Goal: Task Accomplishment & Management: Use online tool/utility

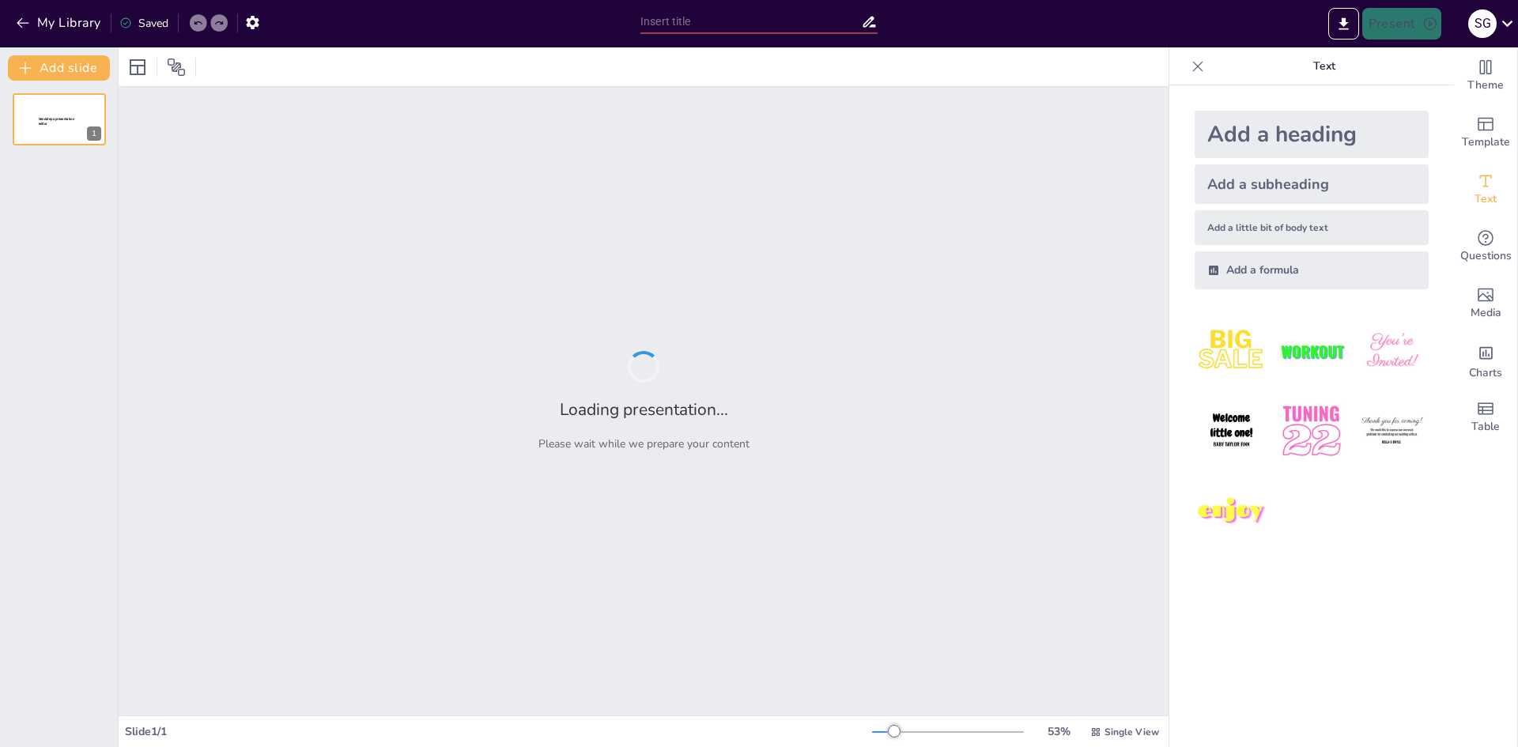
type input "Perspectiva Economía Global"
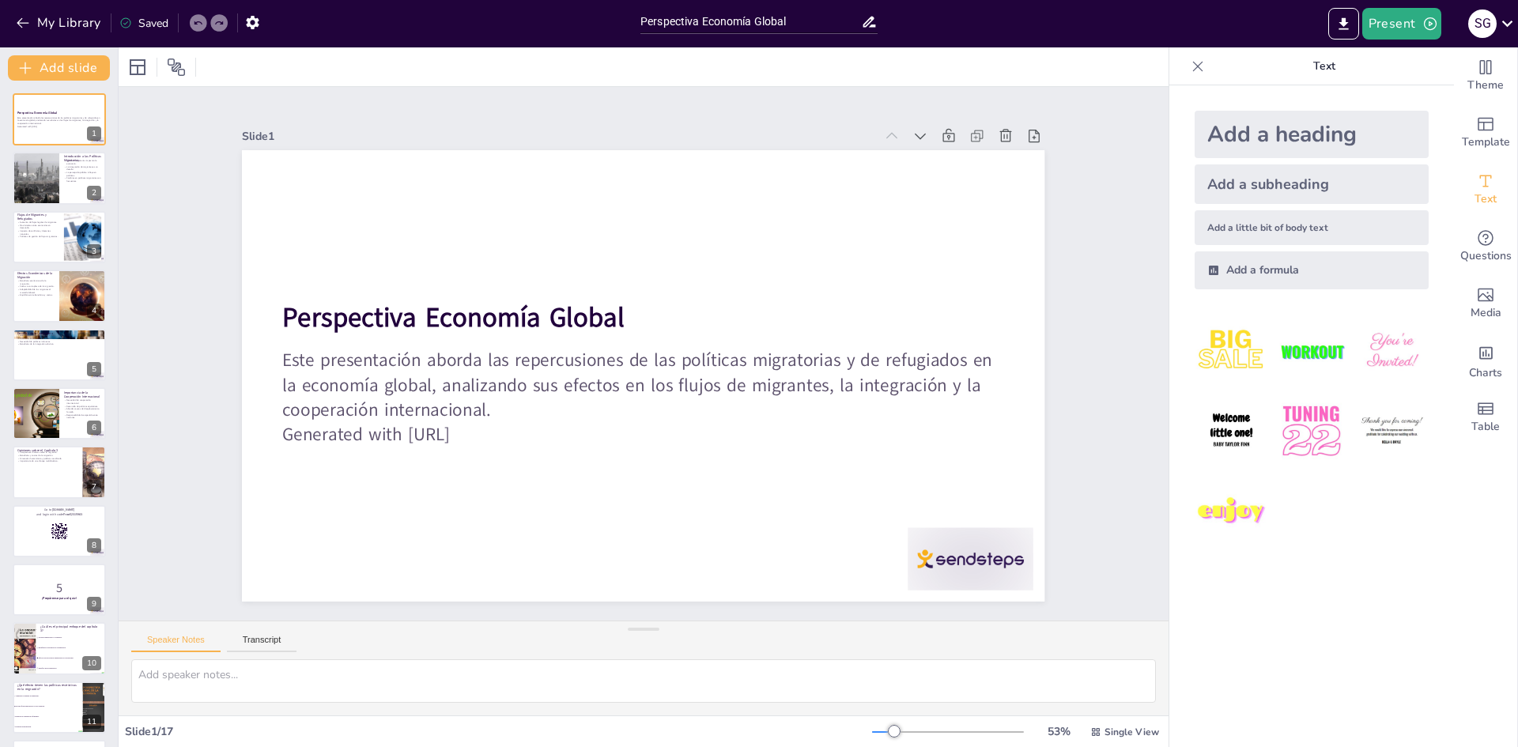
checkbox input "true"
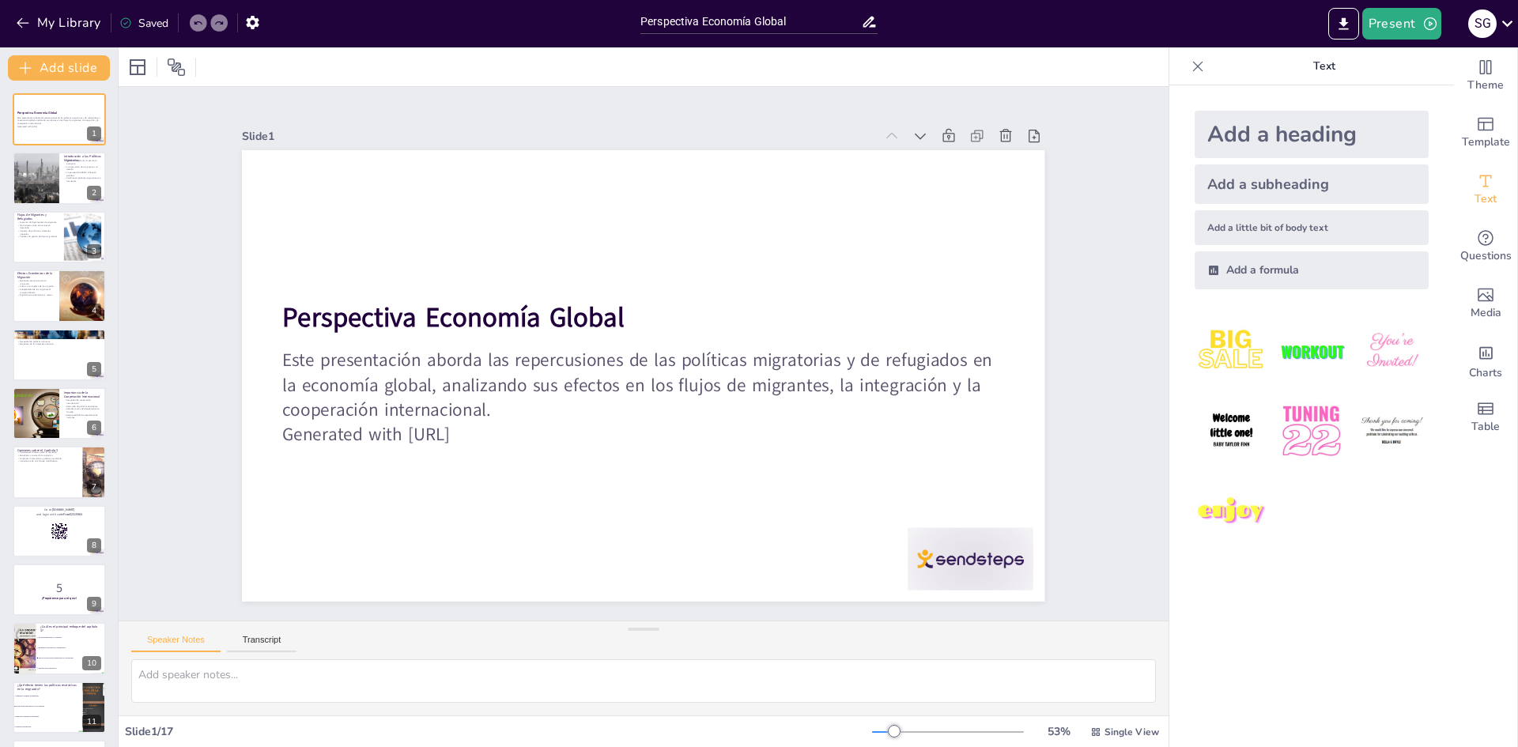
checkbox input "true"
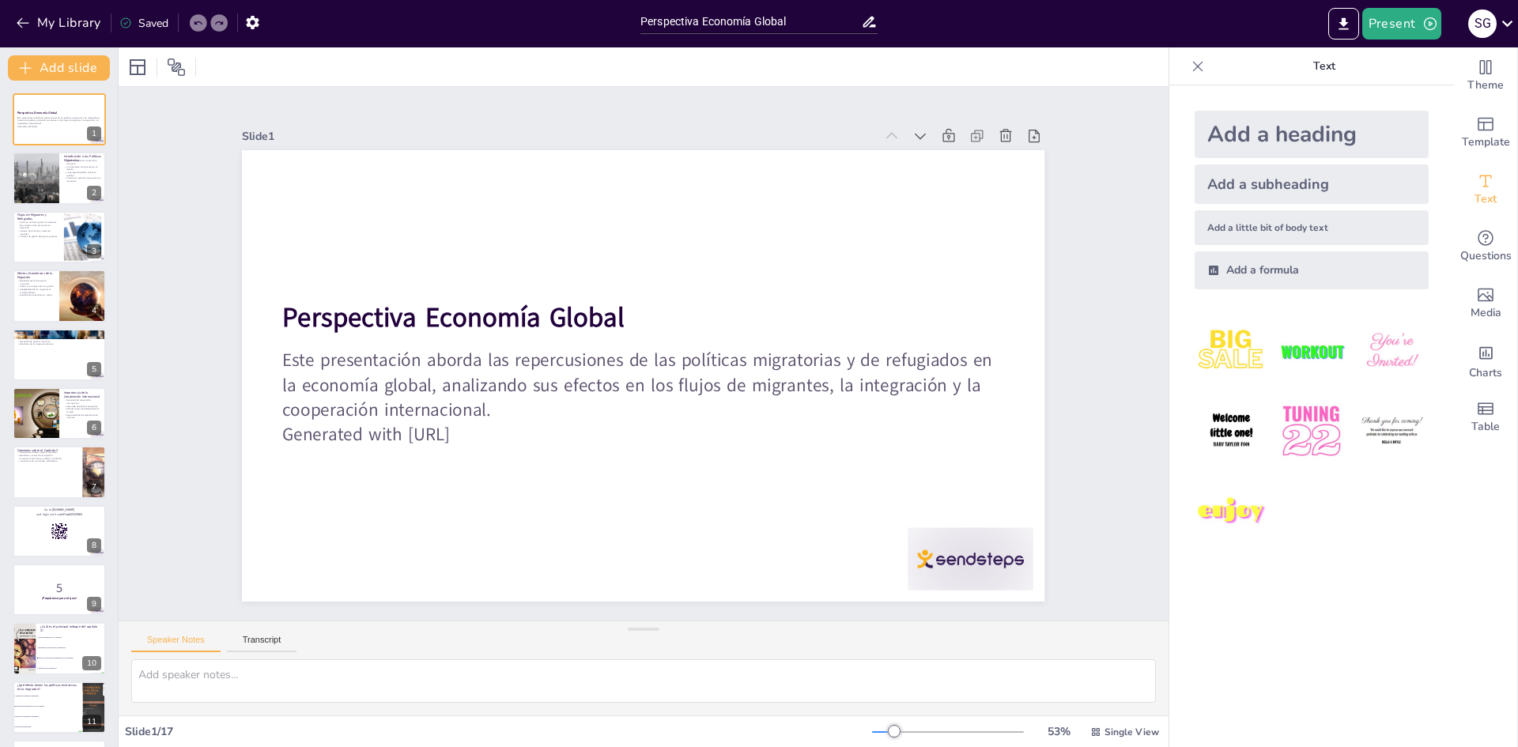
checkbox input "true"
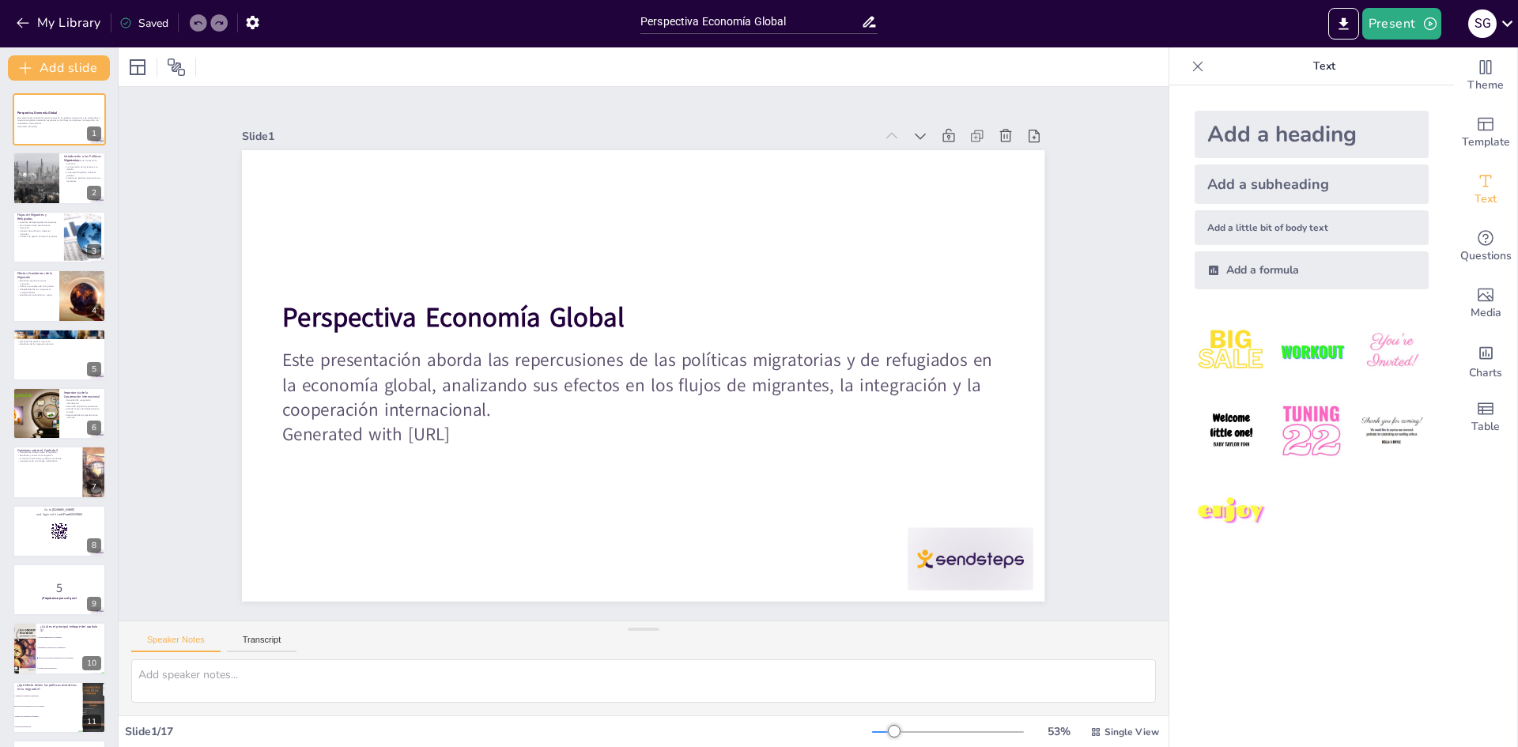
checkbox input "true"
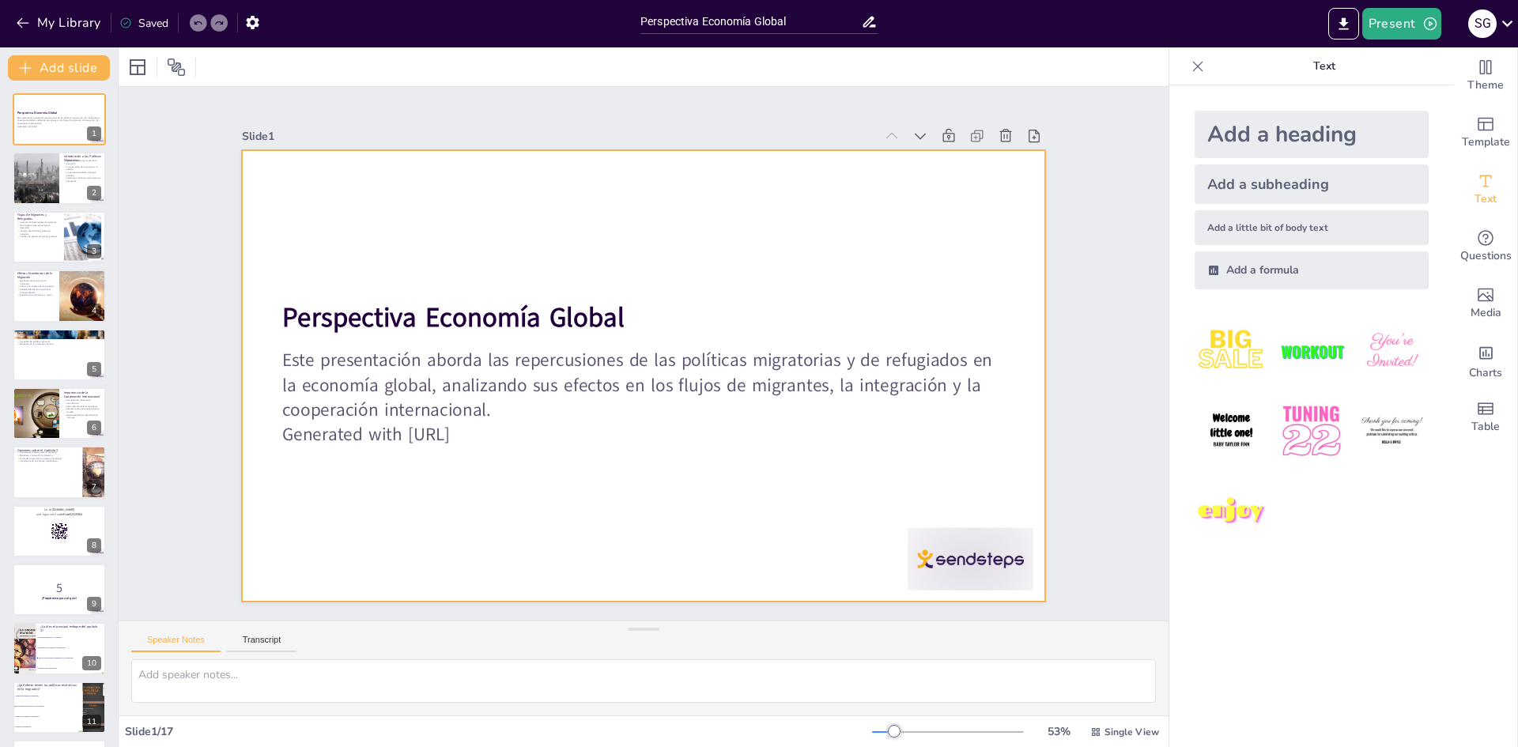
checkbox input "true"
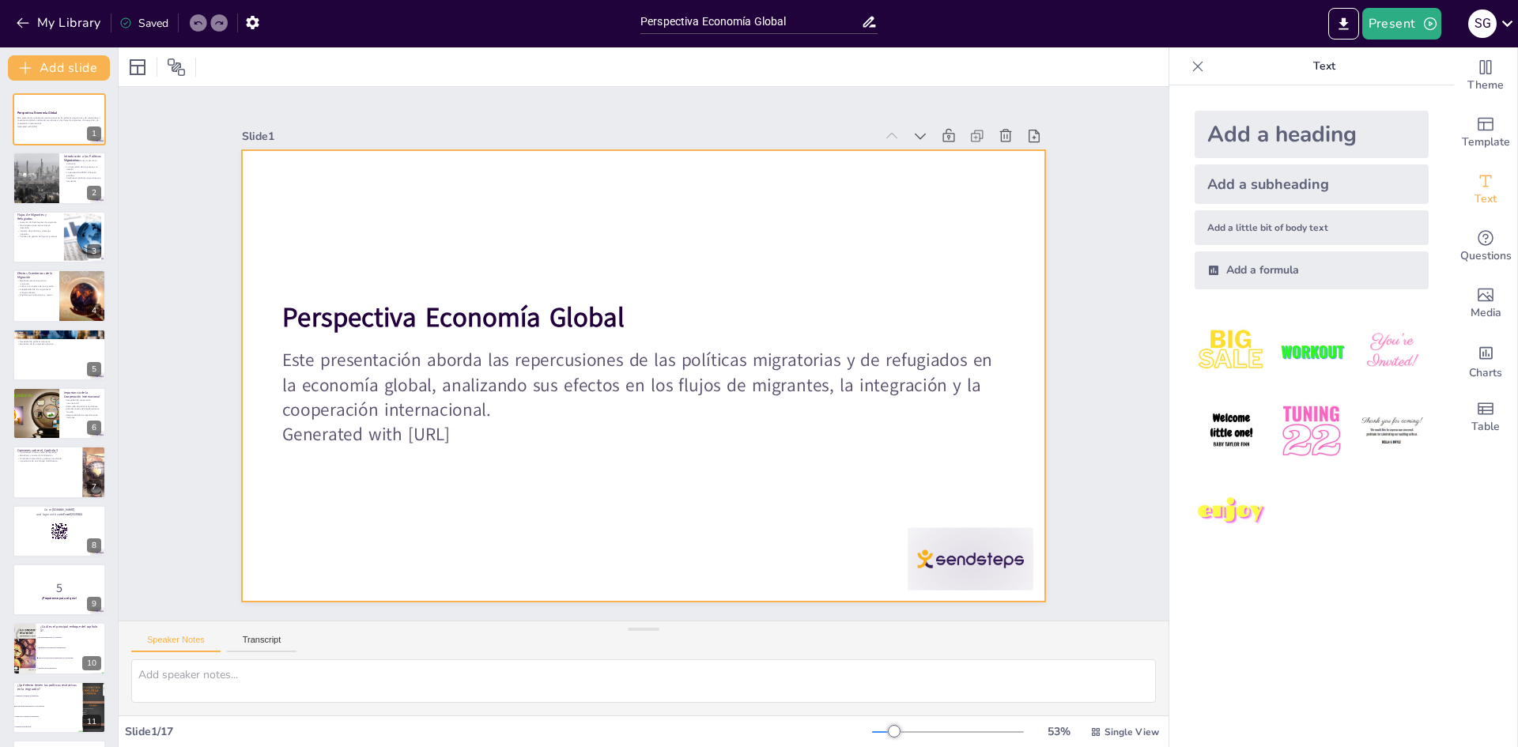
checkbox input "true"
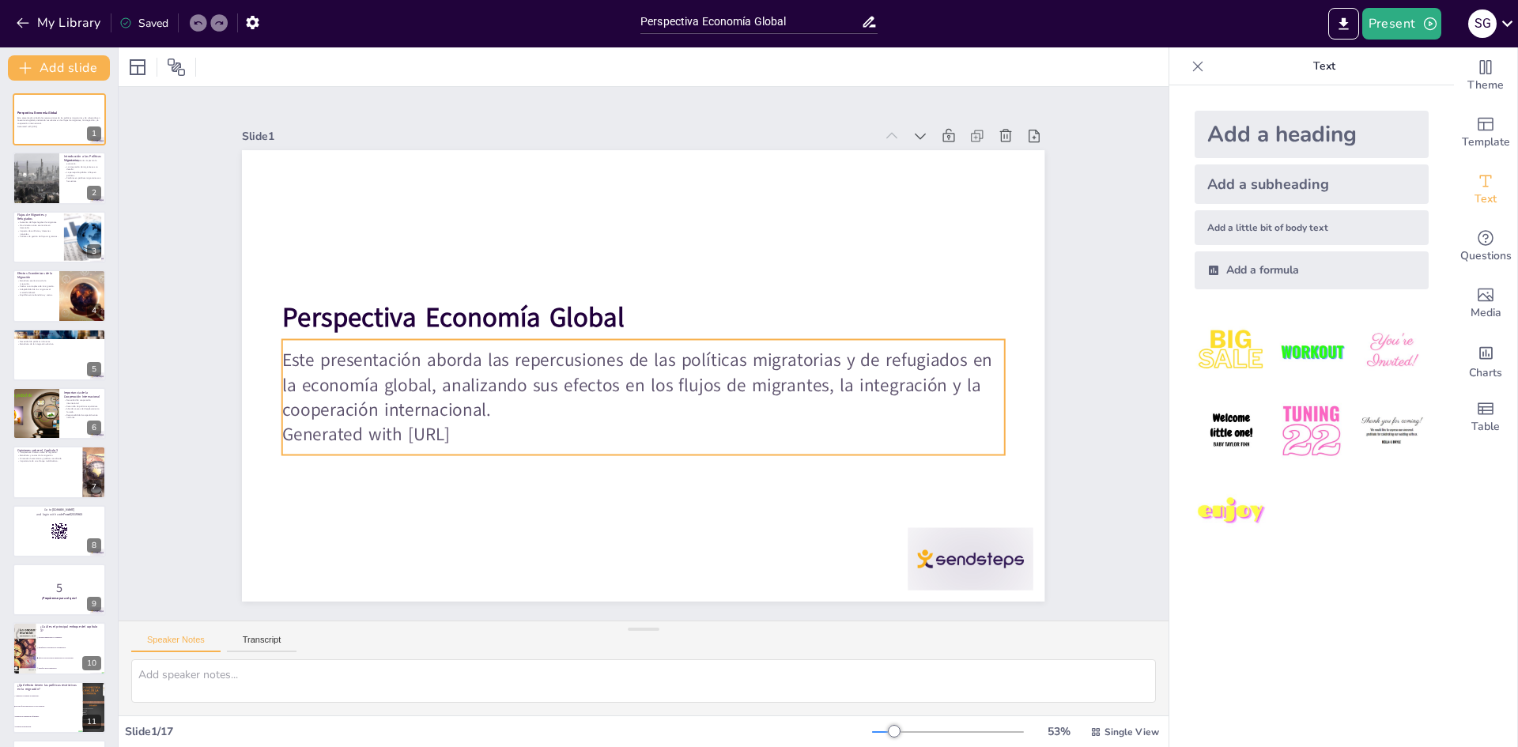
checkbox input "true"
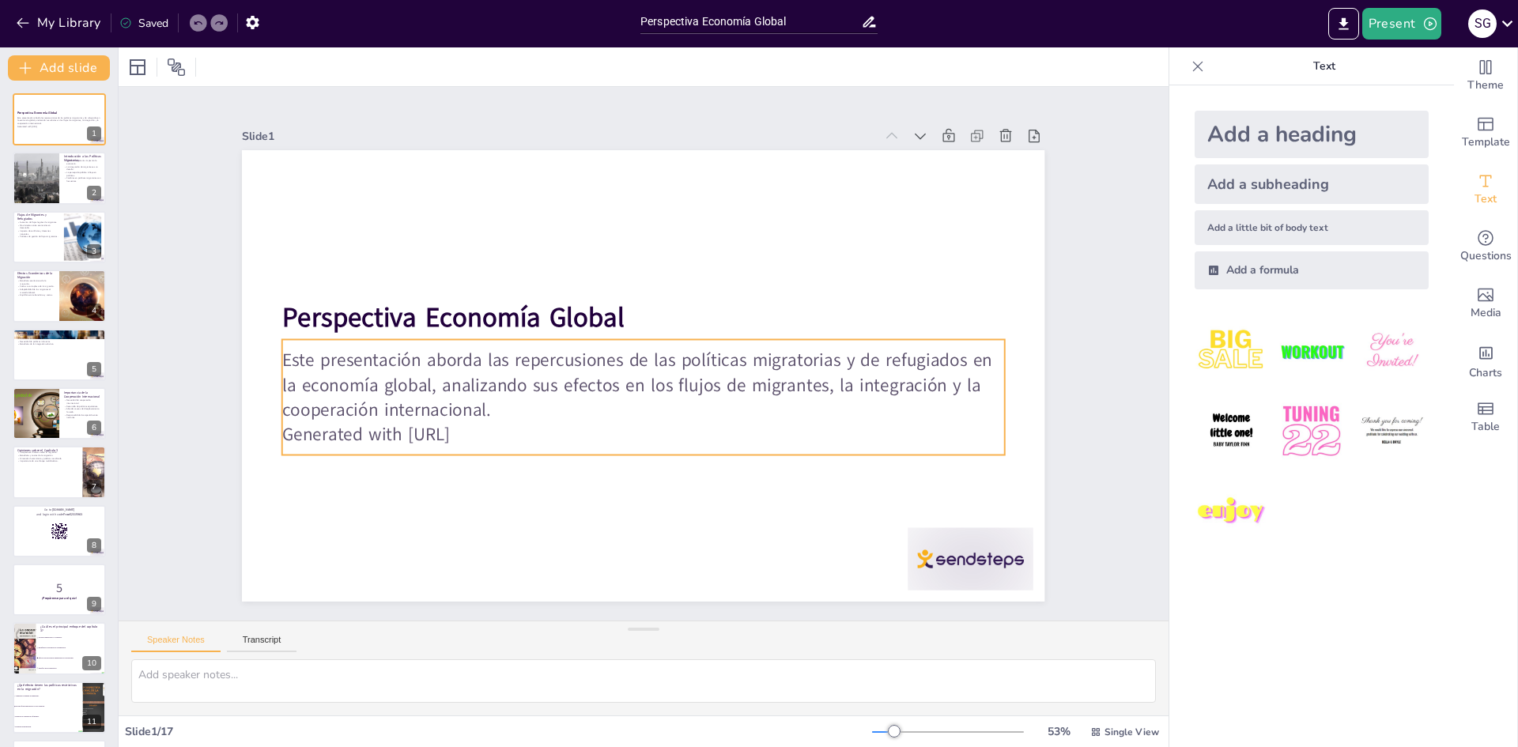
checkbox input "true"
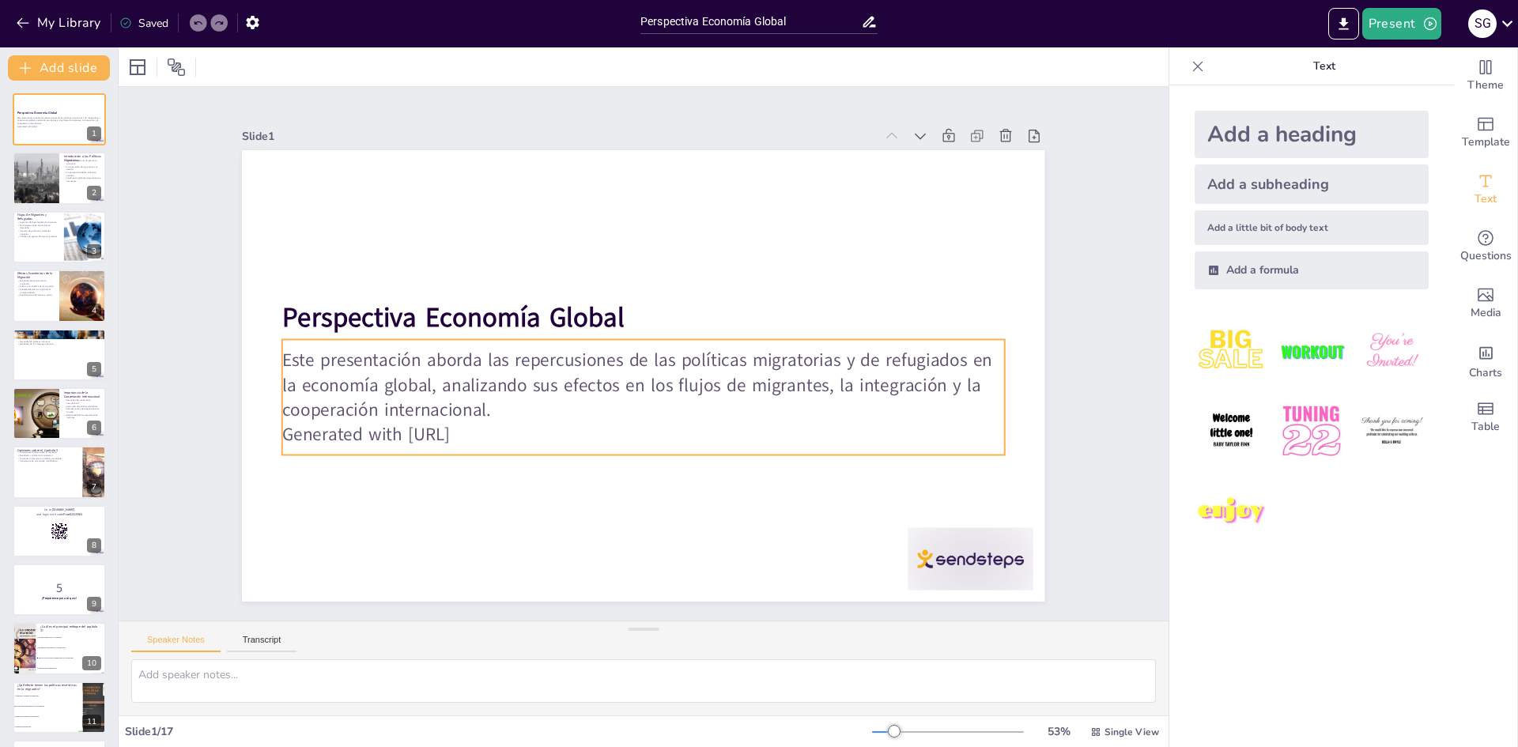
checkbox input "true"
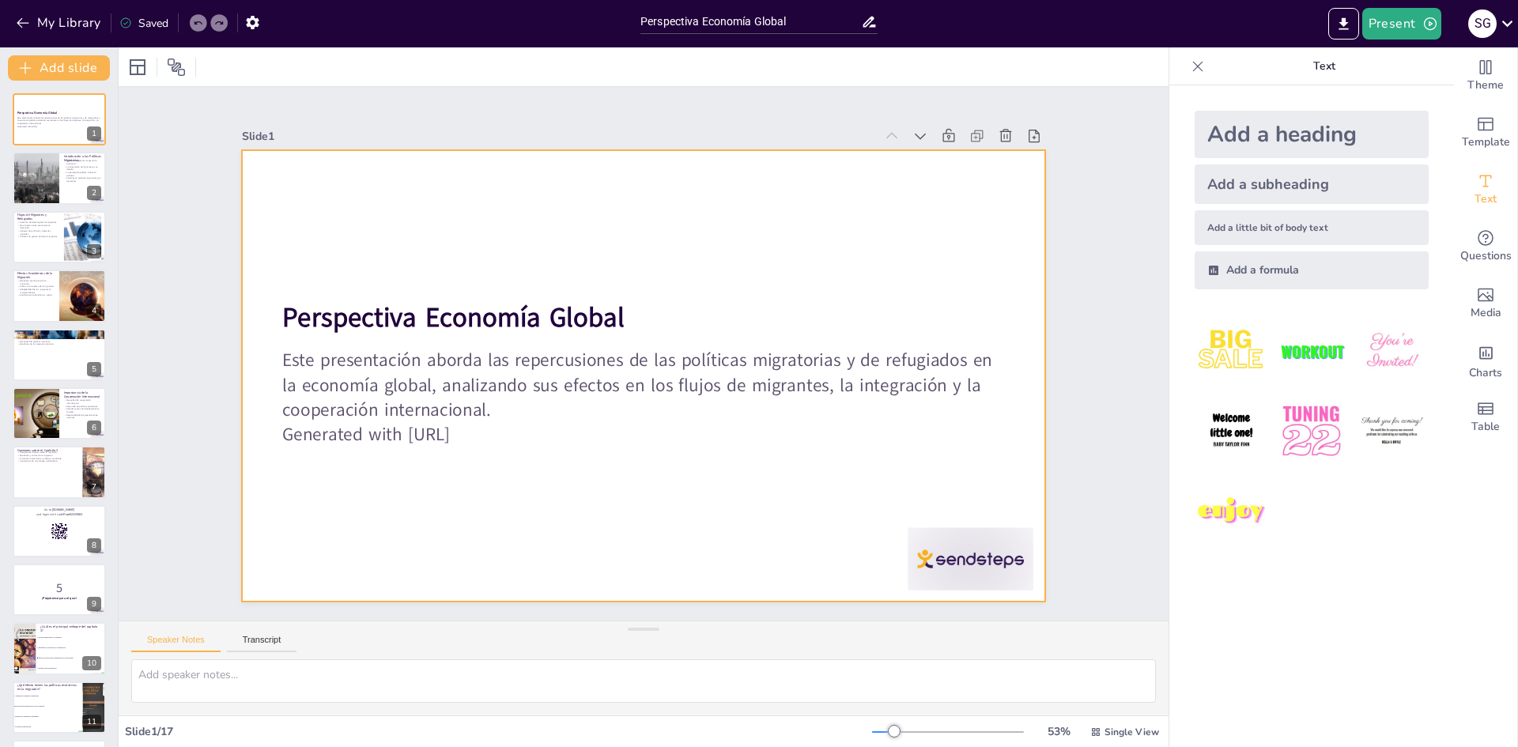
checkbox input "true"
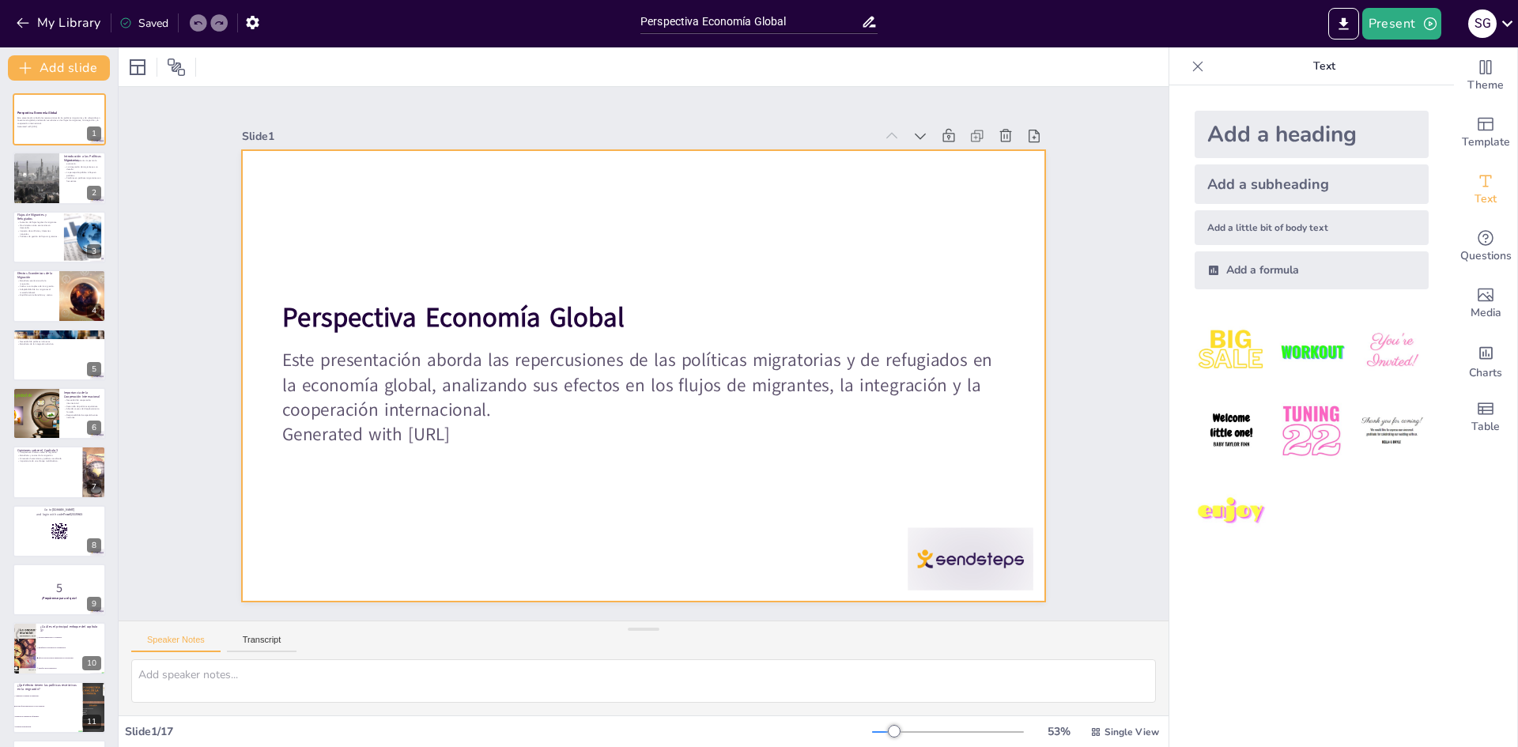
checkbox input "true"
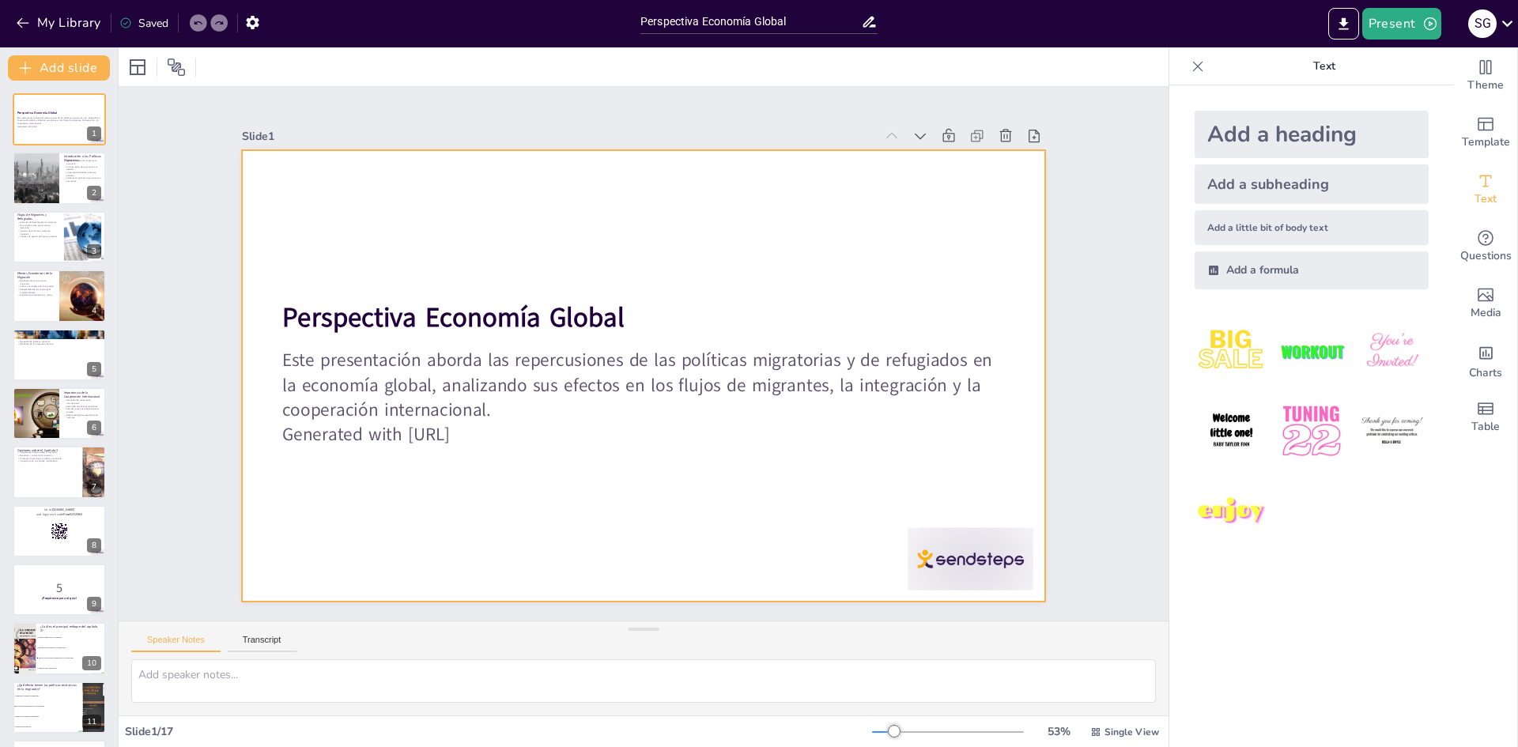
checkbox input "true"
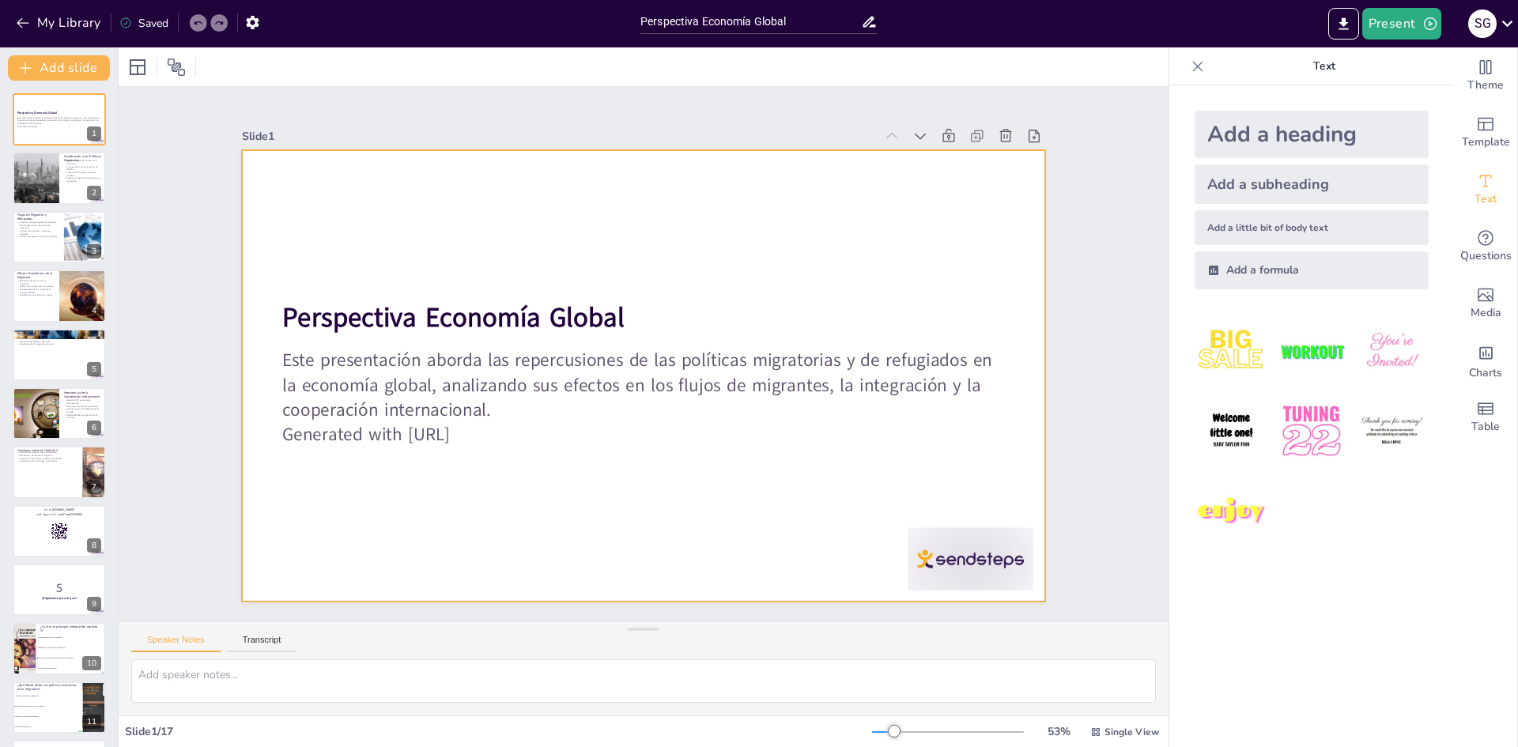
checkbox input "true"
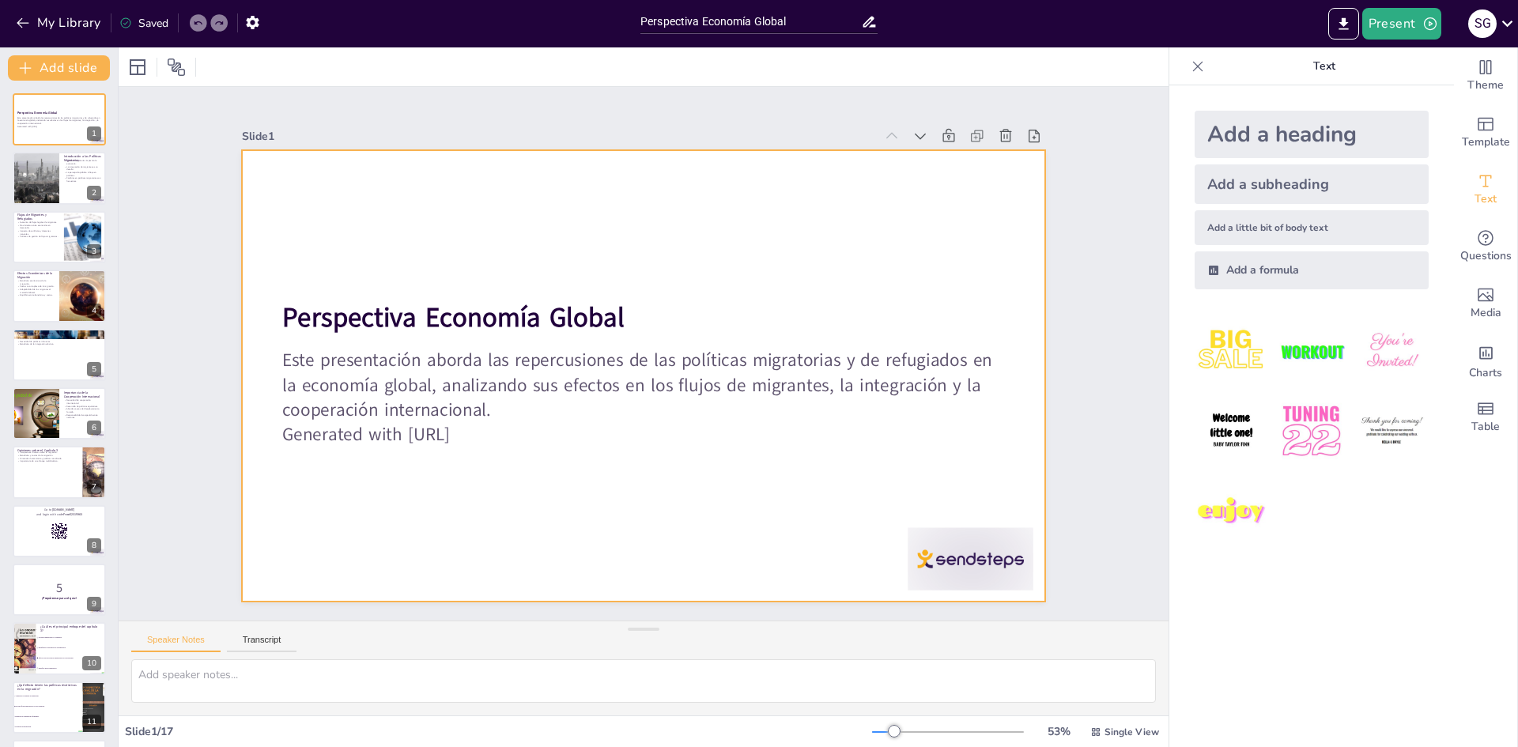
checkbox input "true"
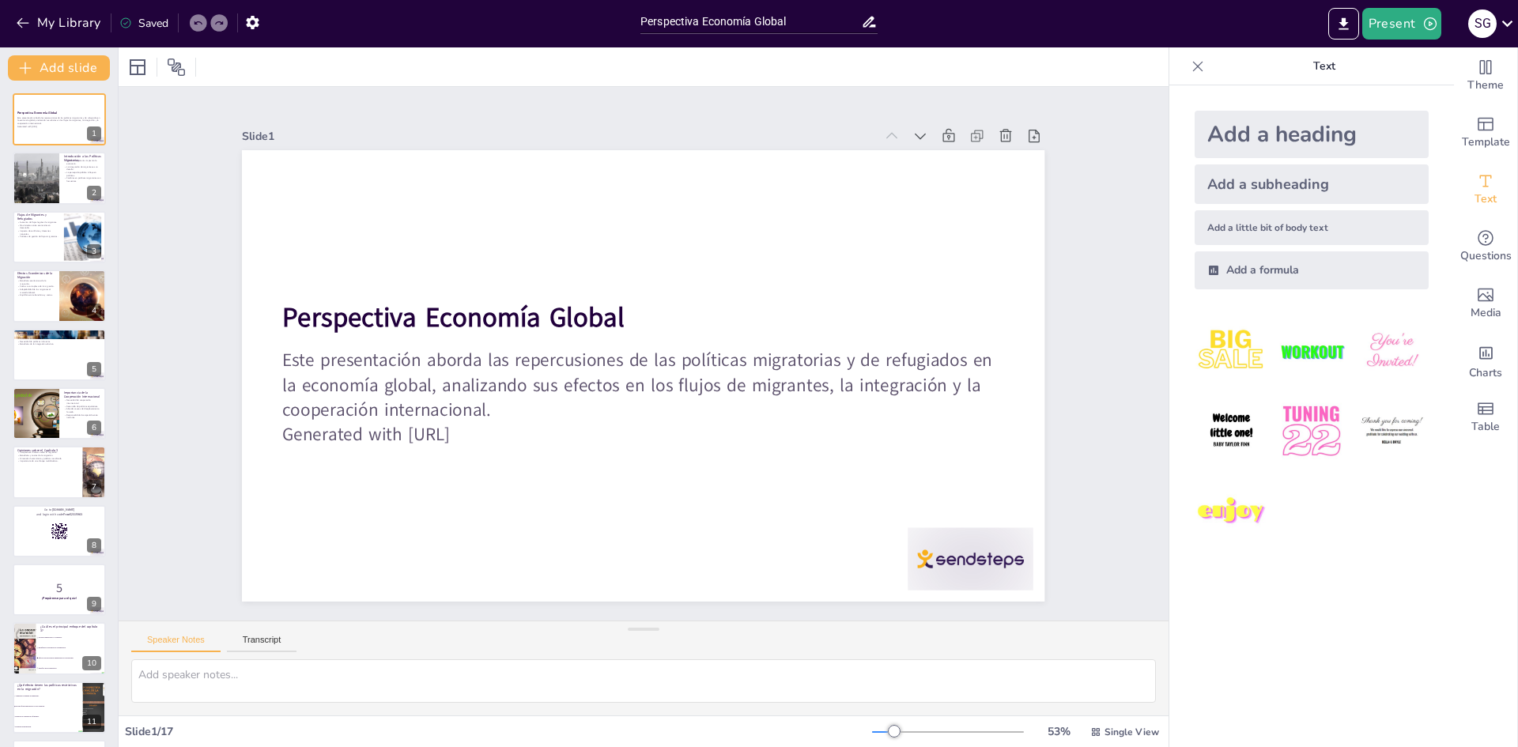
checkbox input "true"
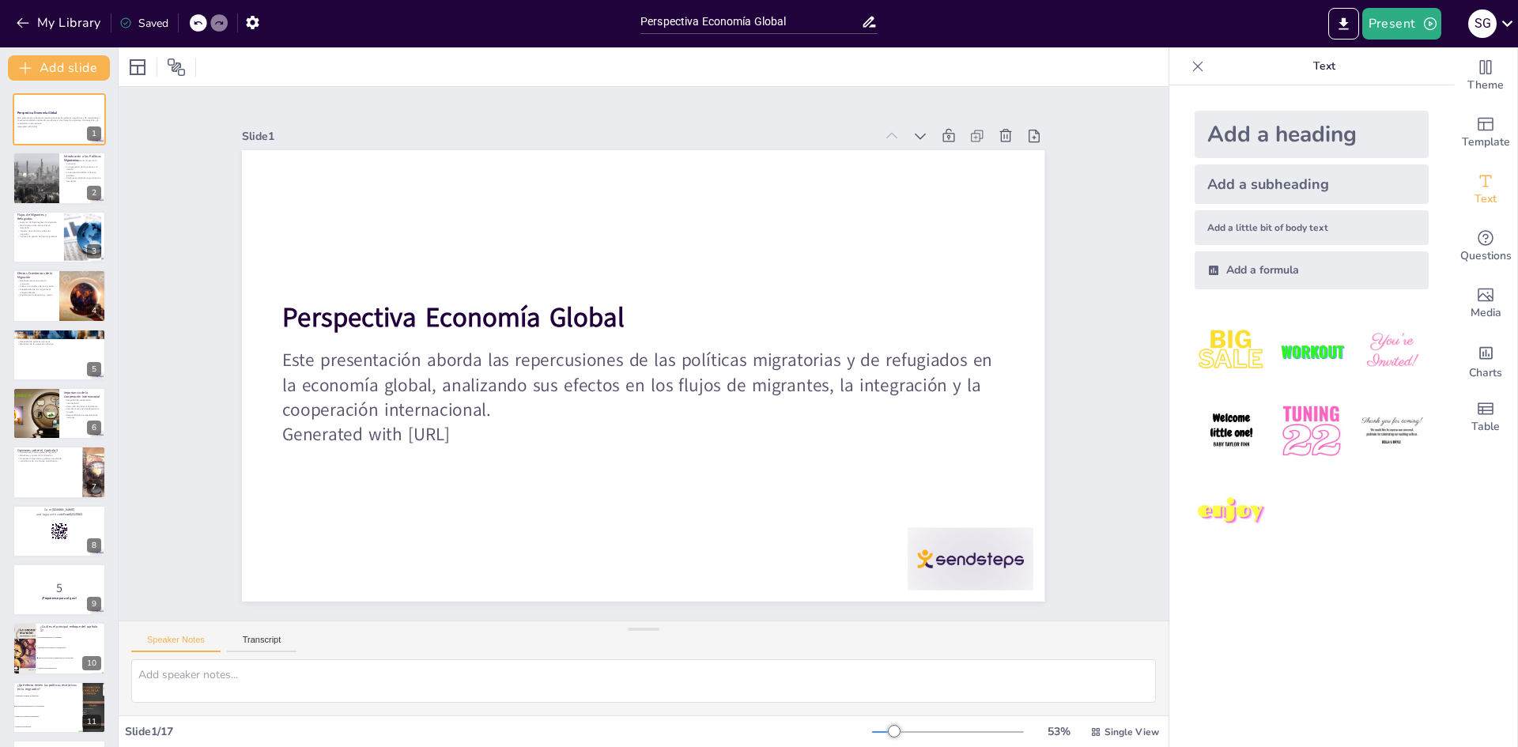
checkbox input "true"
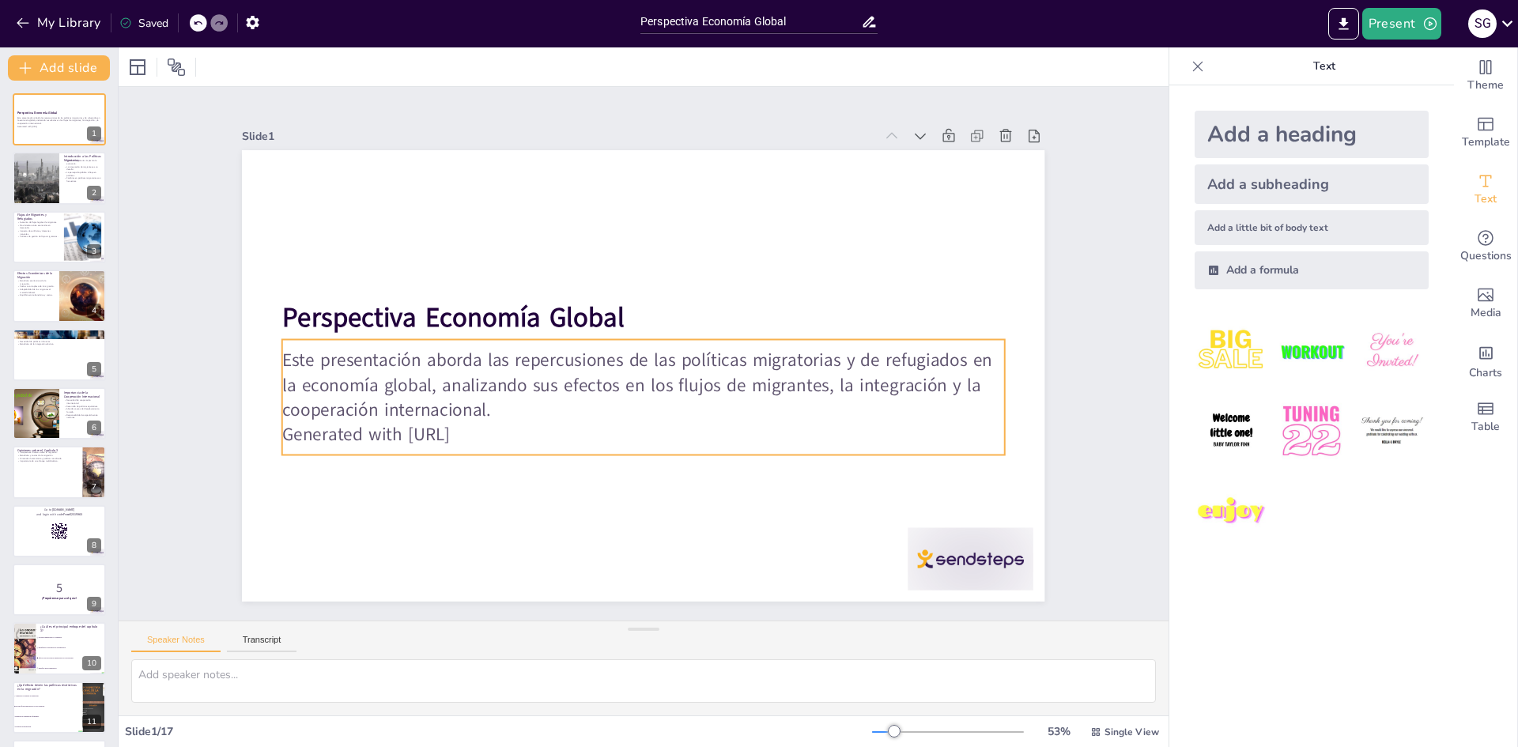
checkbox input "true"
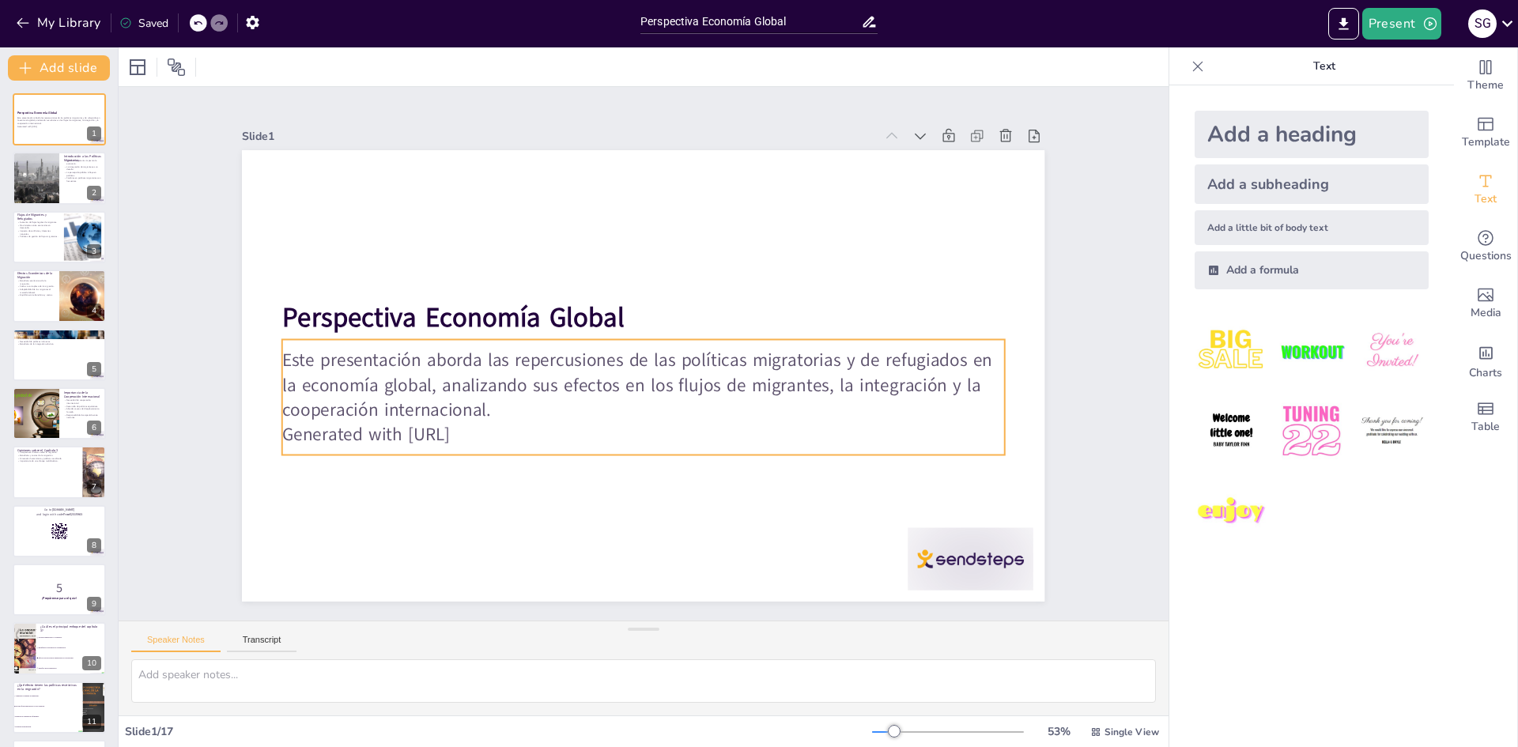
checkbox input "true"
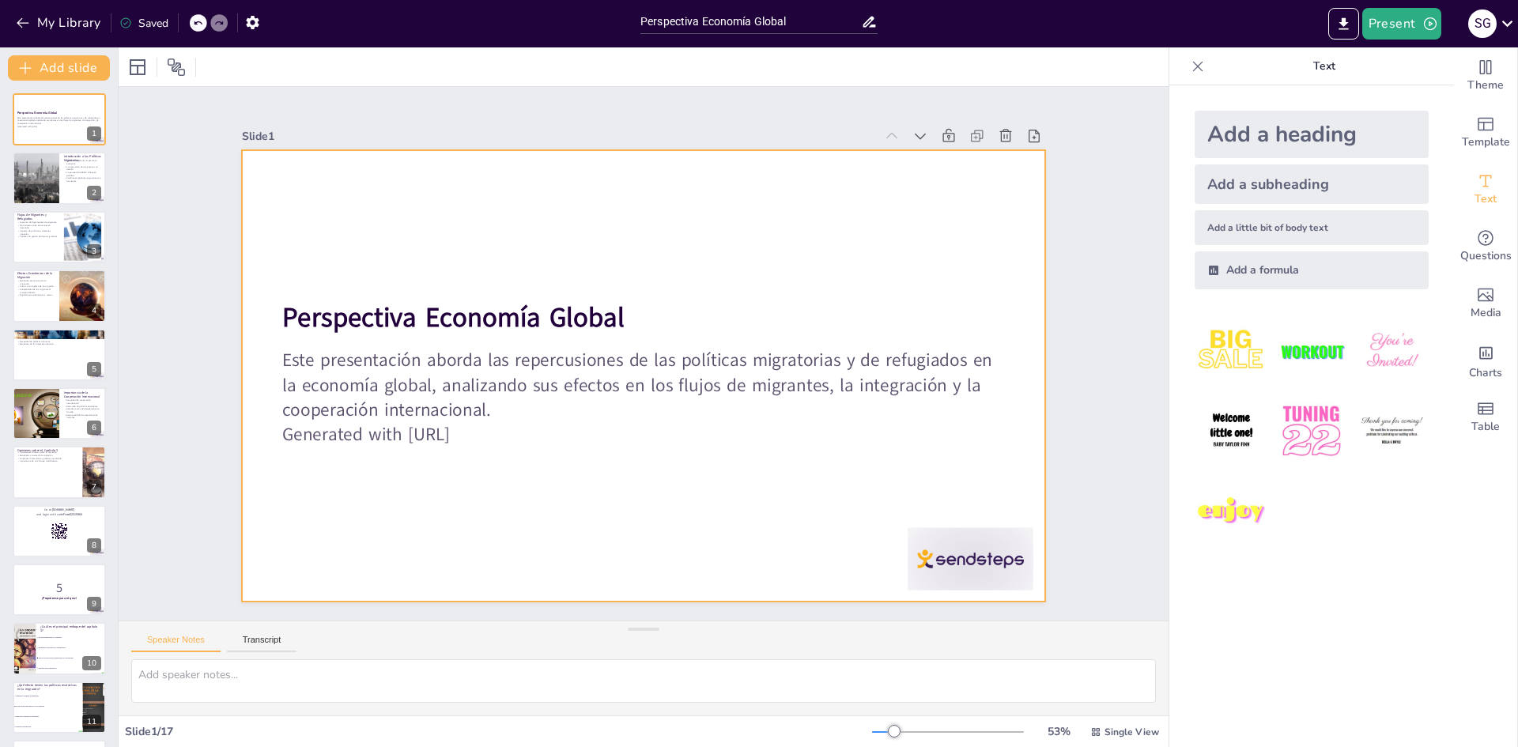
checkbox input "true"
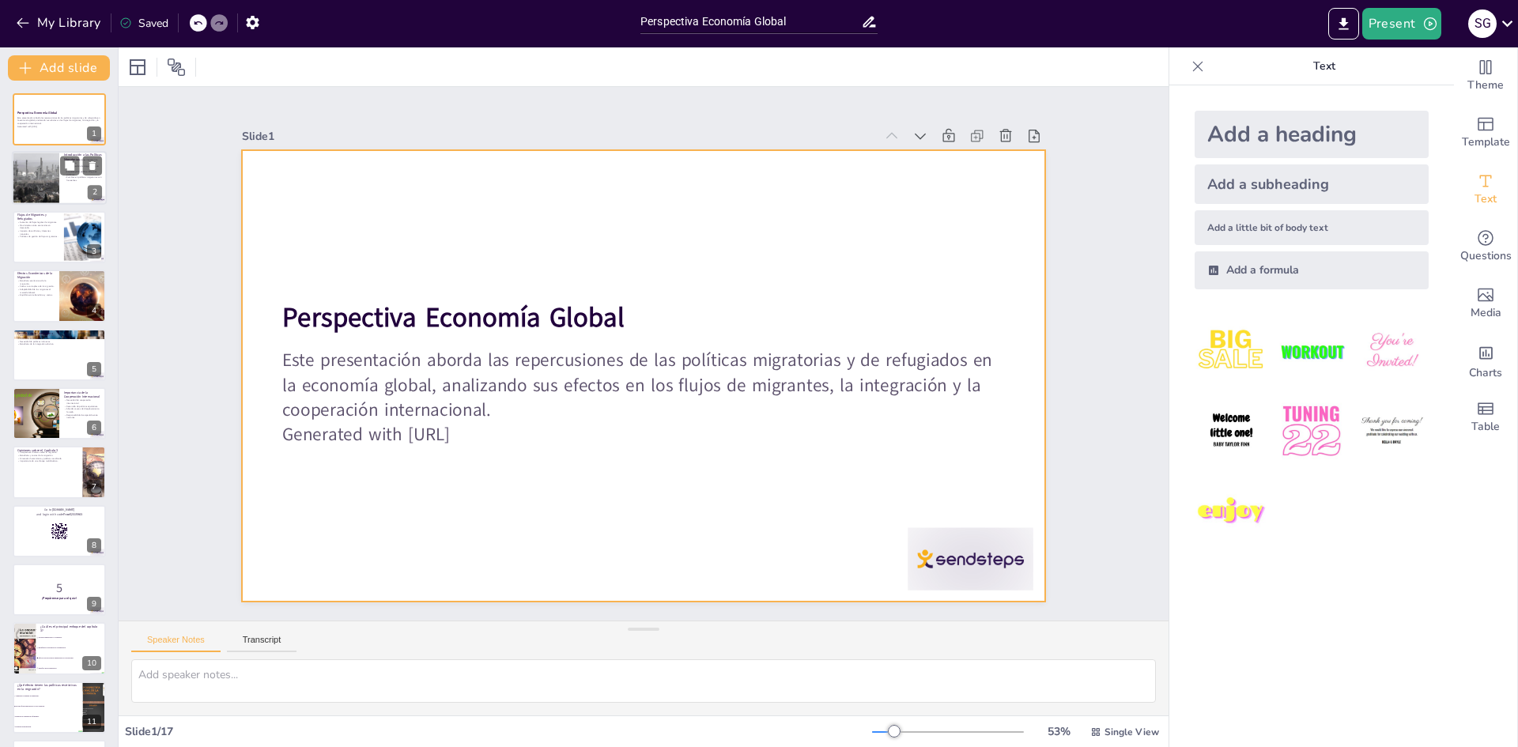
checkbox input "true"
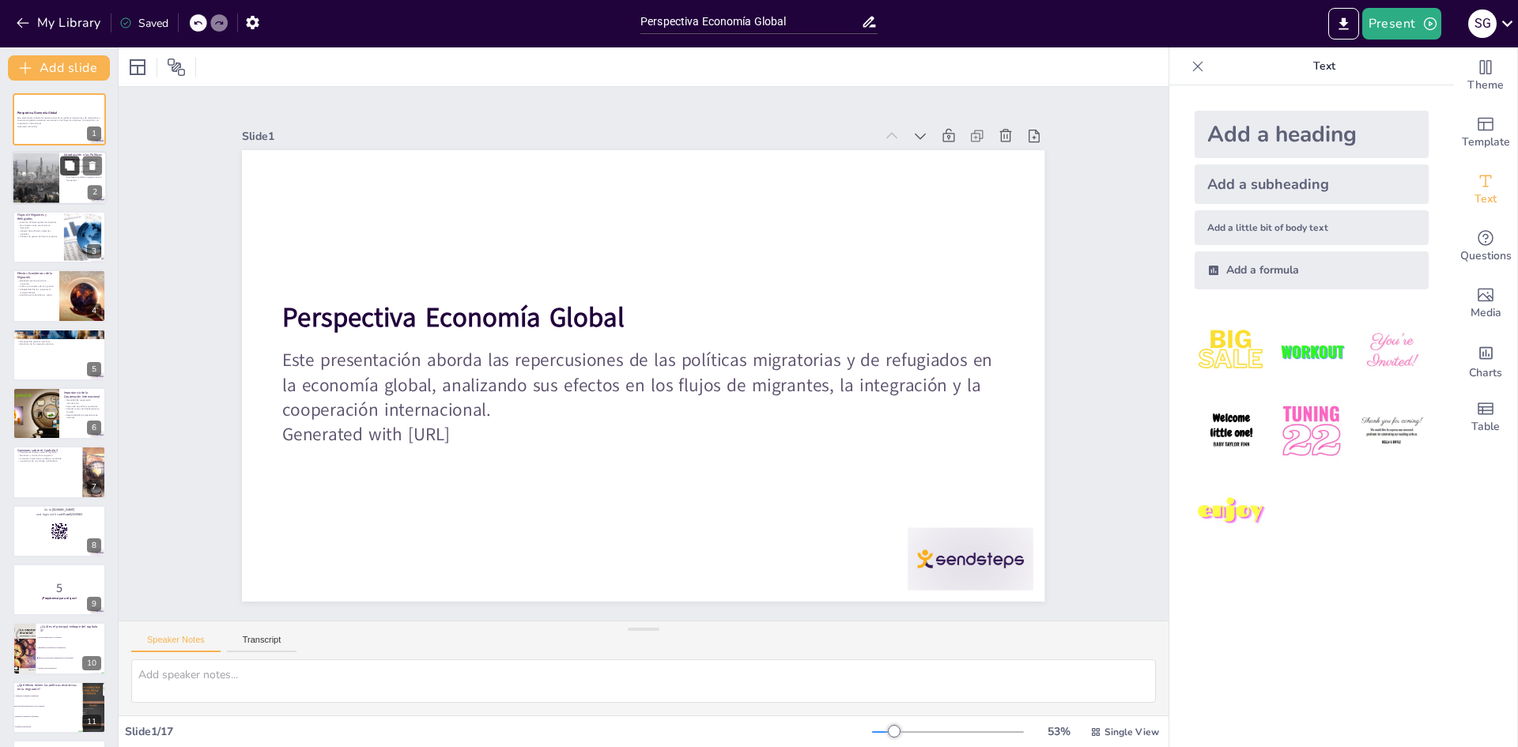
checkbox input "true"
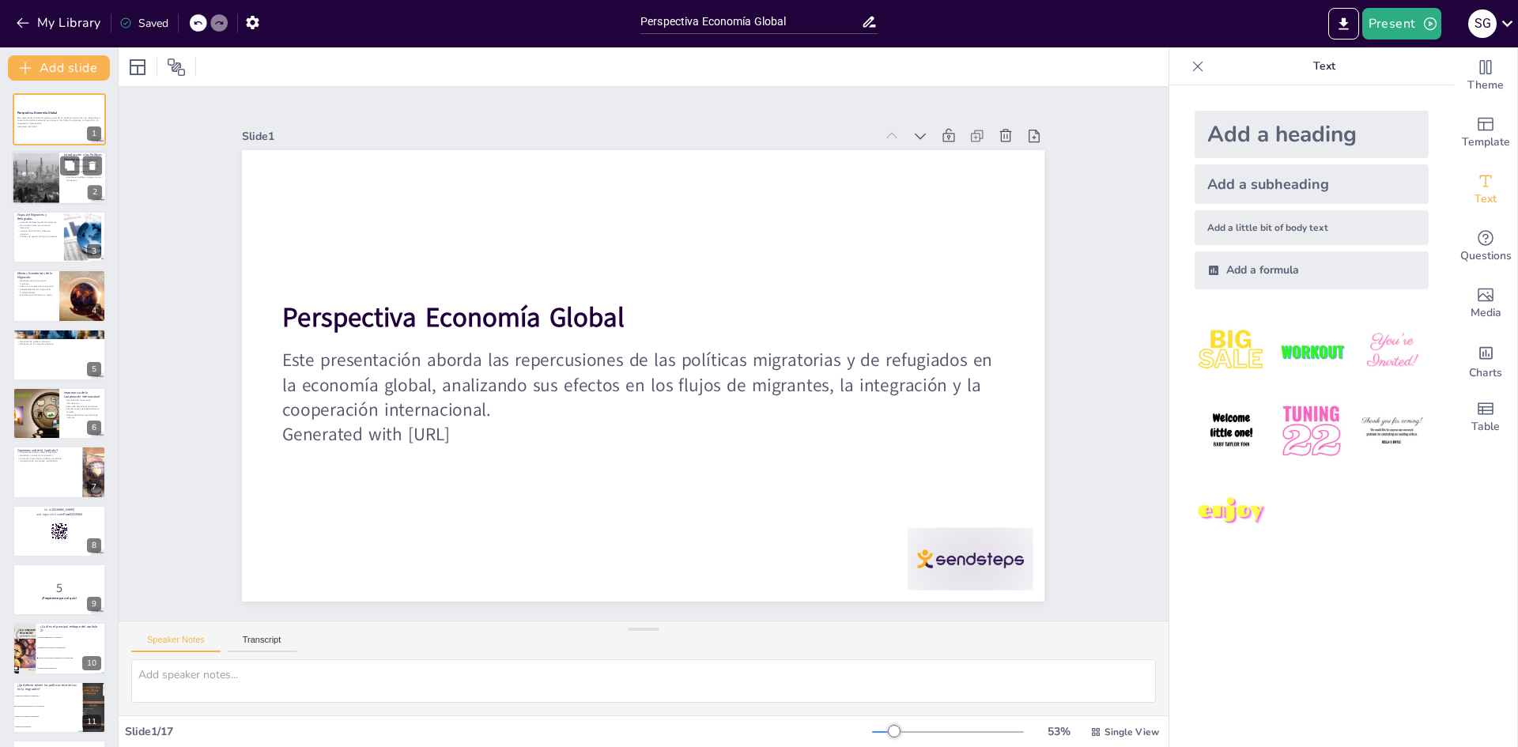
click at [74, 175] on button at bounding box center [69, 166] width 19 height 19
type textarea "Las políticas migratorias no solo afectan a los migrantes, sino que también tie…"
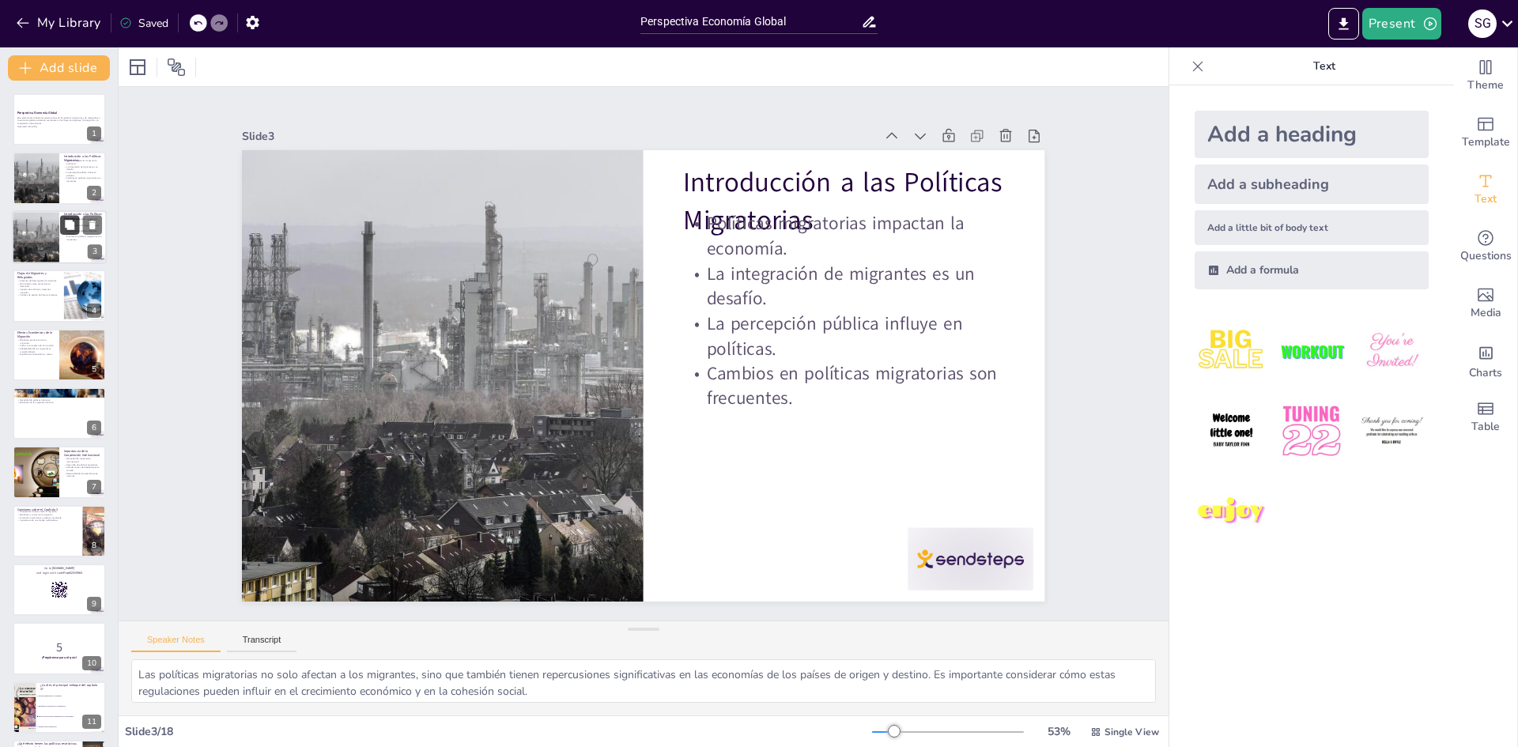
checkbox input "true"
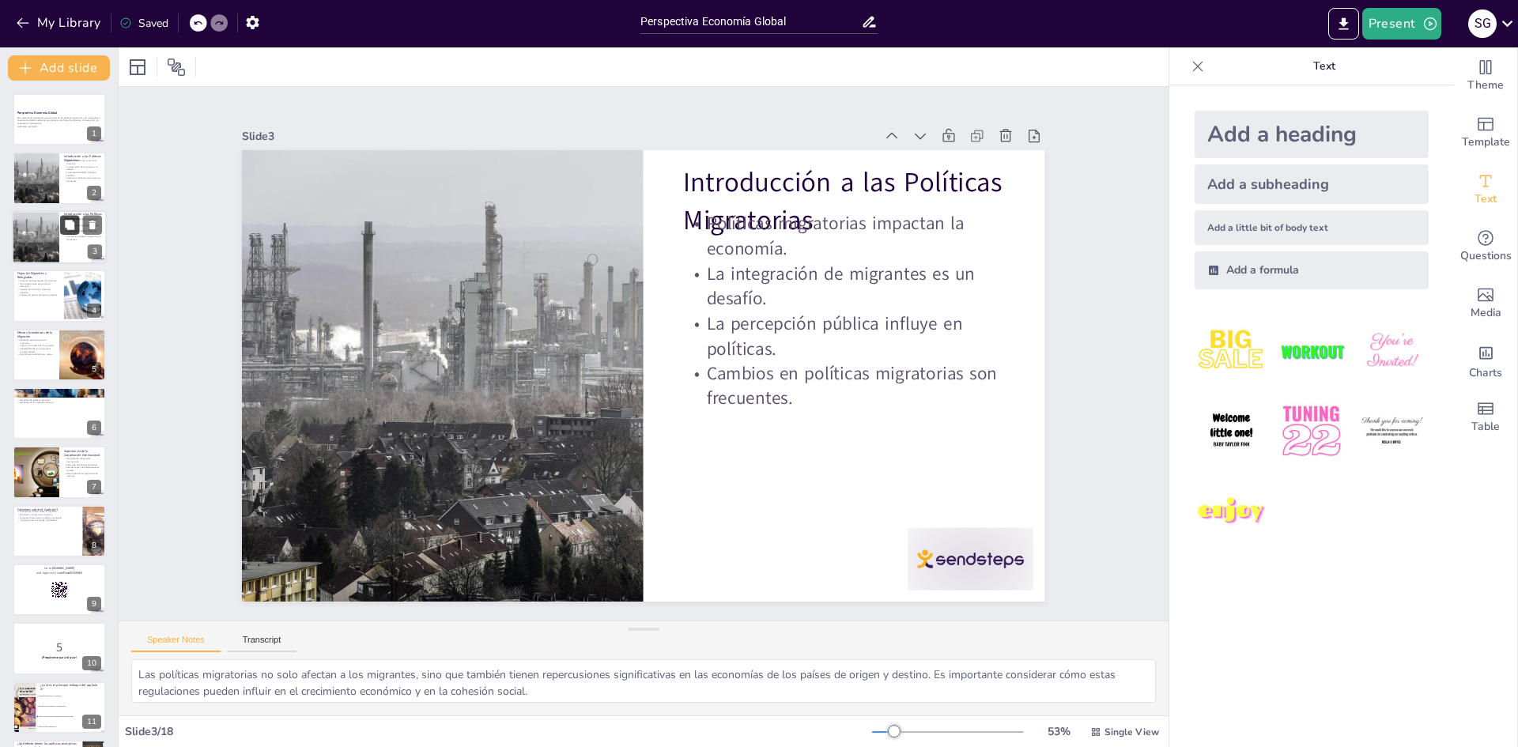
checkbox input "true"
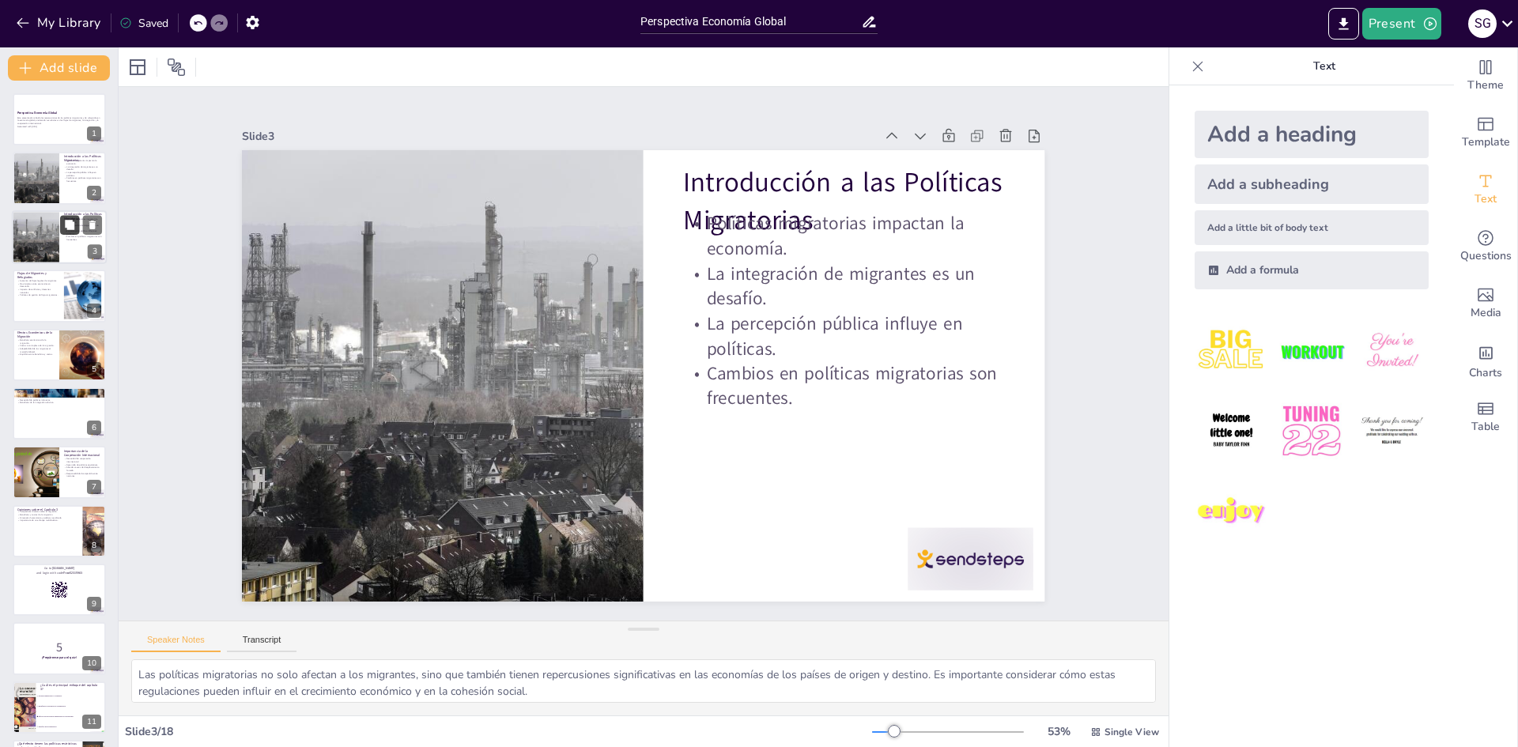
checkbox input "true"
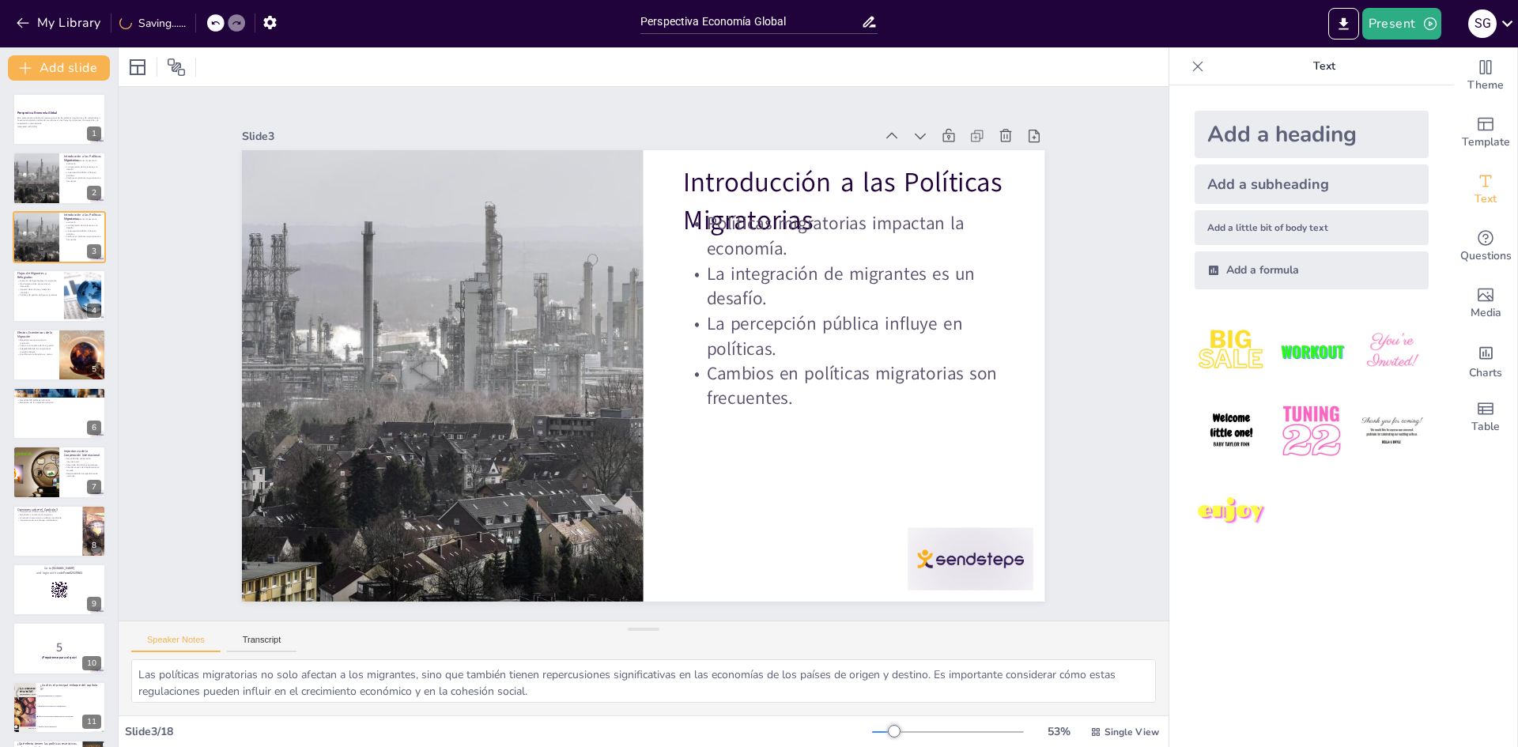
checkbox input "true"
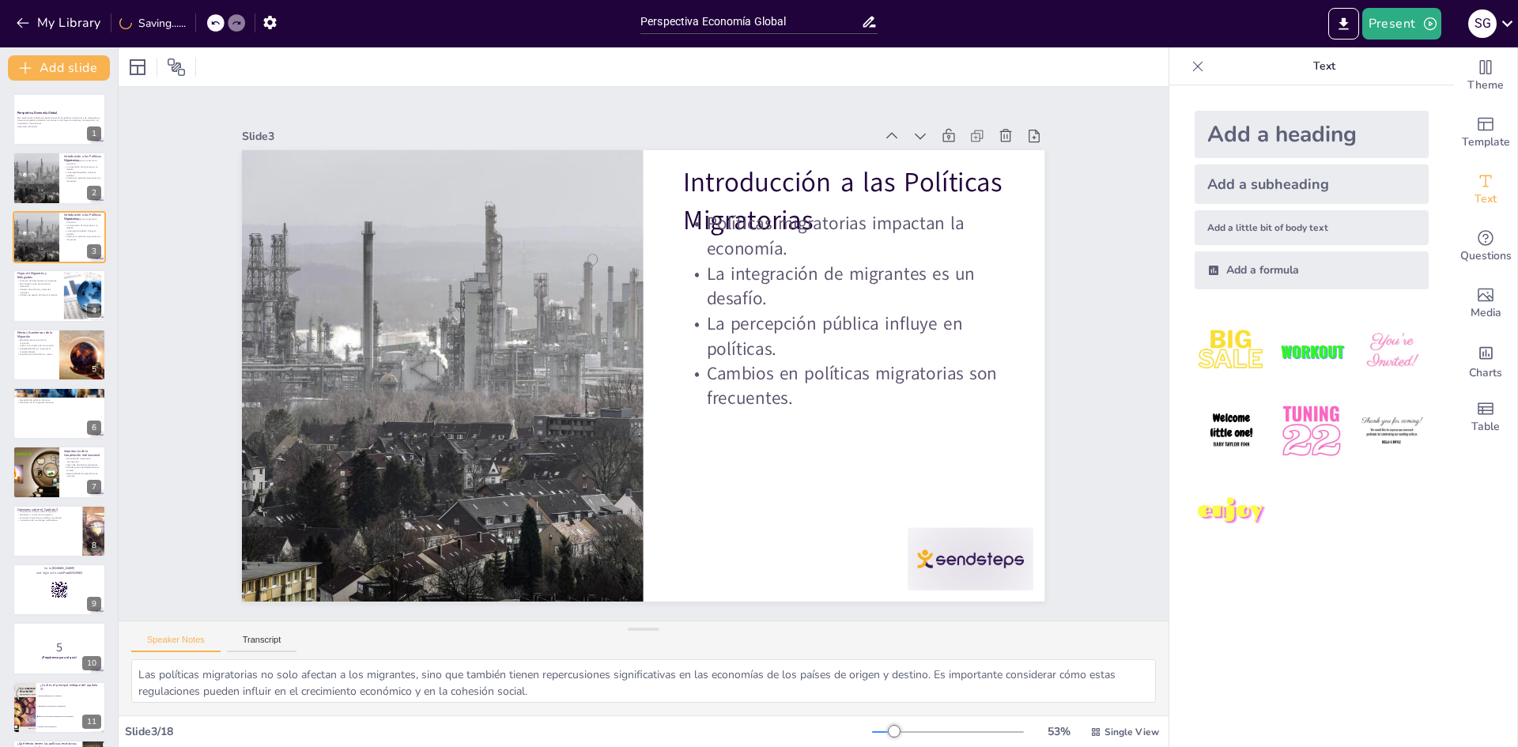
checkbox input "true"
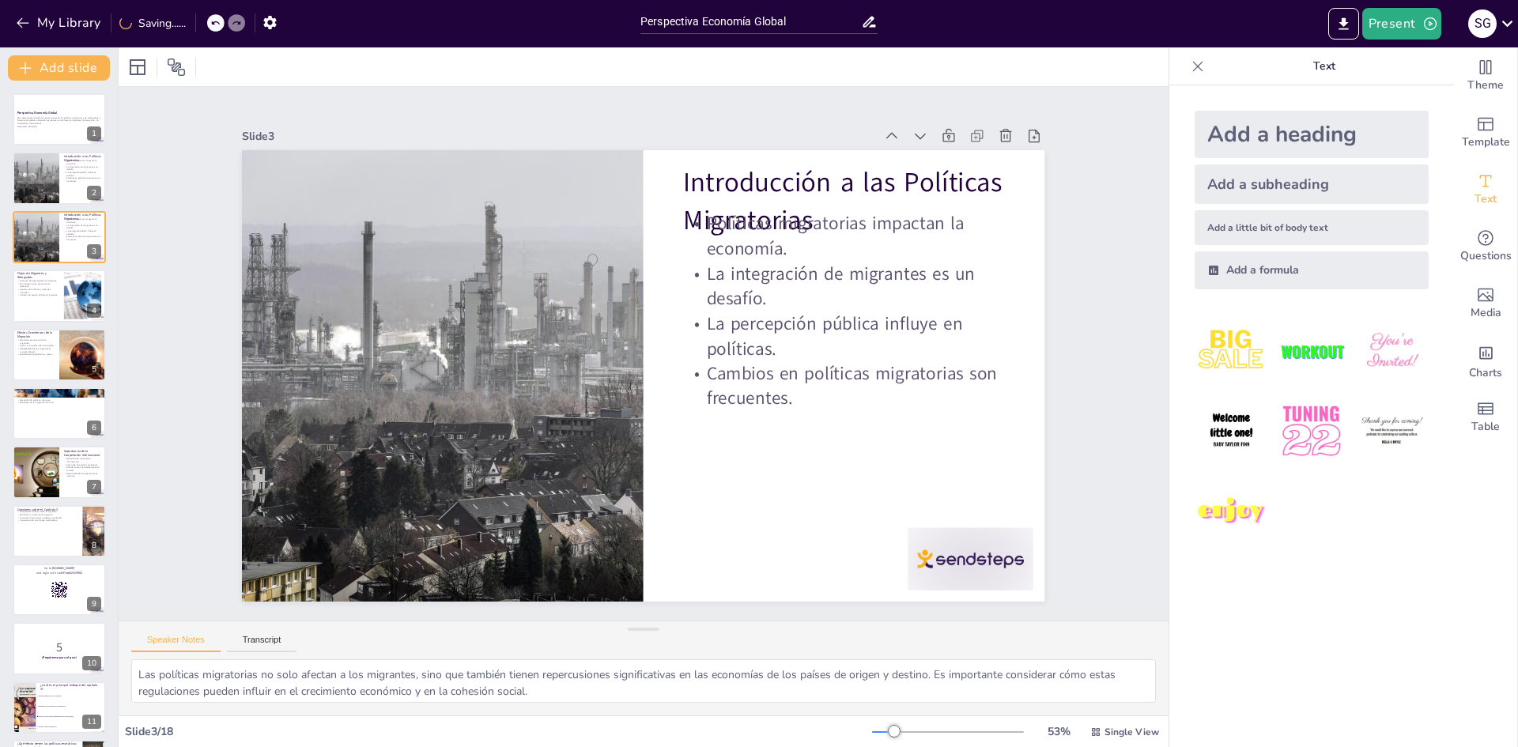
checkbox input "true"
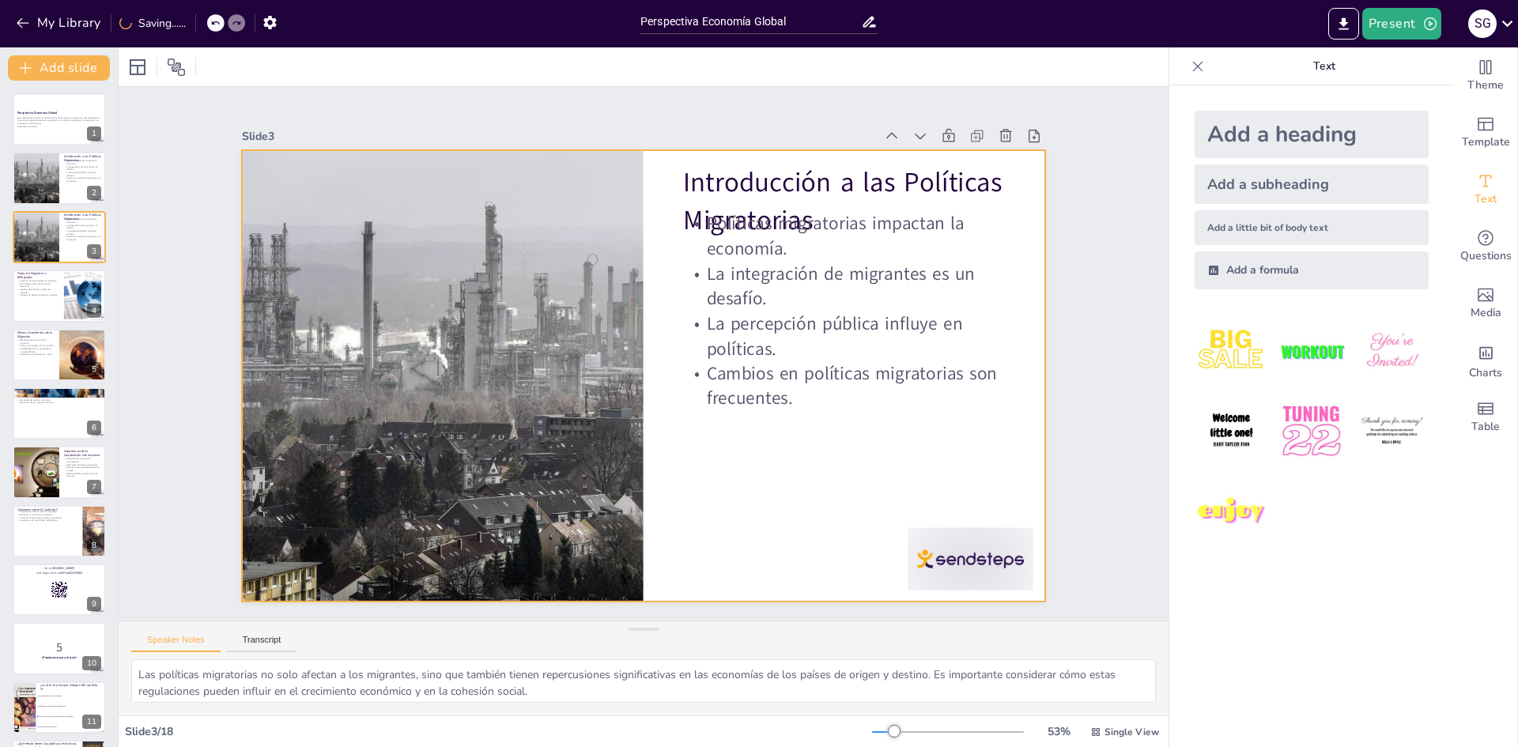
checkbox input "true"
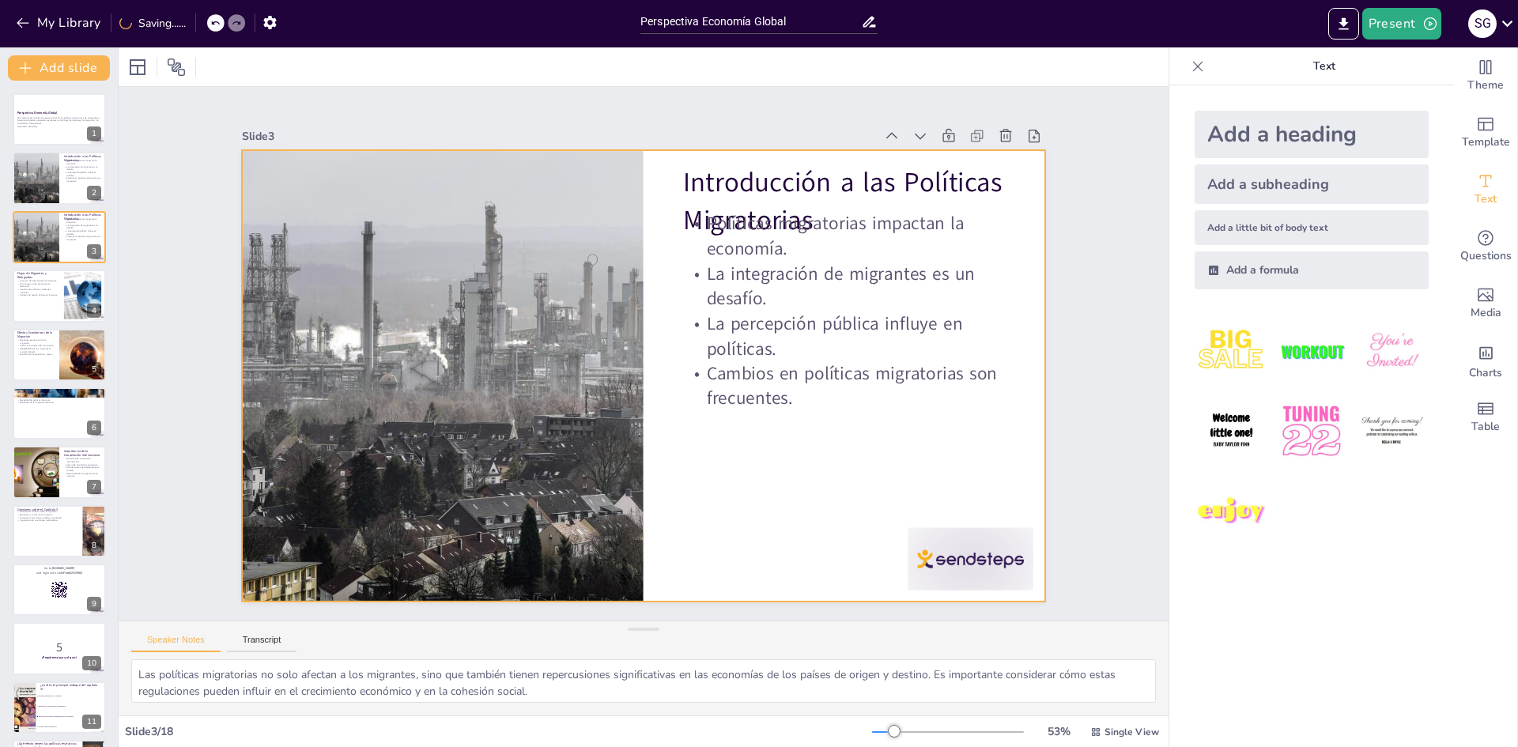
checkbox input "true"
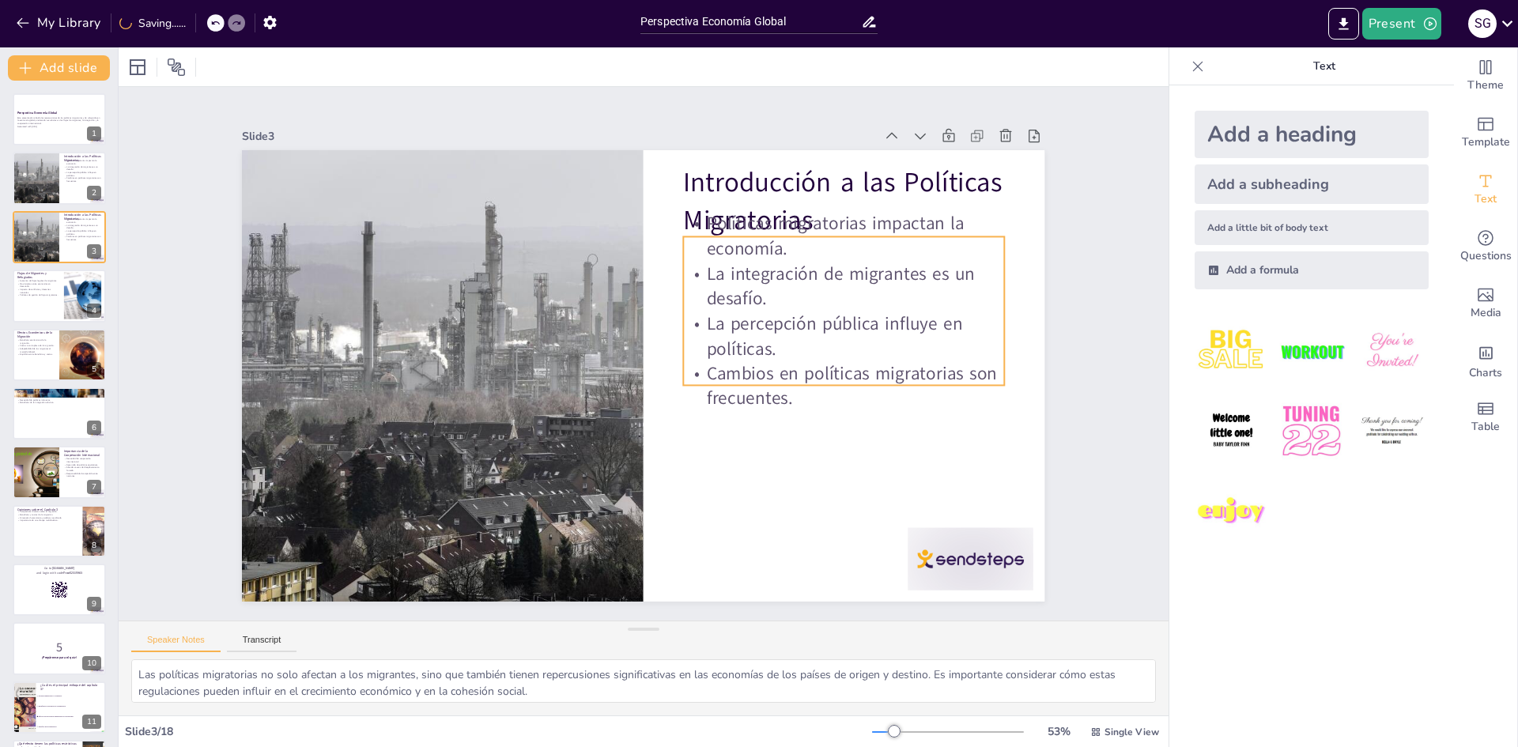
checkbox input "true"
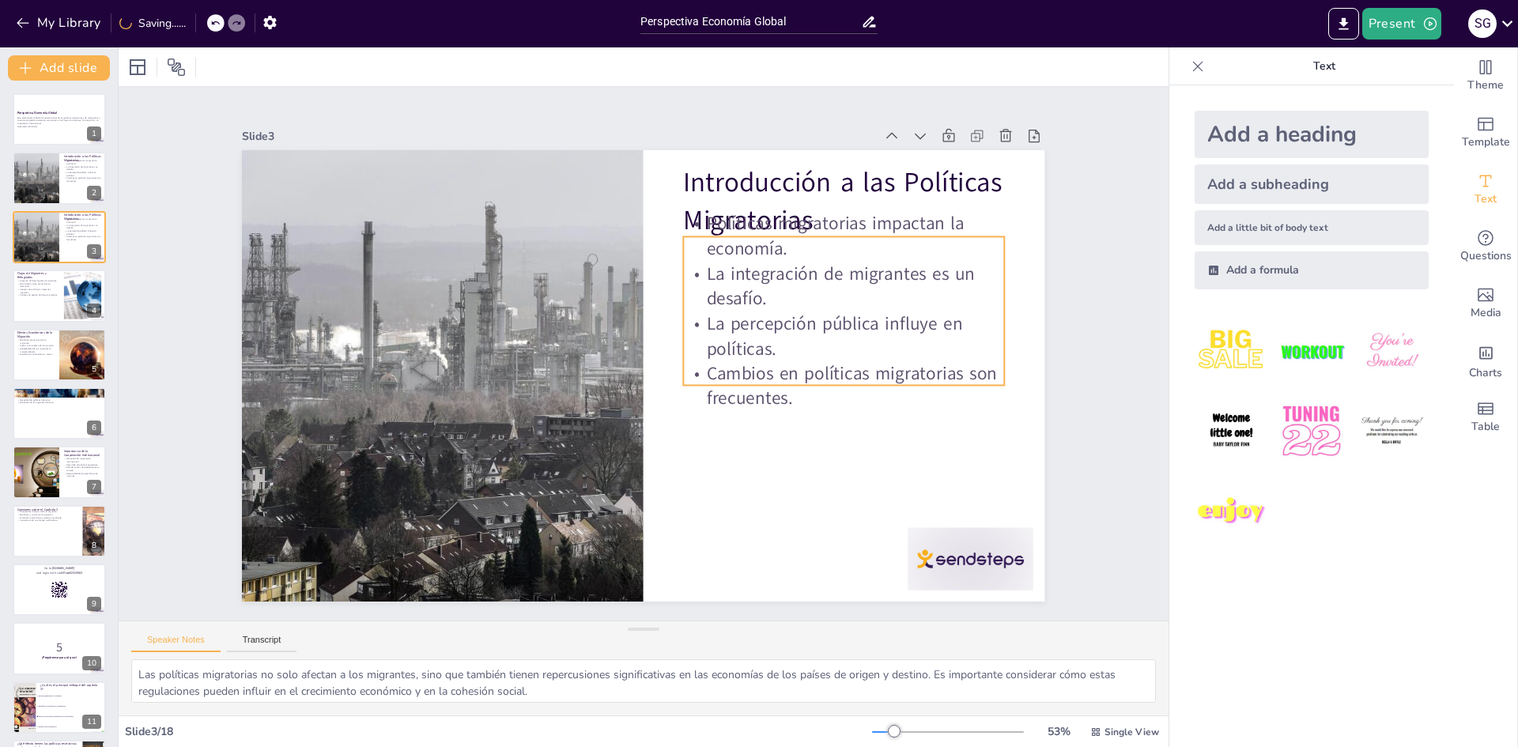
checkbox input "true"
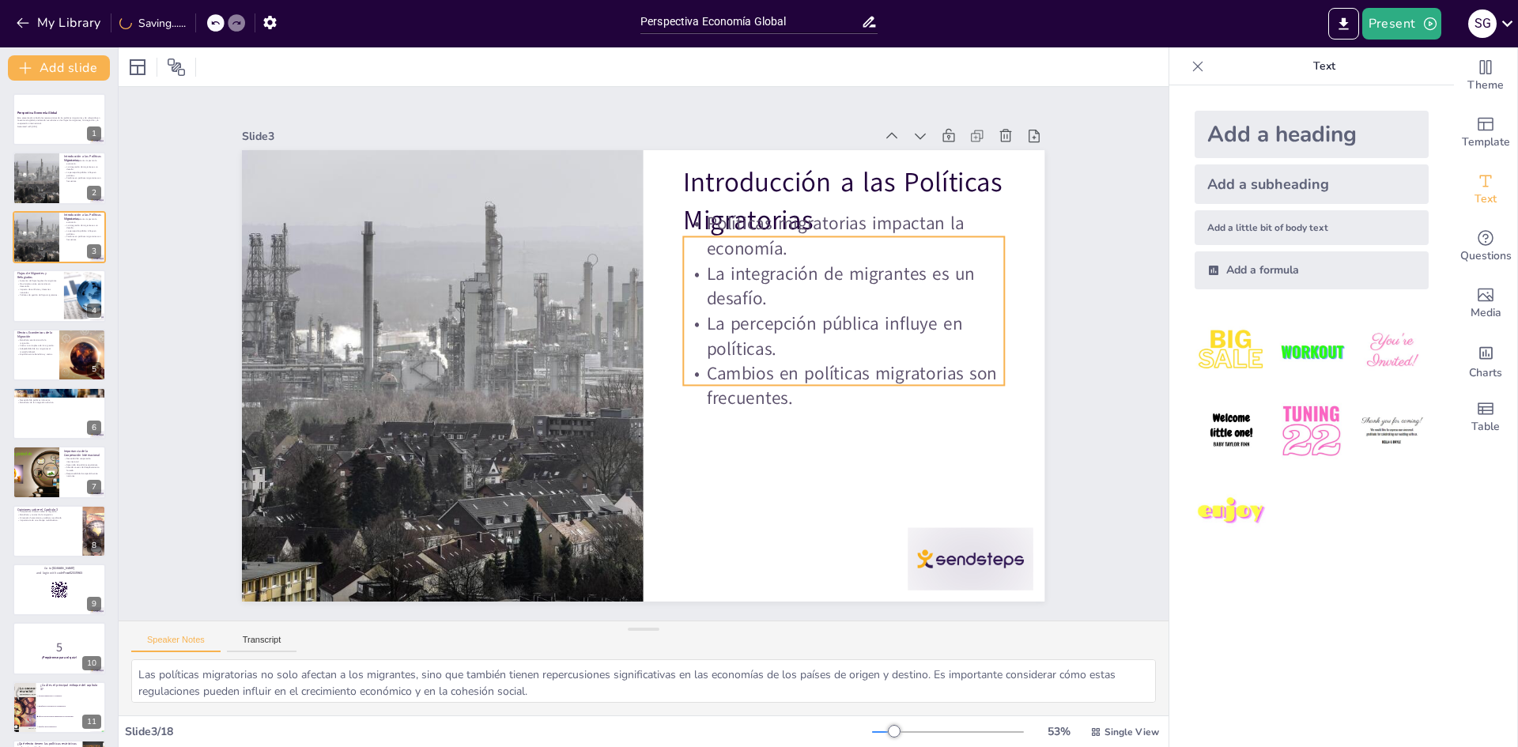
checkbox input "true"
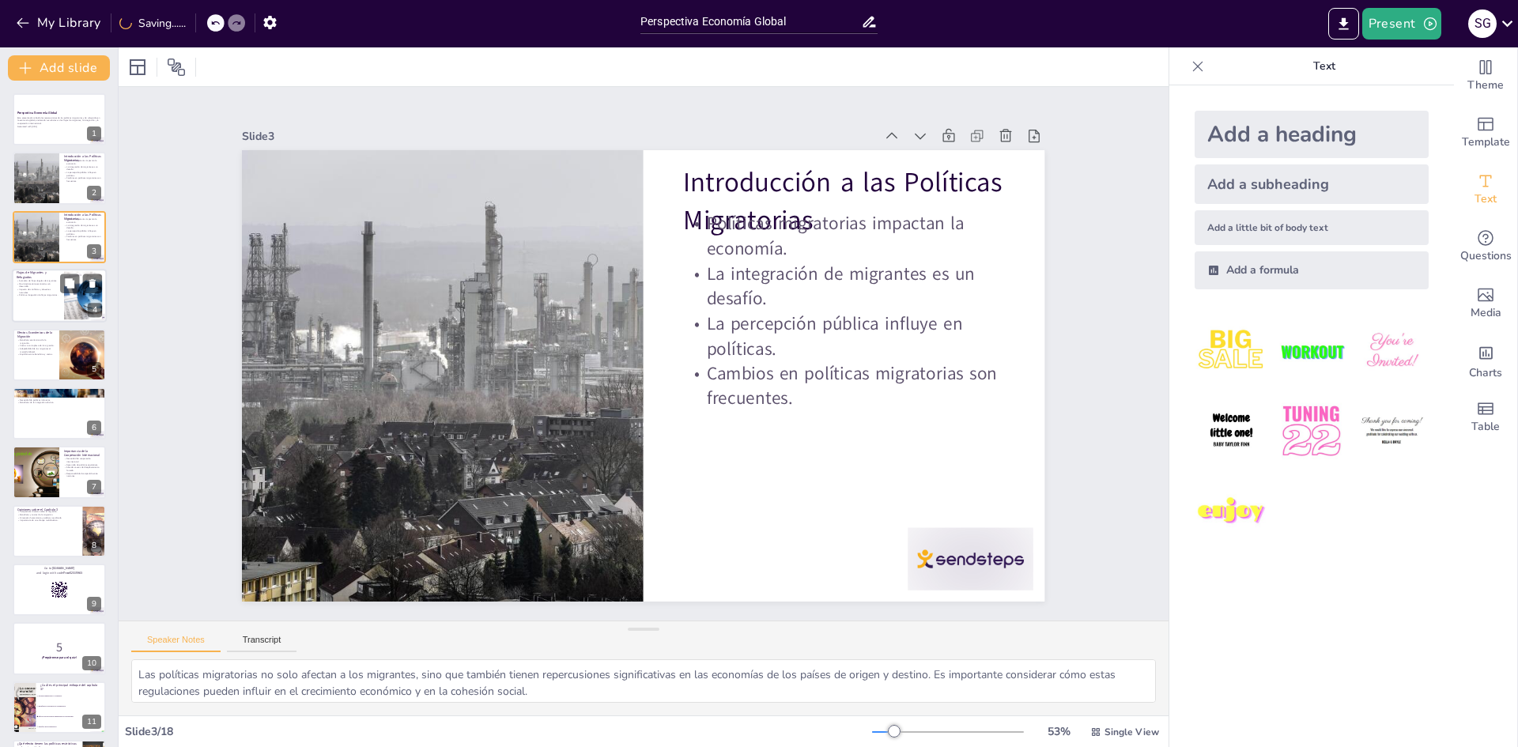
checkbox input "true"
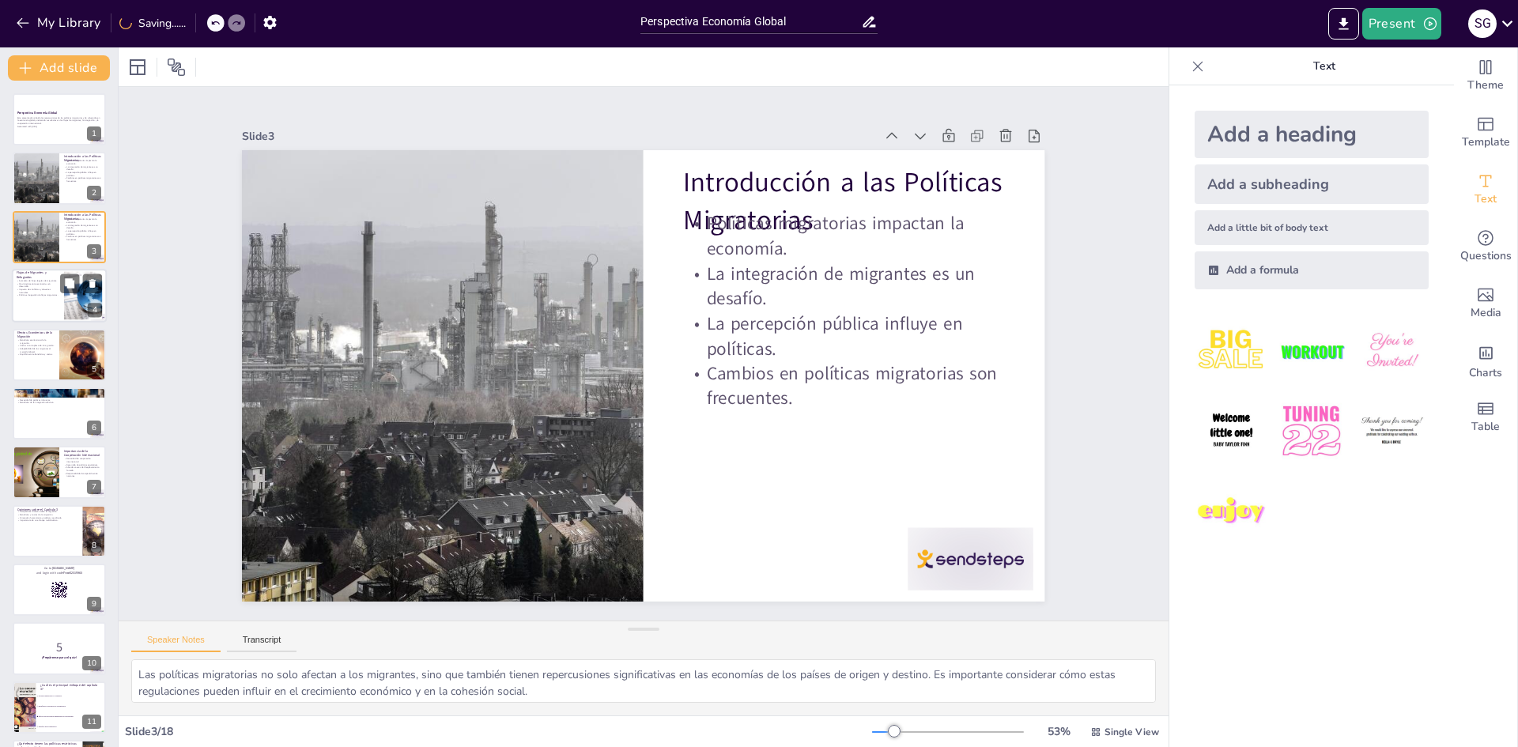
checkbox input "true"
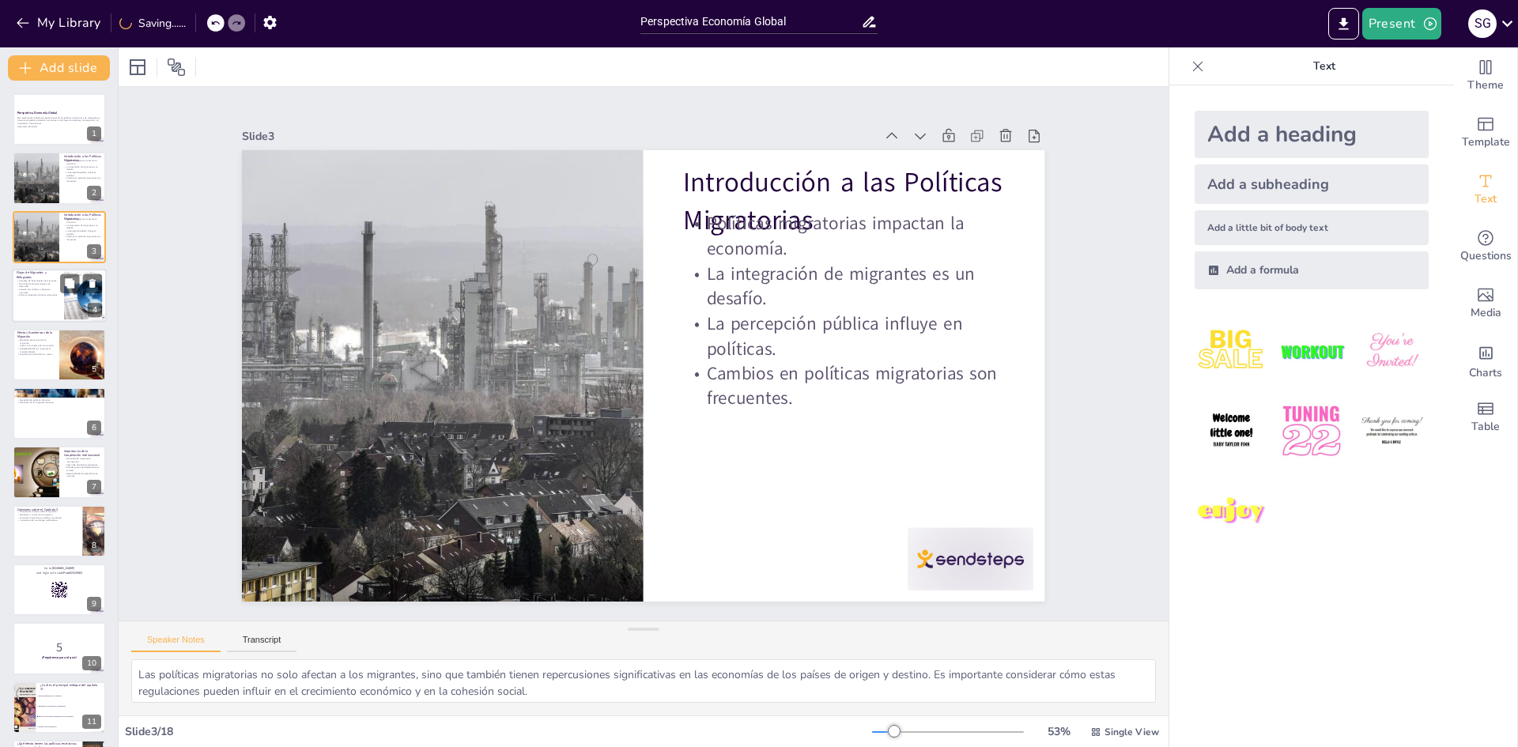
checkbox input "true"
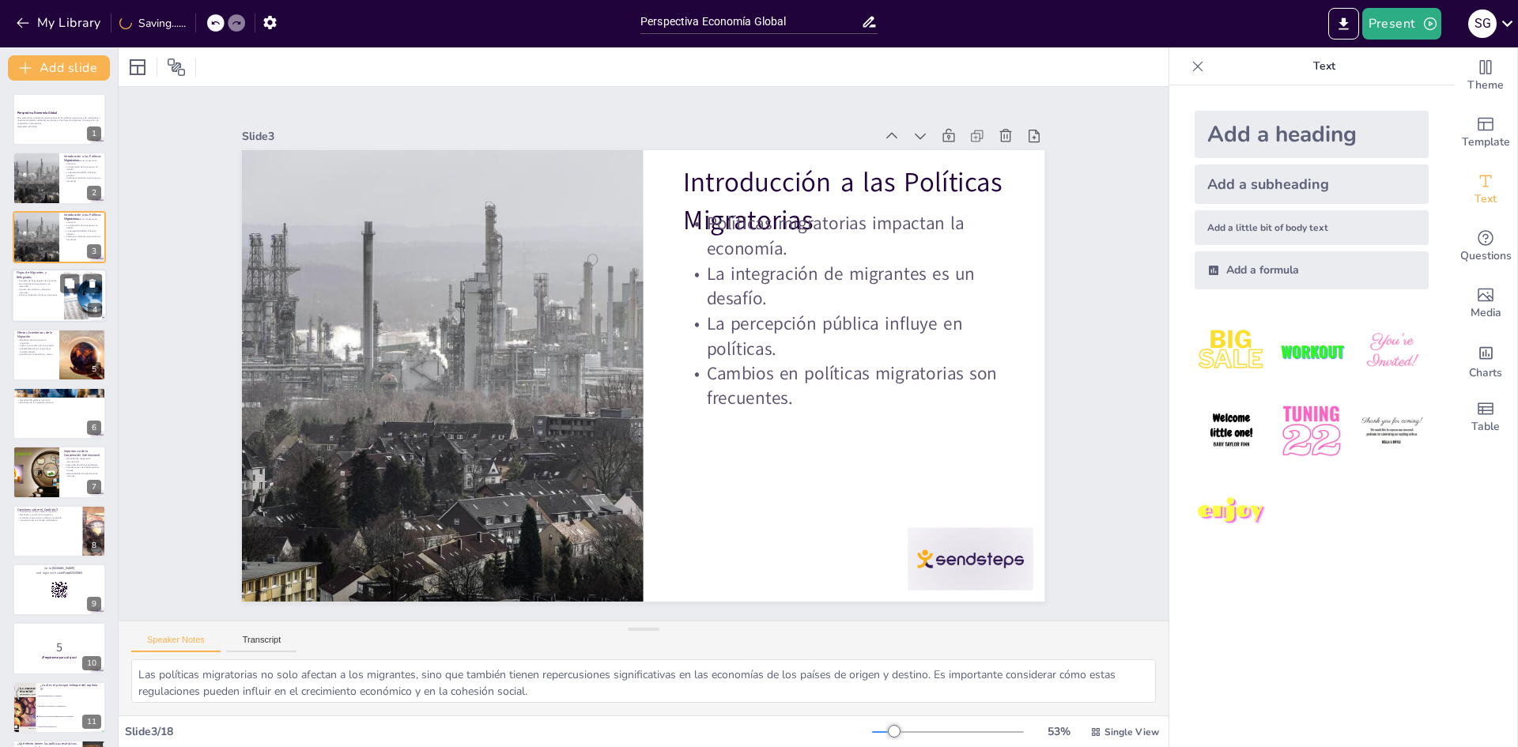
click at [34, 291] on p "Impacto de conflictos y desastres naturales." at bounding box center [38, 292] width 43 height 6
type textarea "El incremento en los flujos de migrantes legales refleja cambios en las dinámic…"
checkbox input "true"
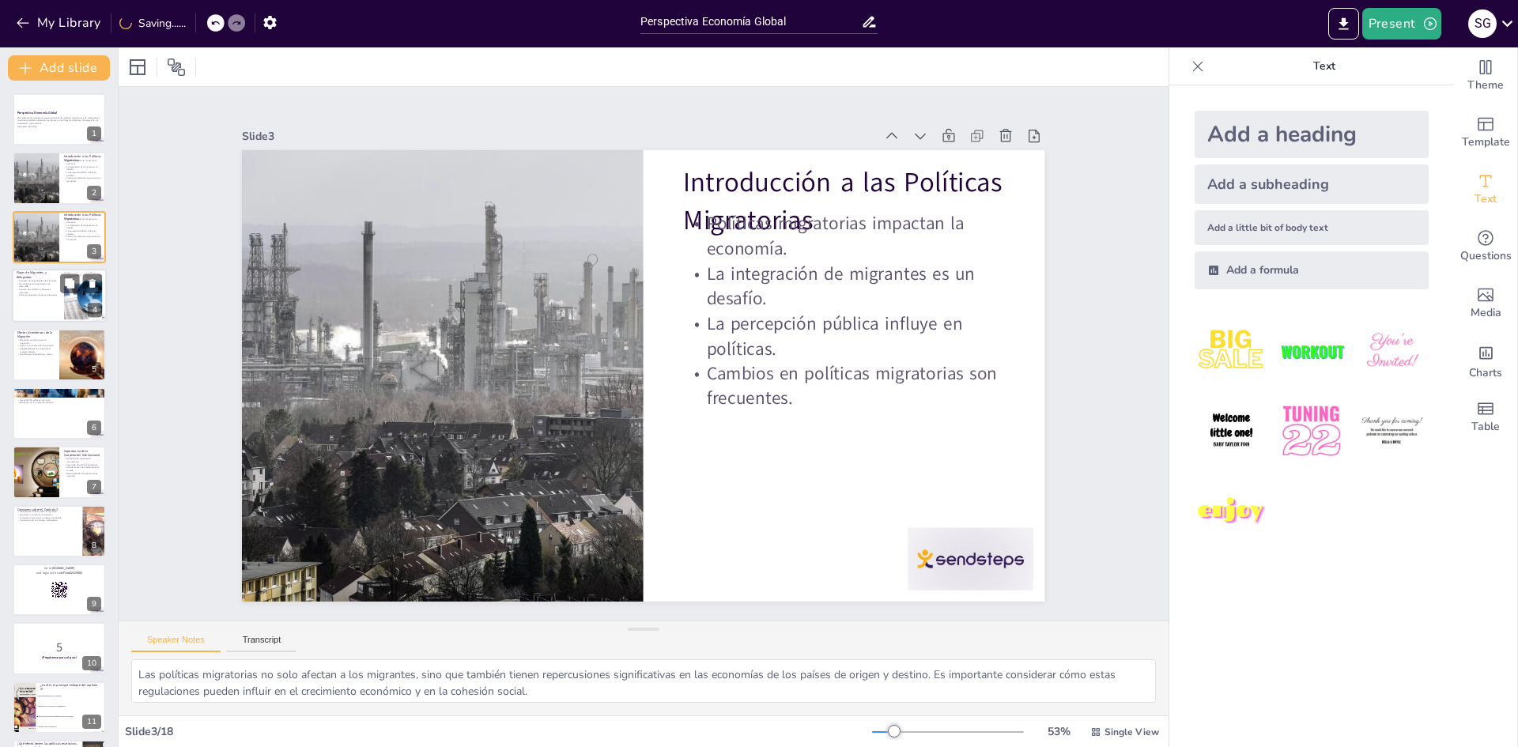
checkbox input "true"
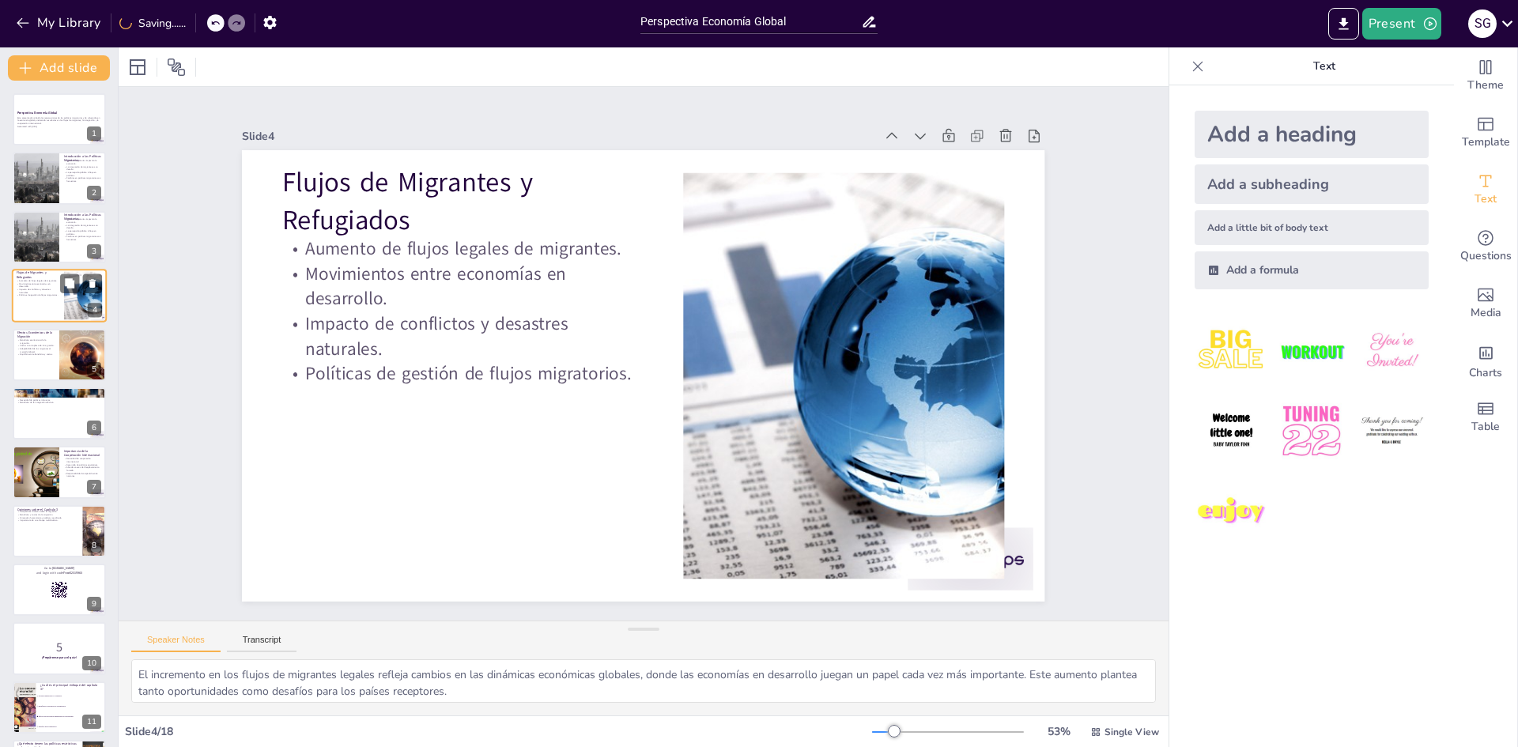
checkbox input "true"
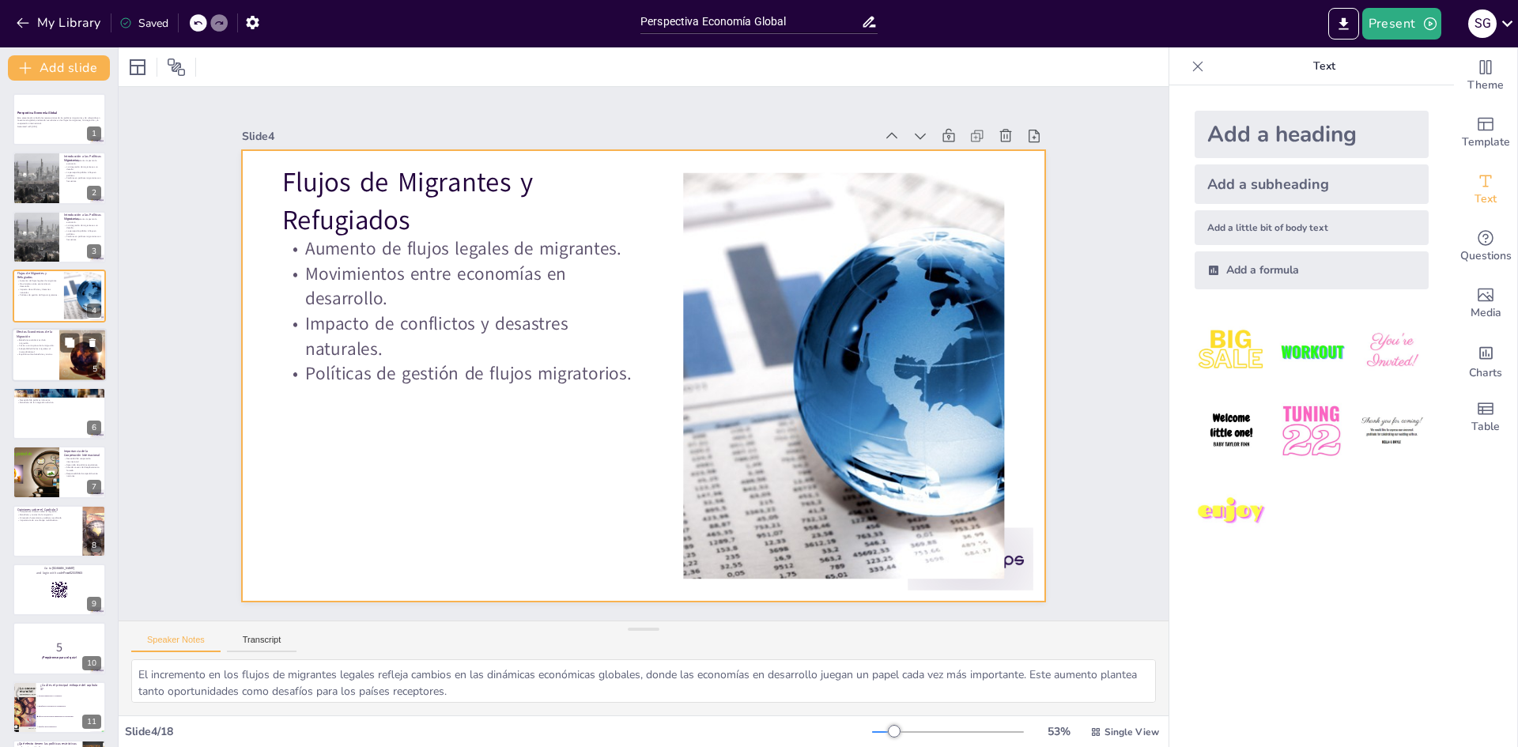
checkbox input "true"
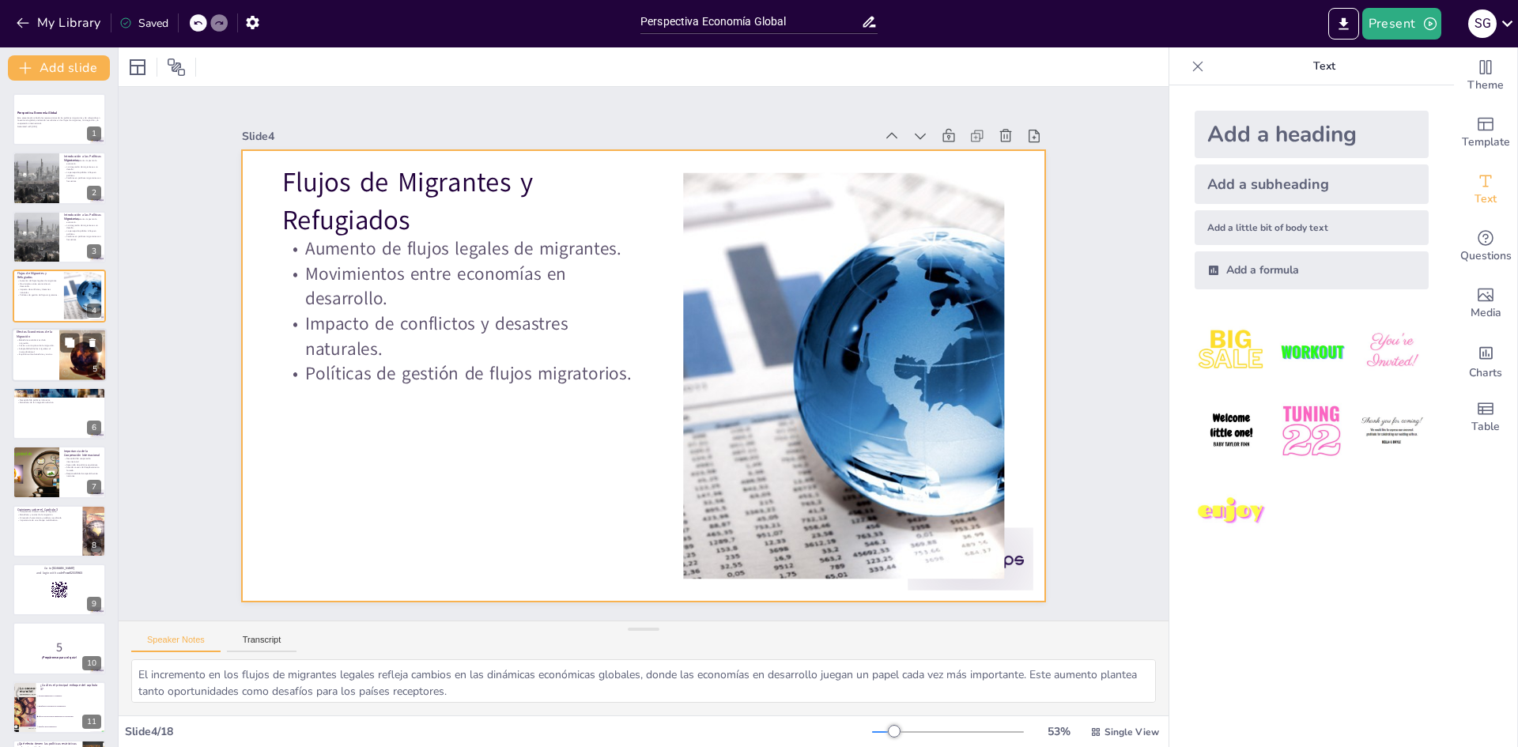
checkbox input "true"
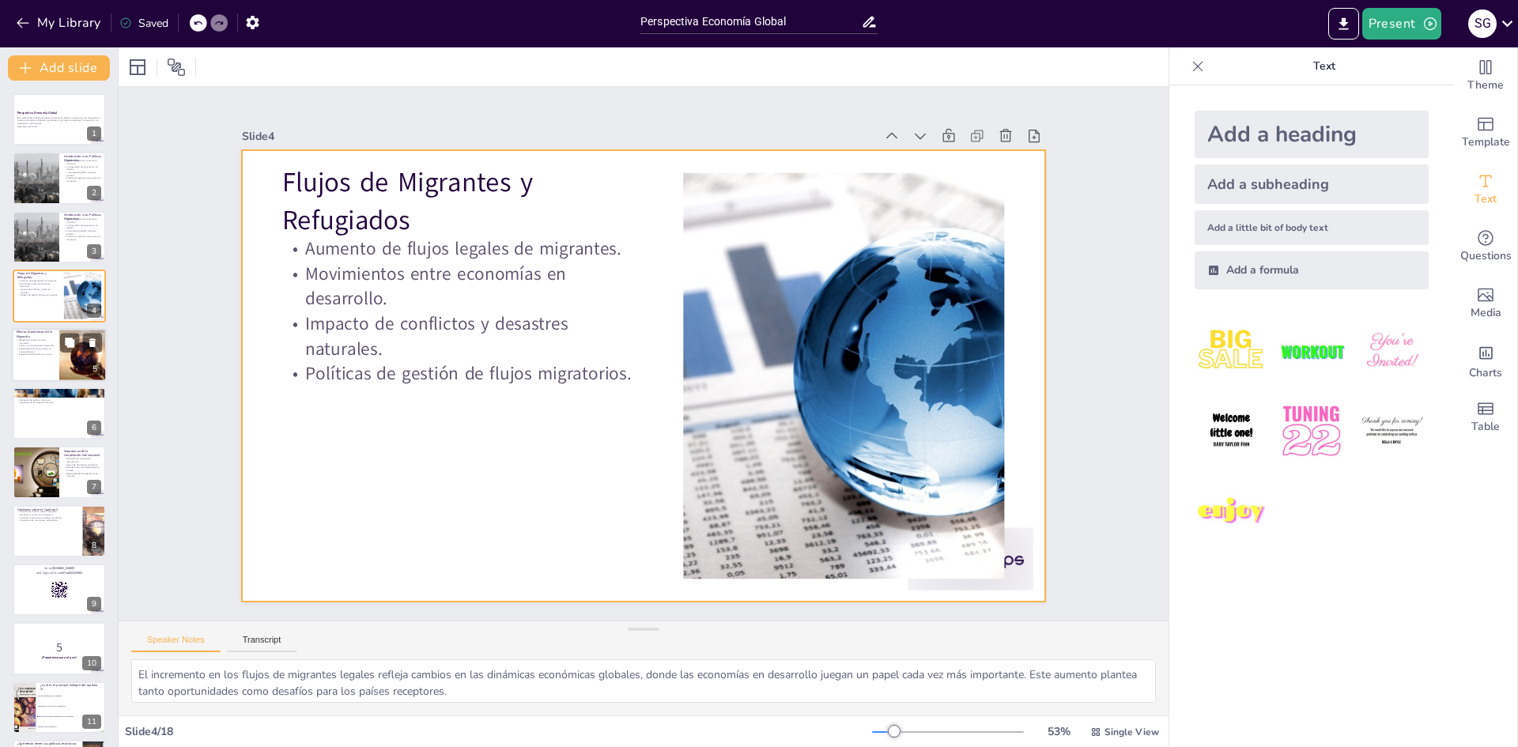
checkbox input "true"
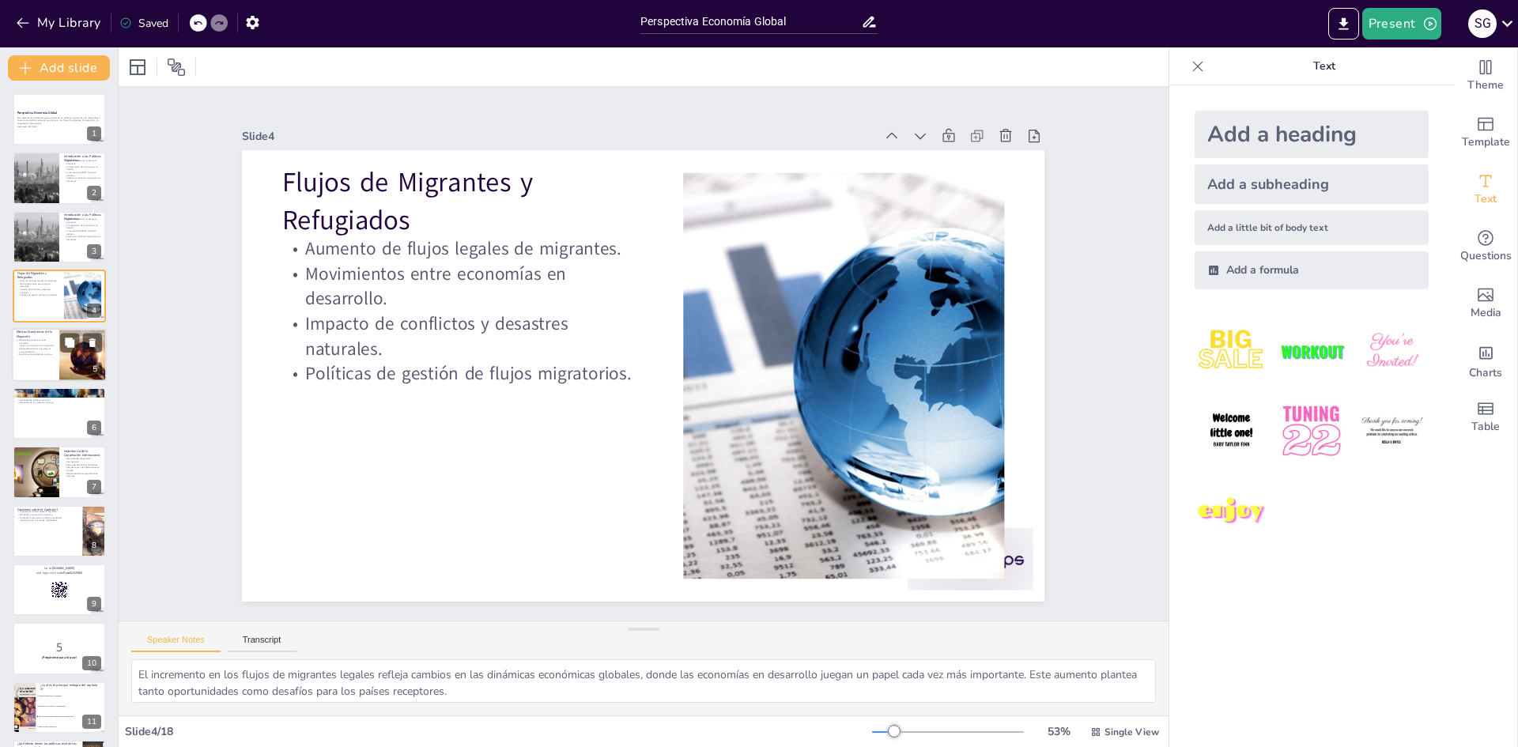
click at [43, 353] on p "Equilibrio entre beneficios y costos." at bounding box center [36, 354] width 38 height 3
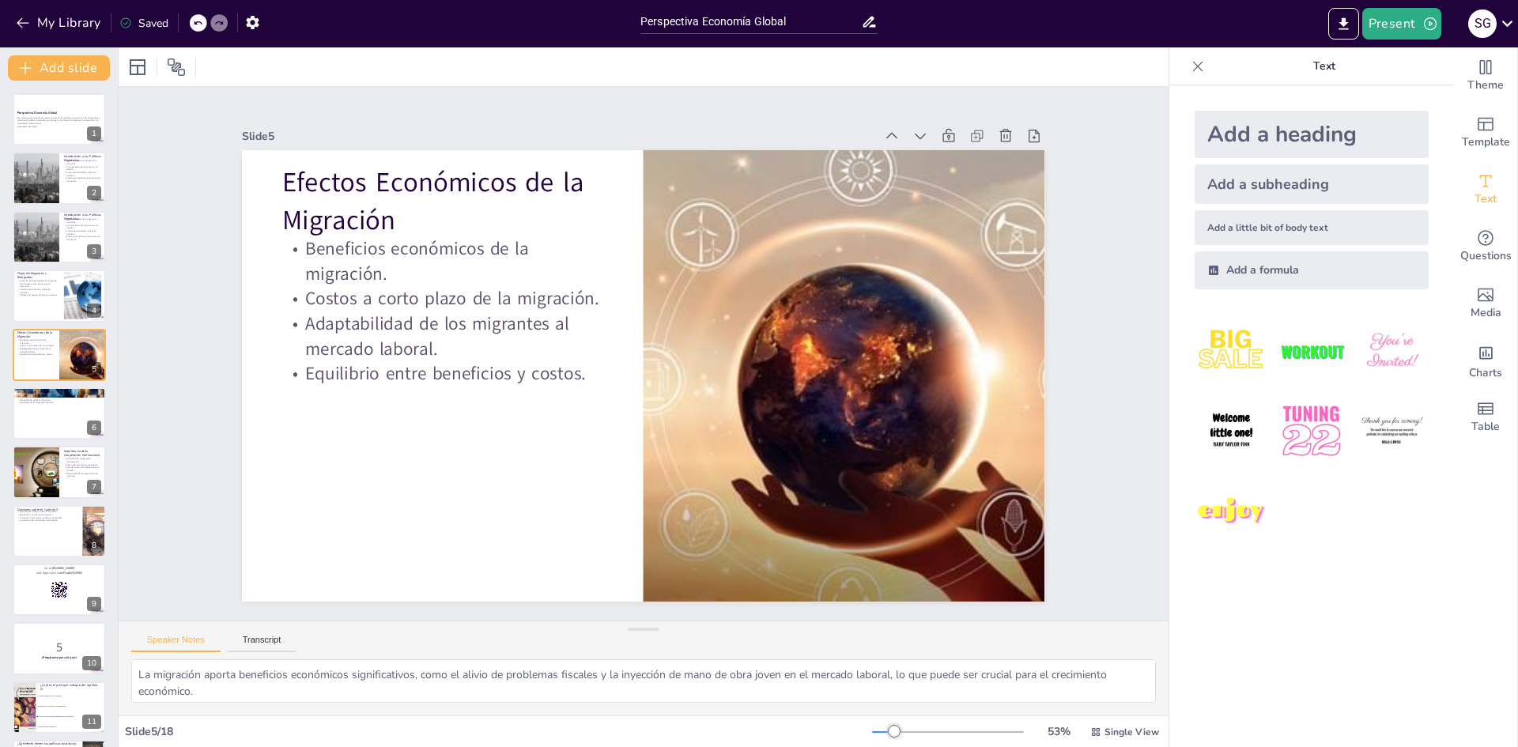
click at [28, 445] on div "Perspectiva Economía Global Este presentación aborda las repercusiones de las p…" at bounding box center [59, 619] width 118 height 1053
click at [47, 482] on div at bounding box center [35, 473] width 95 height 54
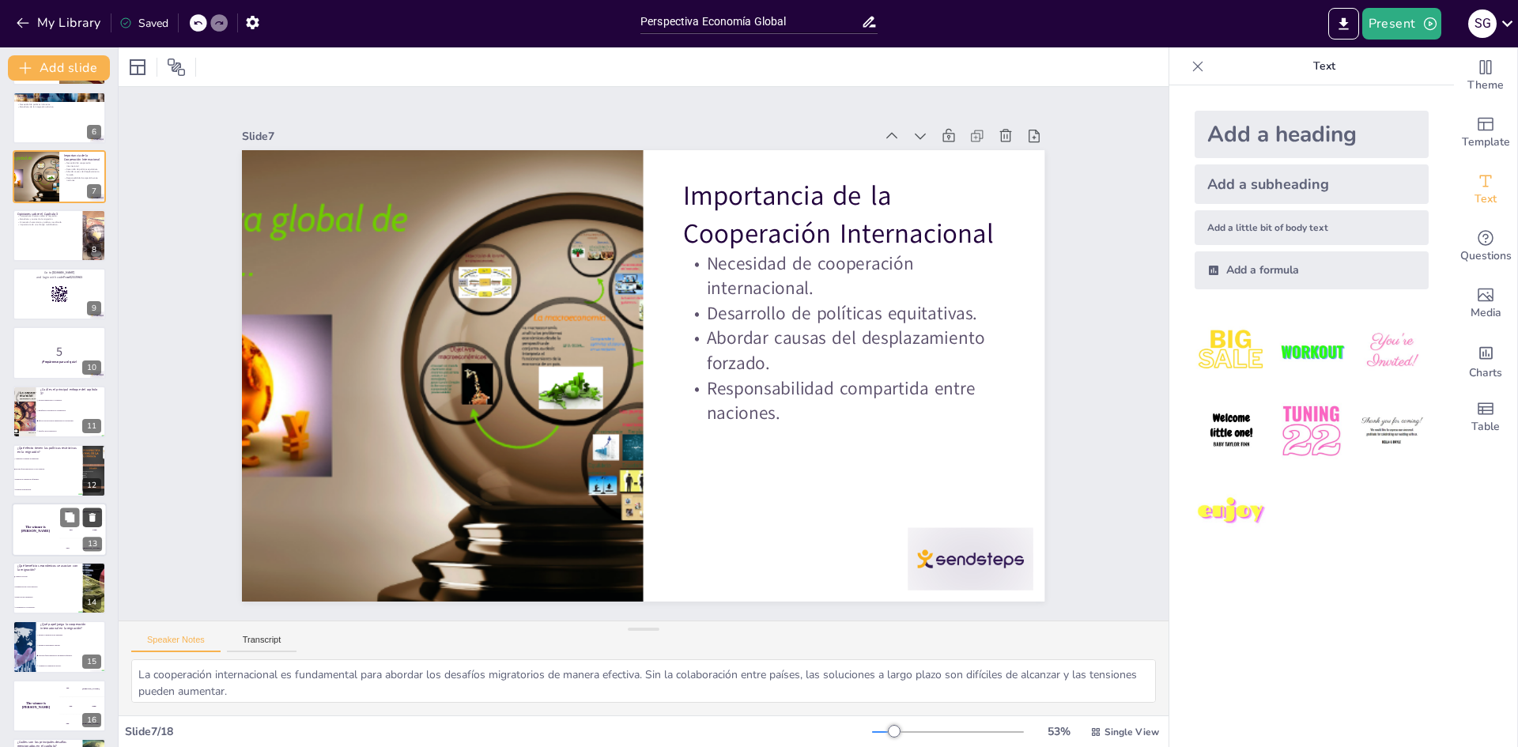
scroll to position [411, 0]
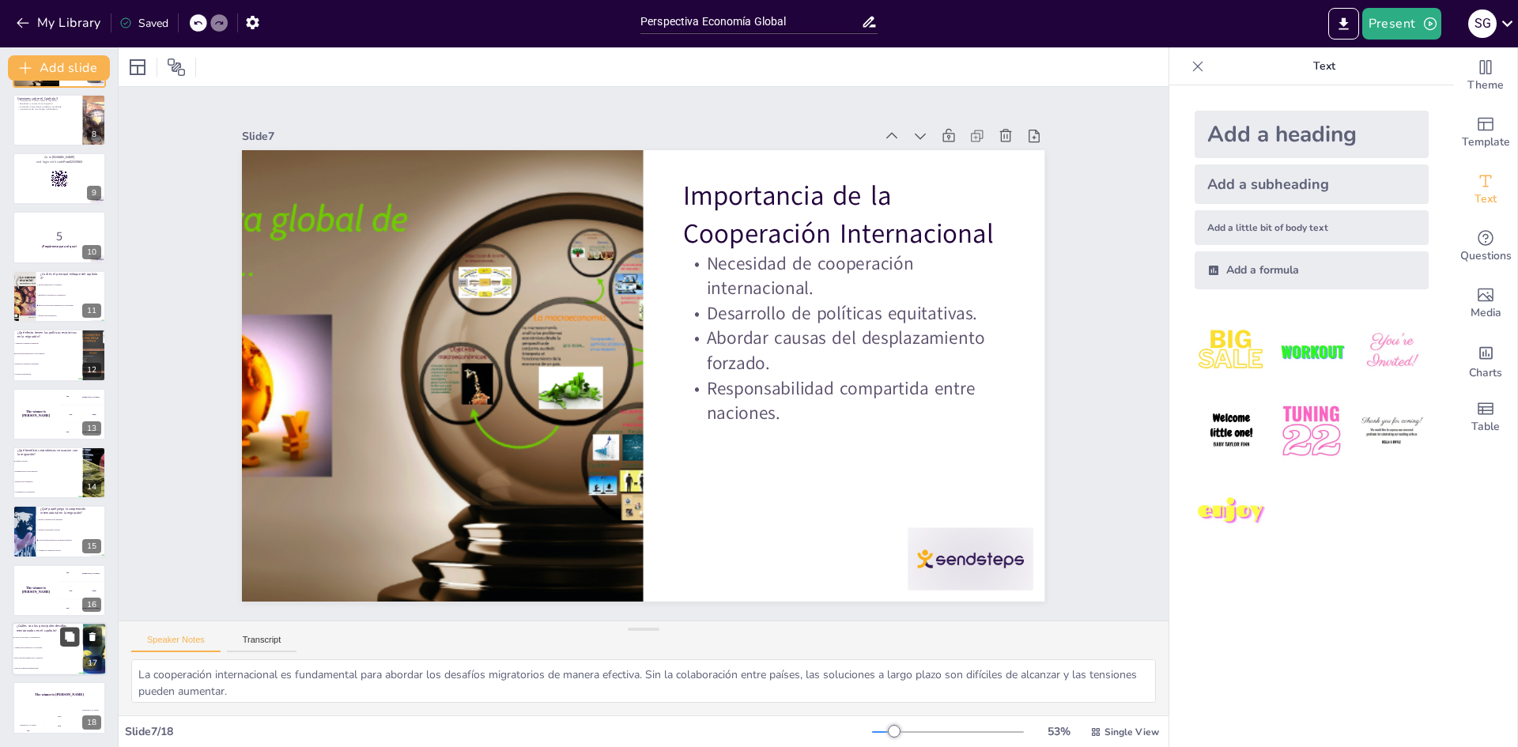
click at [62, 644] on button at bounding box center [69, 636] width 19 height 19
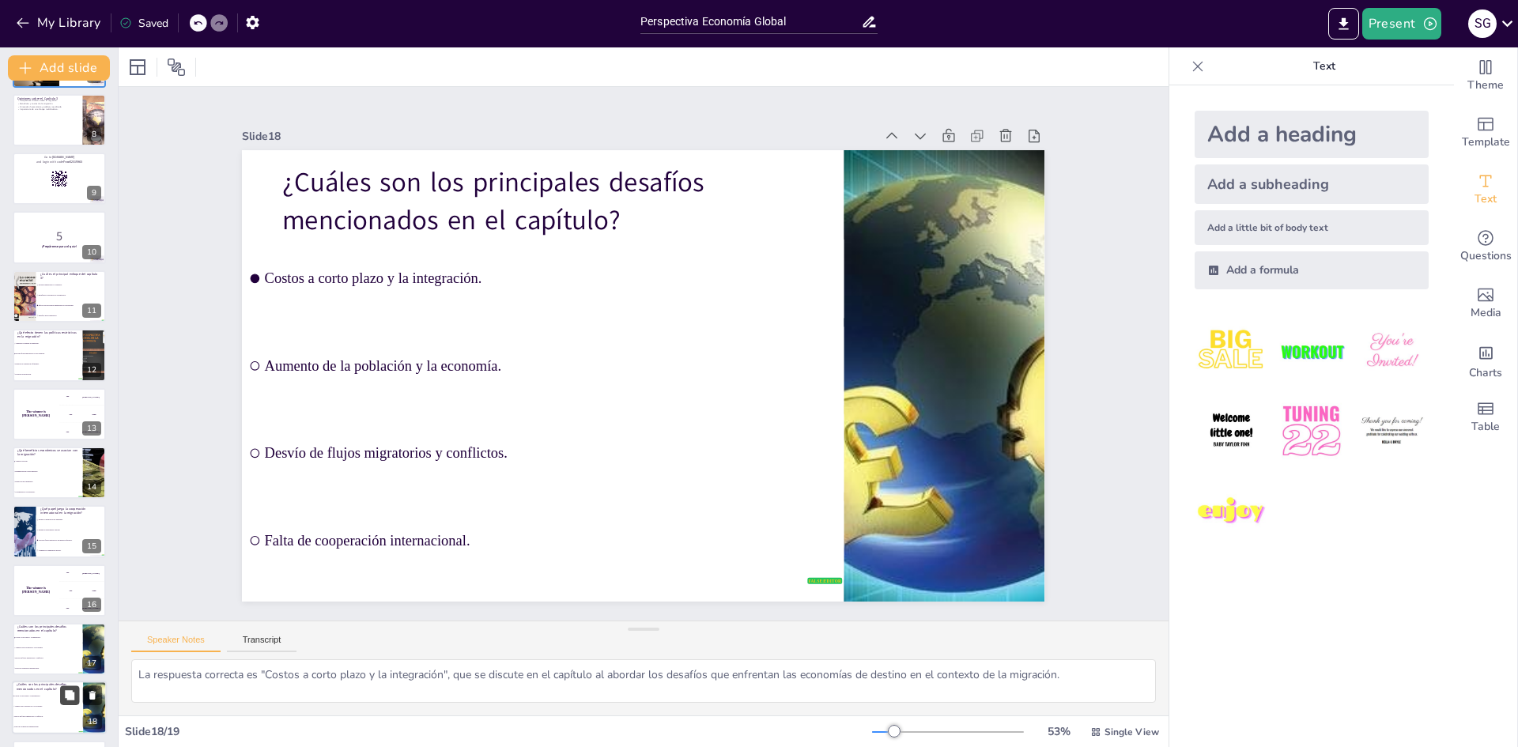
scroll to position [470, 0]
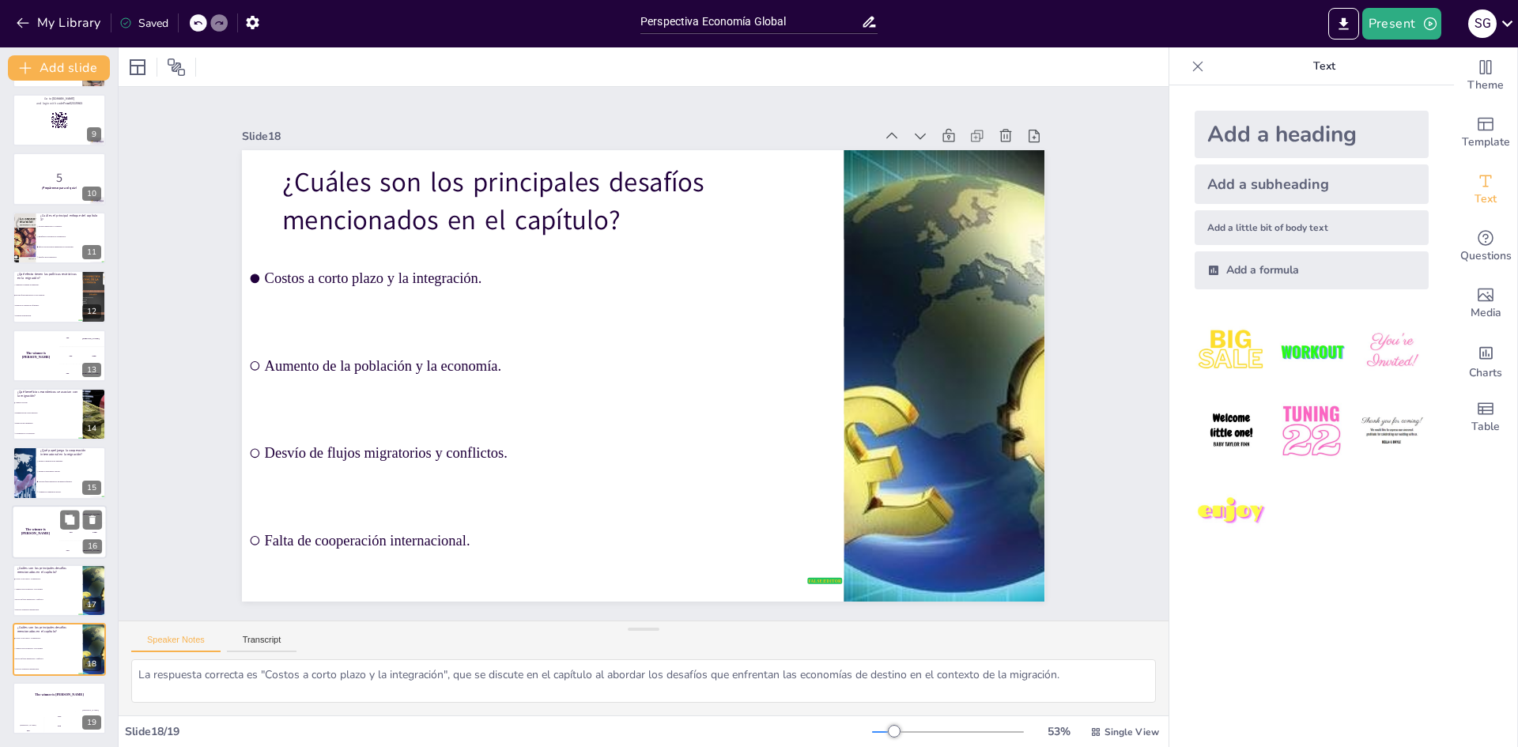
click at [43, 530] on h4 "The winner is [PERSON_NAME]" at bounding box center [35, 531] width 47 height 8
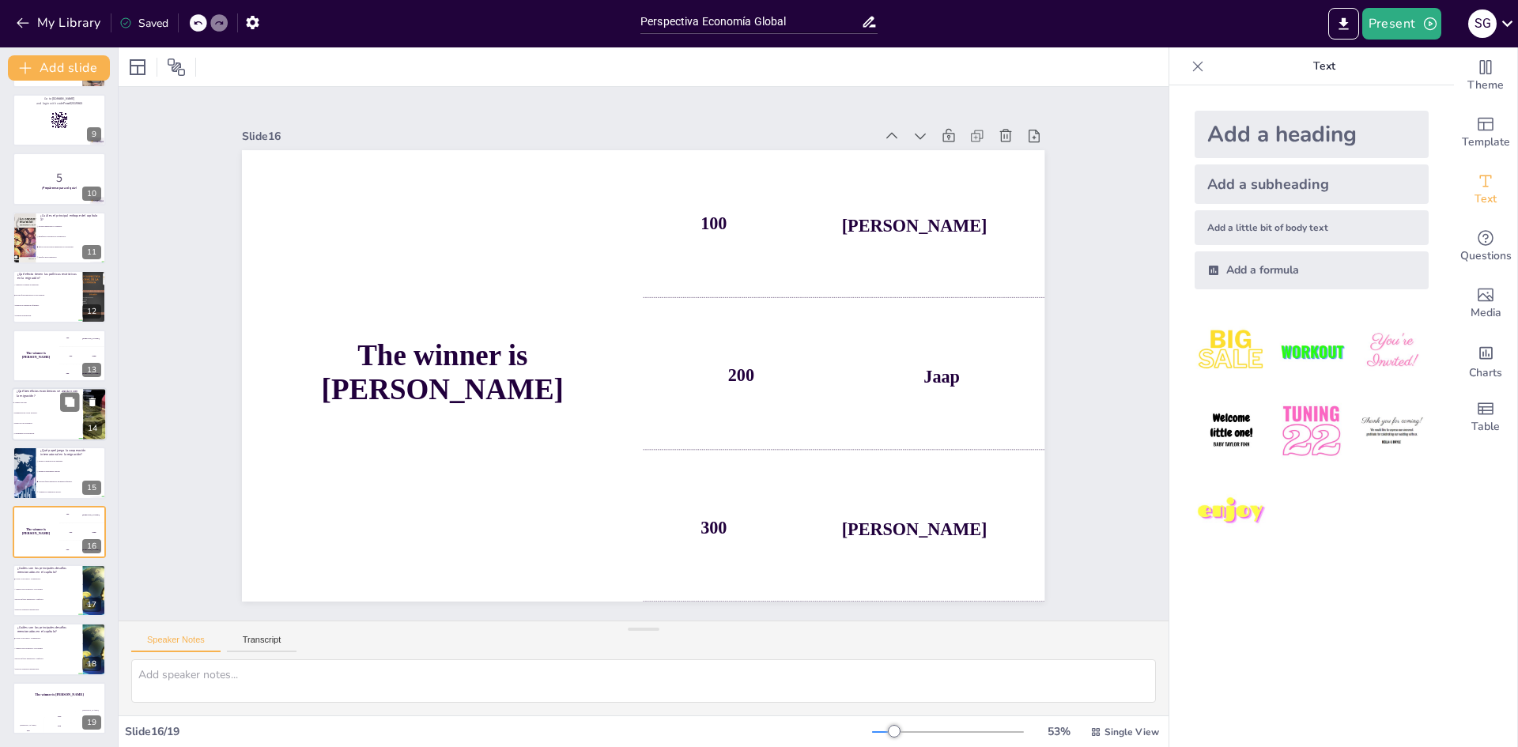
click at [52, 427] on li "Reducción del desempleo." at bounding box center [47, 423] width 71 height 10
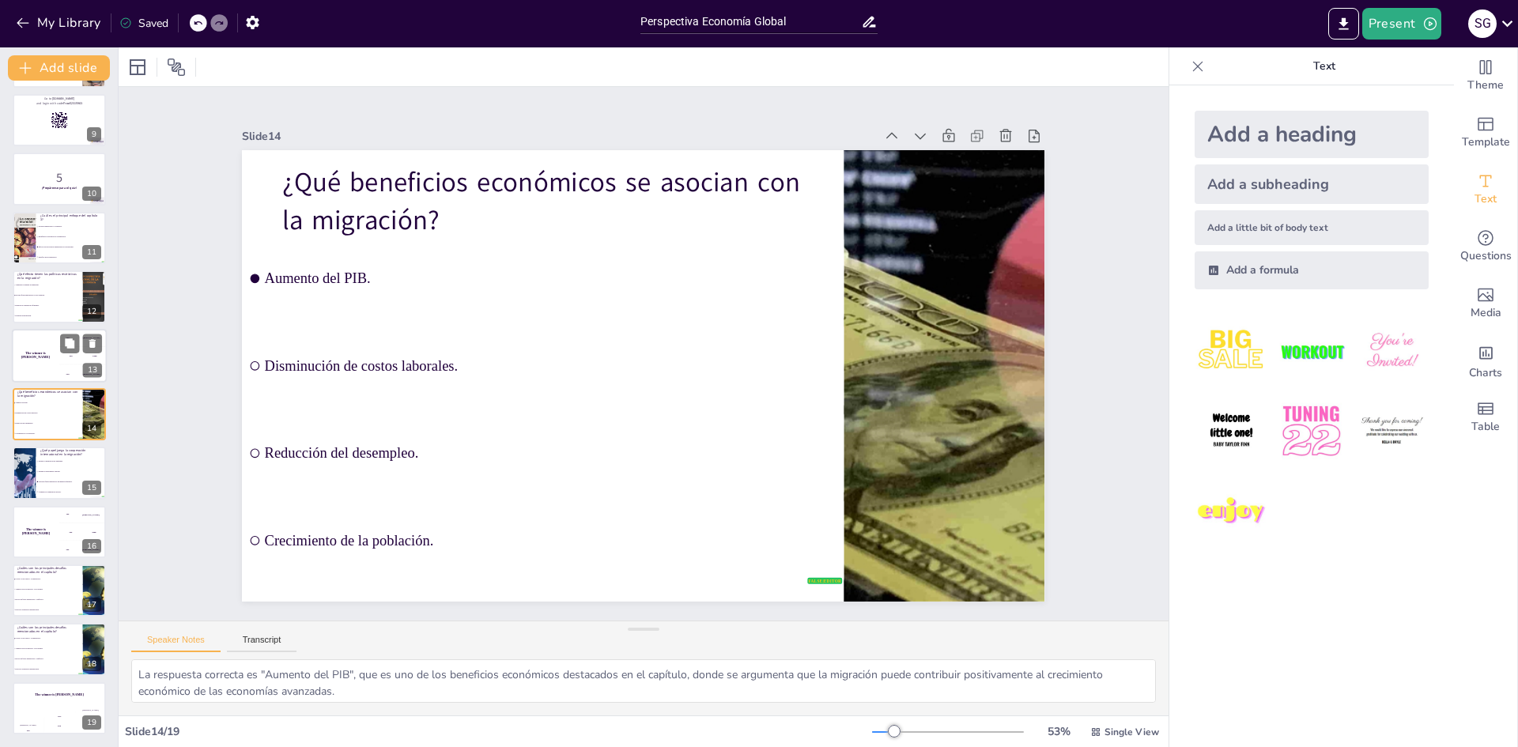
click at [59, 364] on div "200 Jaap" at bounding box center [82, 355] width 47 height 17
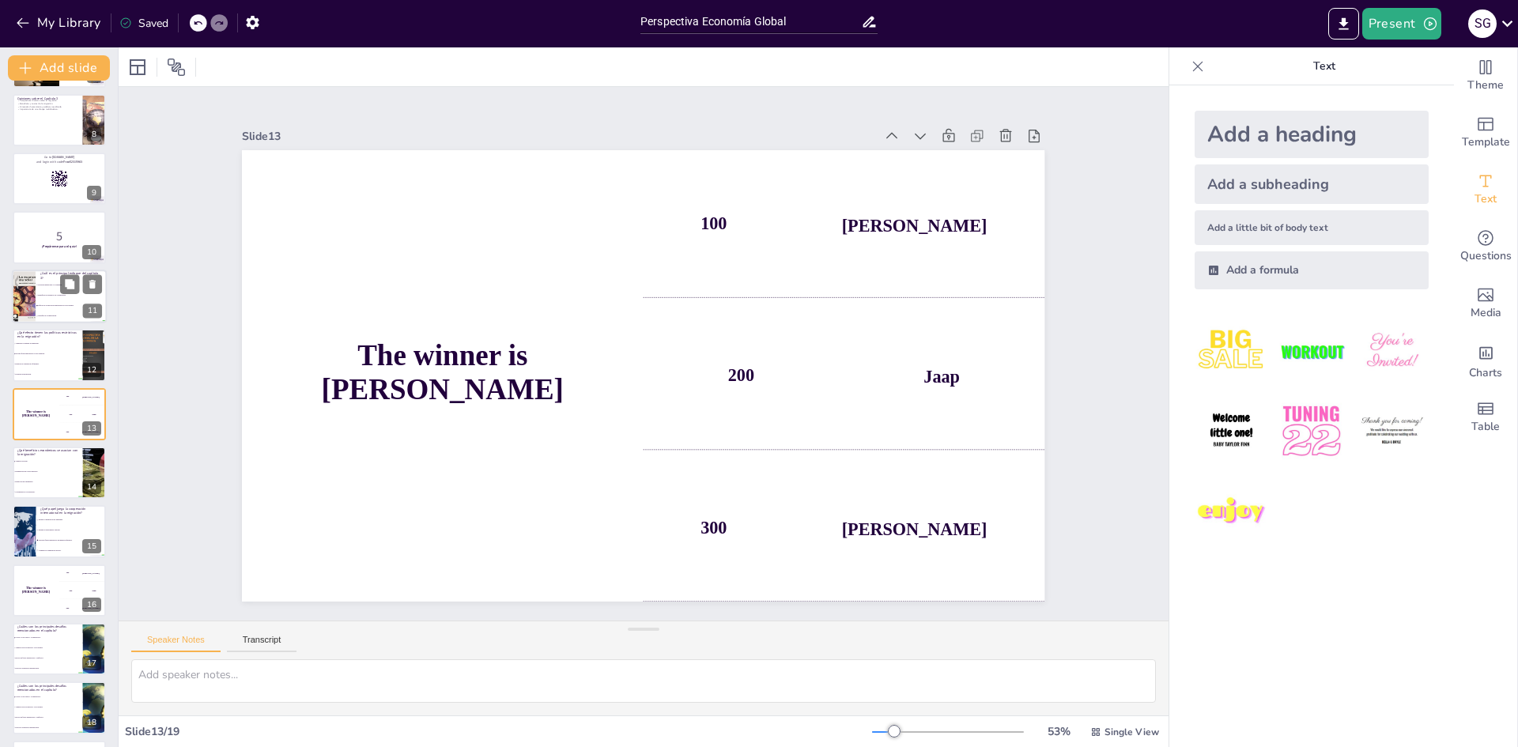
click at [51, 288] on li "Políticas migratorias y su impacto." at bounding box center [71, 285] width 71 height 10
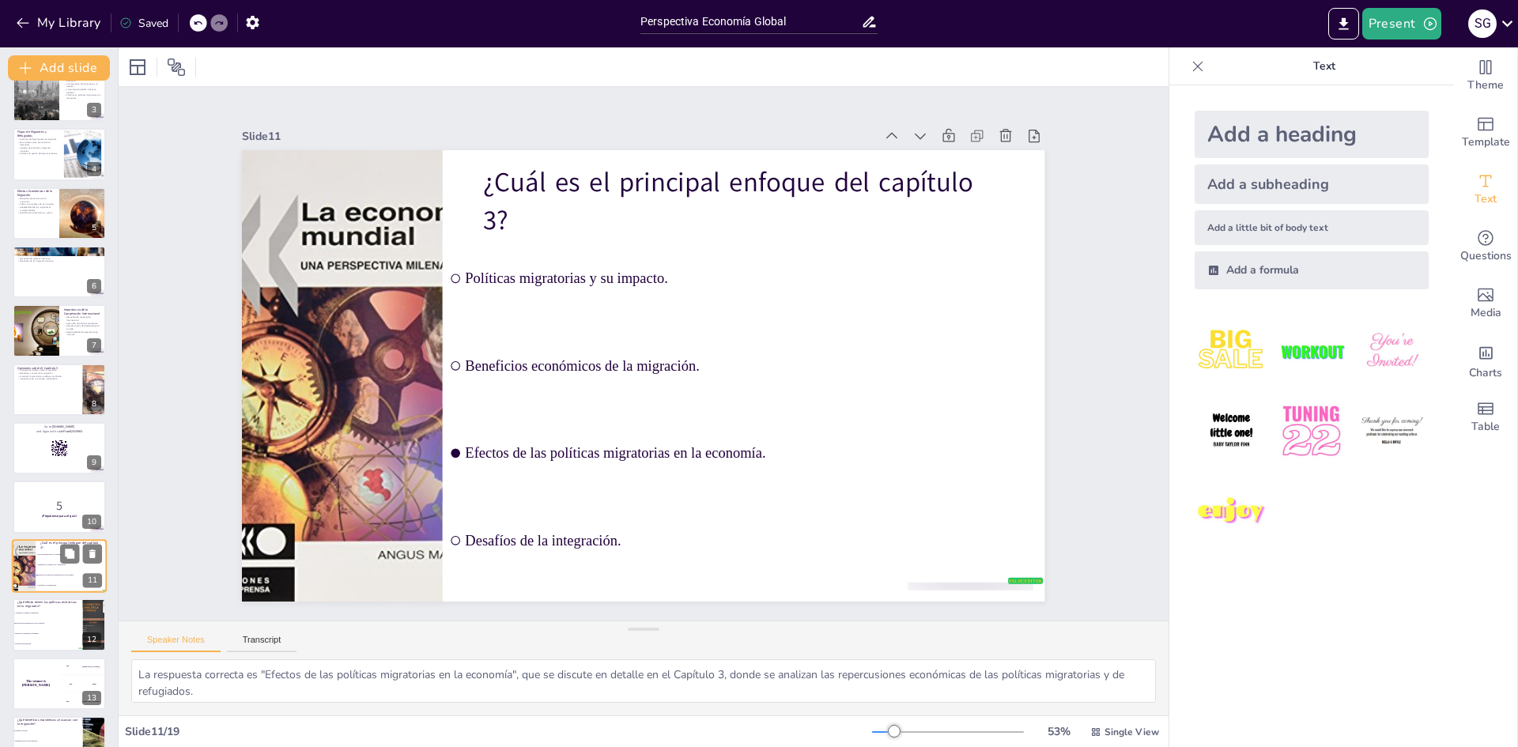
scroll to position [135, 0]
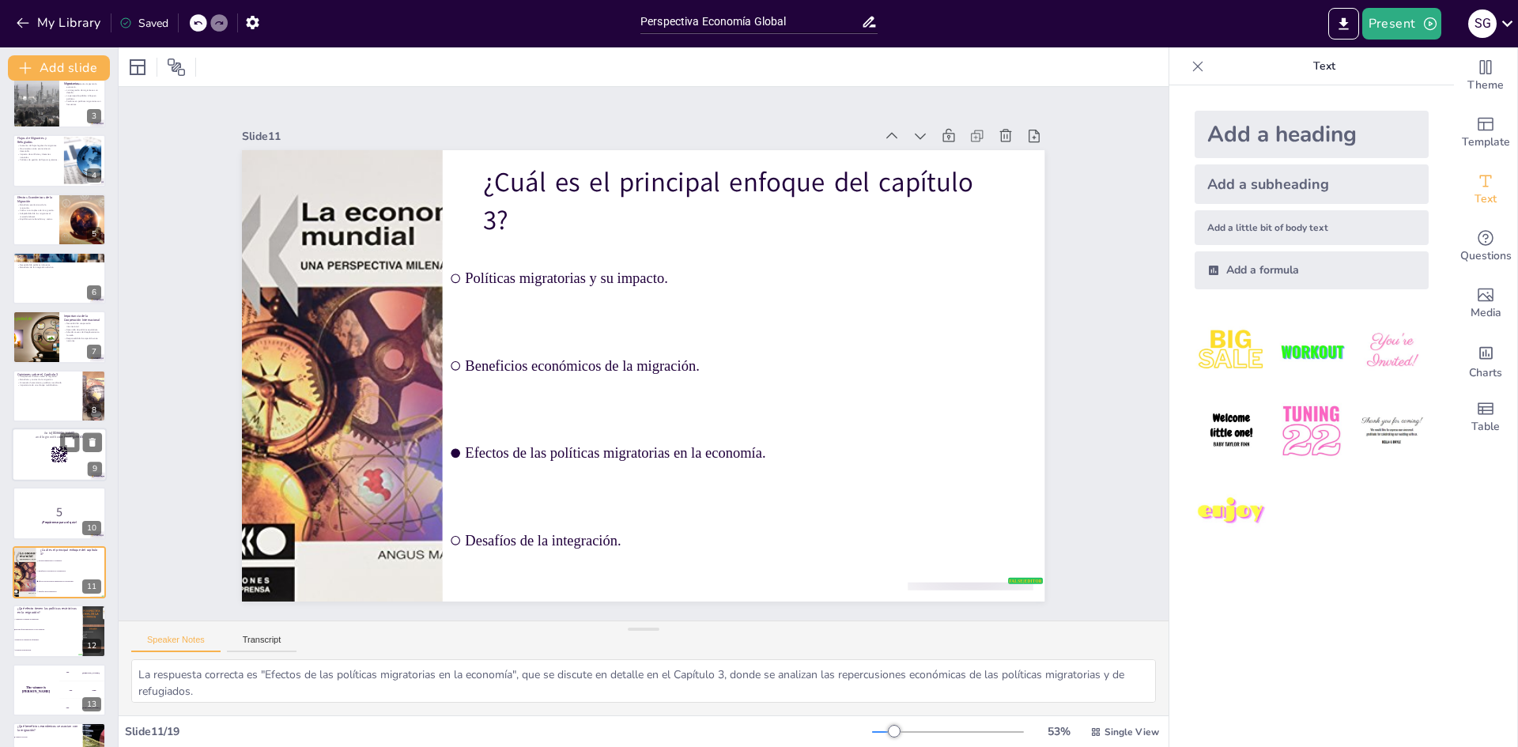
click at [46, 440] on div at bounding box center [59, 455] width 95 height 54
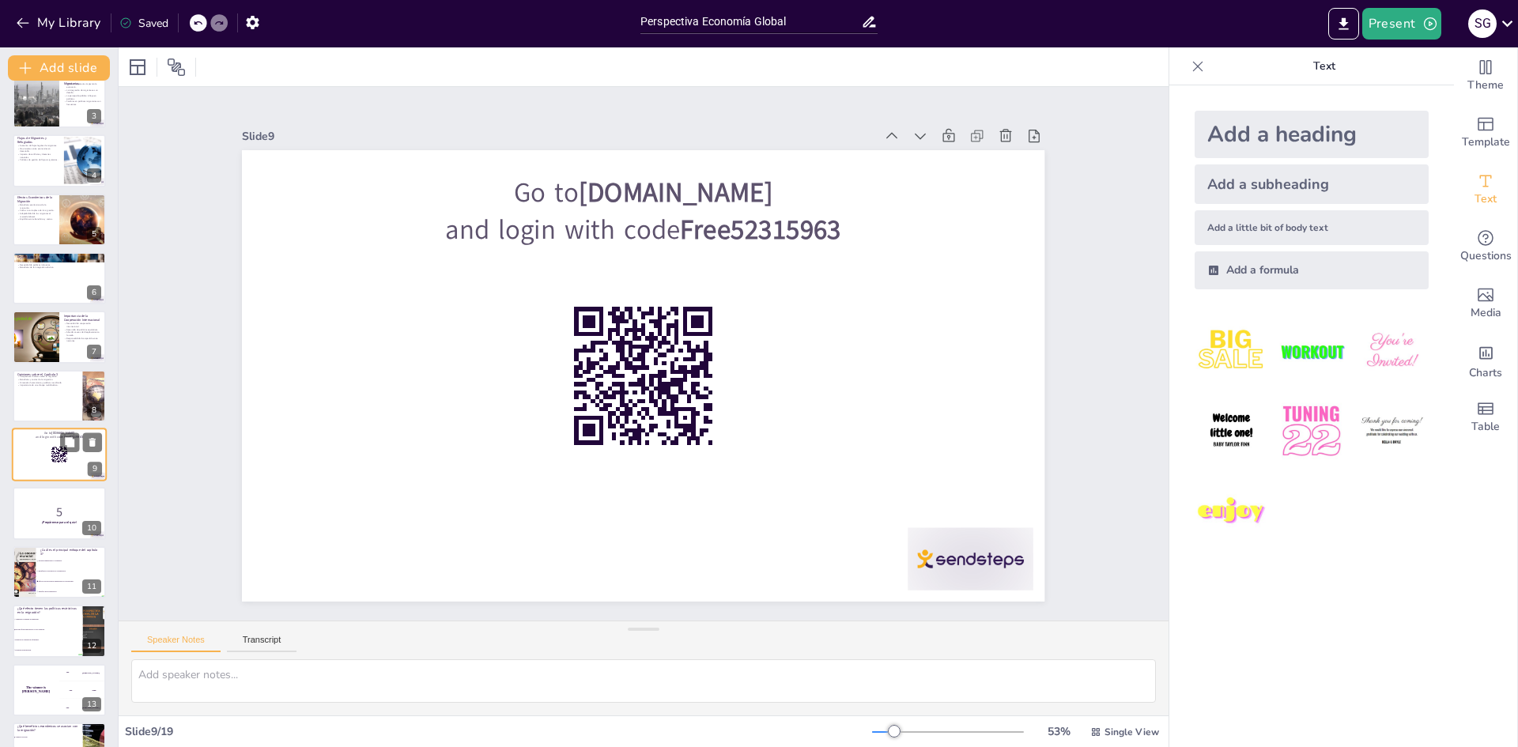
scroll to position [176, 0]
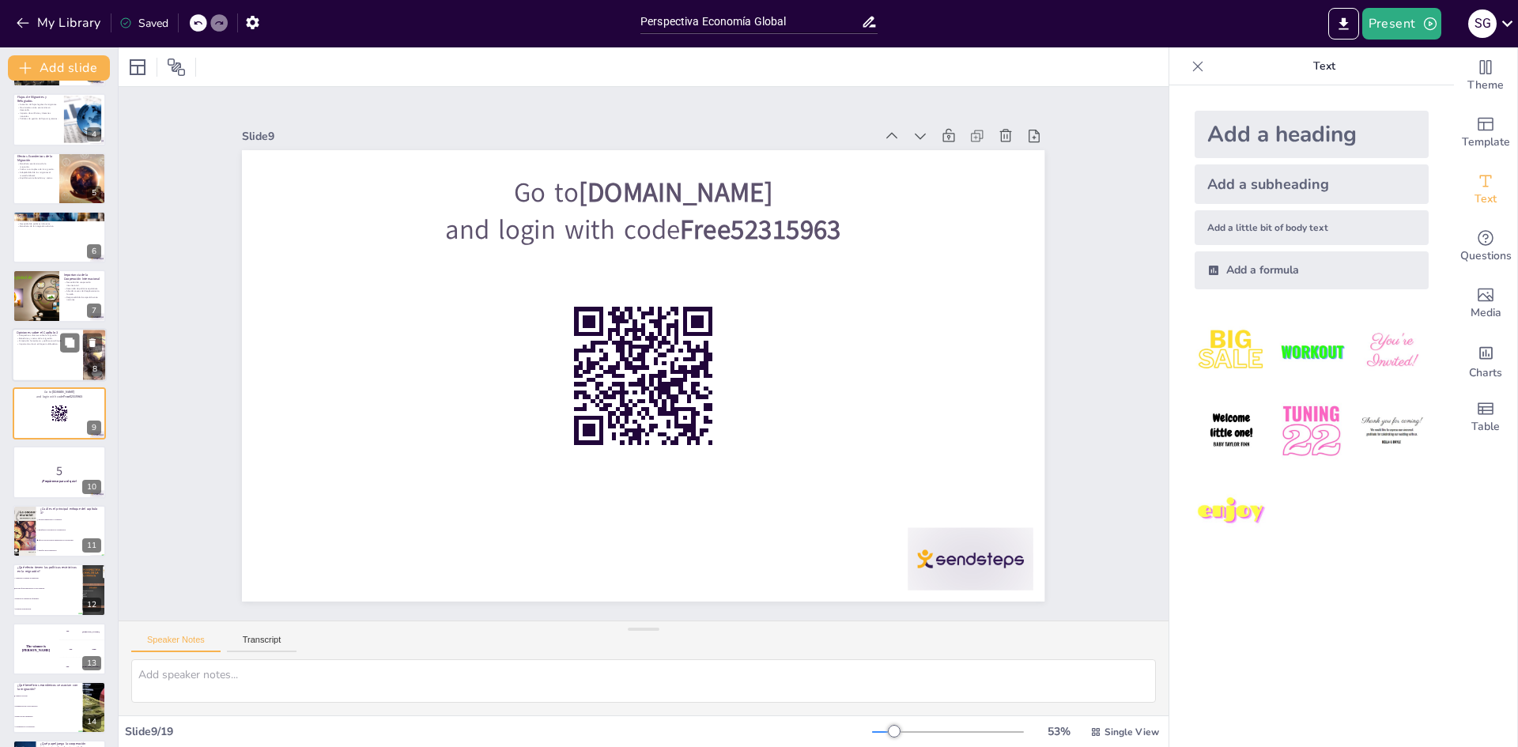
click at [53, 350] on div at bounding box center [59, 355] width 95 height 54
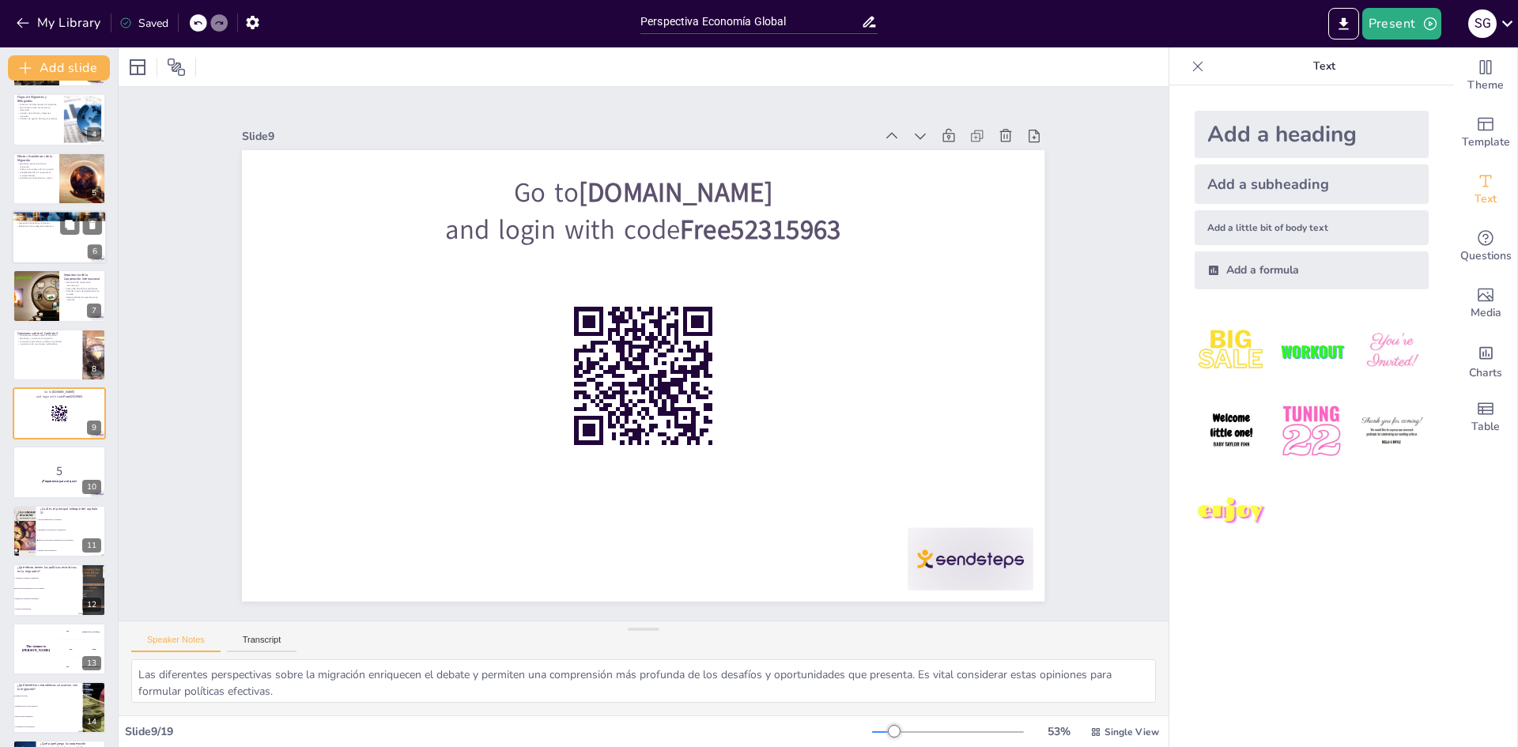
scroll to position [117, 0]
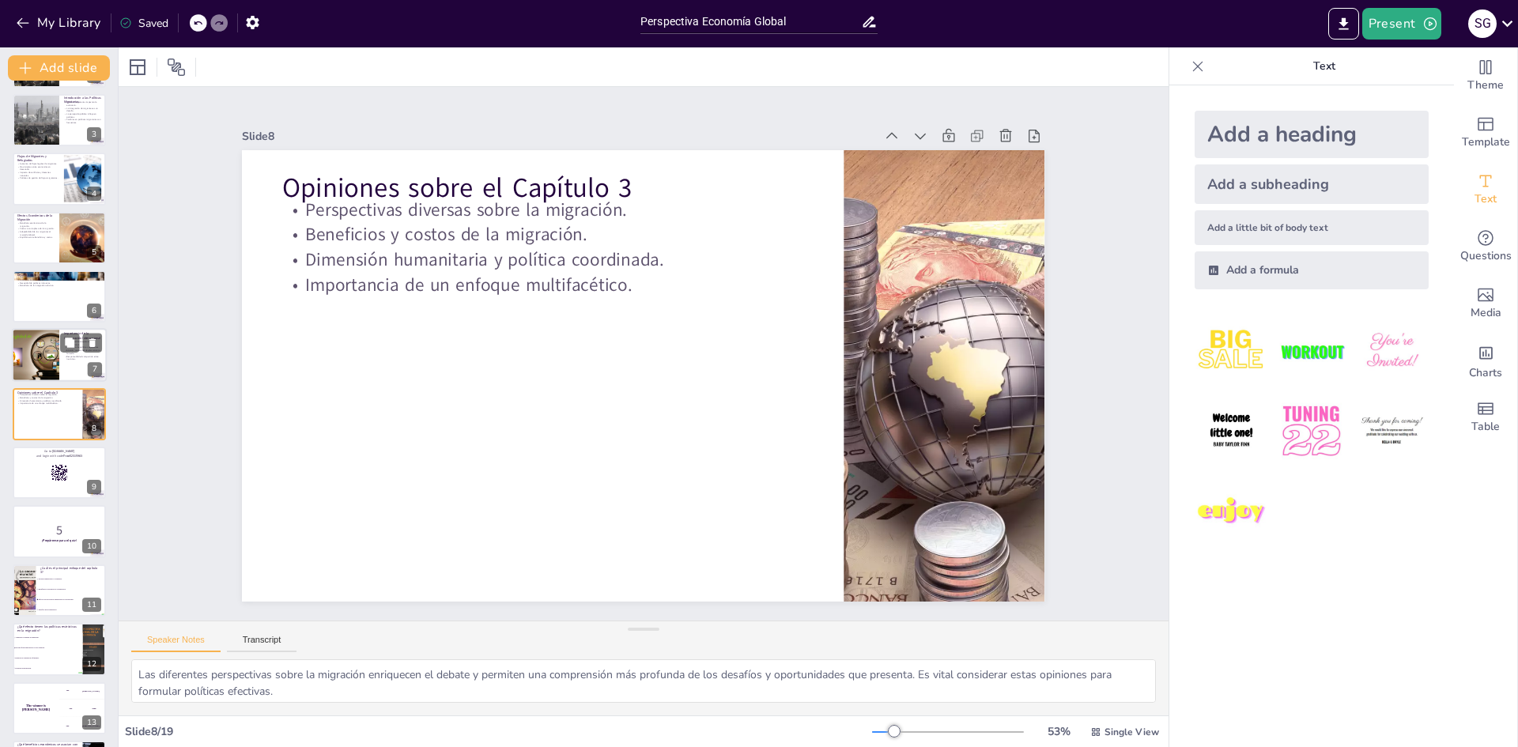
click at [59, 333] on div at bounding box center [35, 356] width 95 height 54
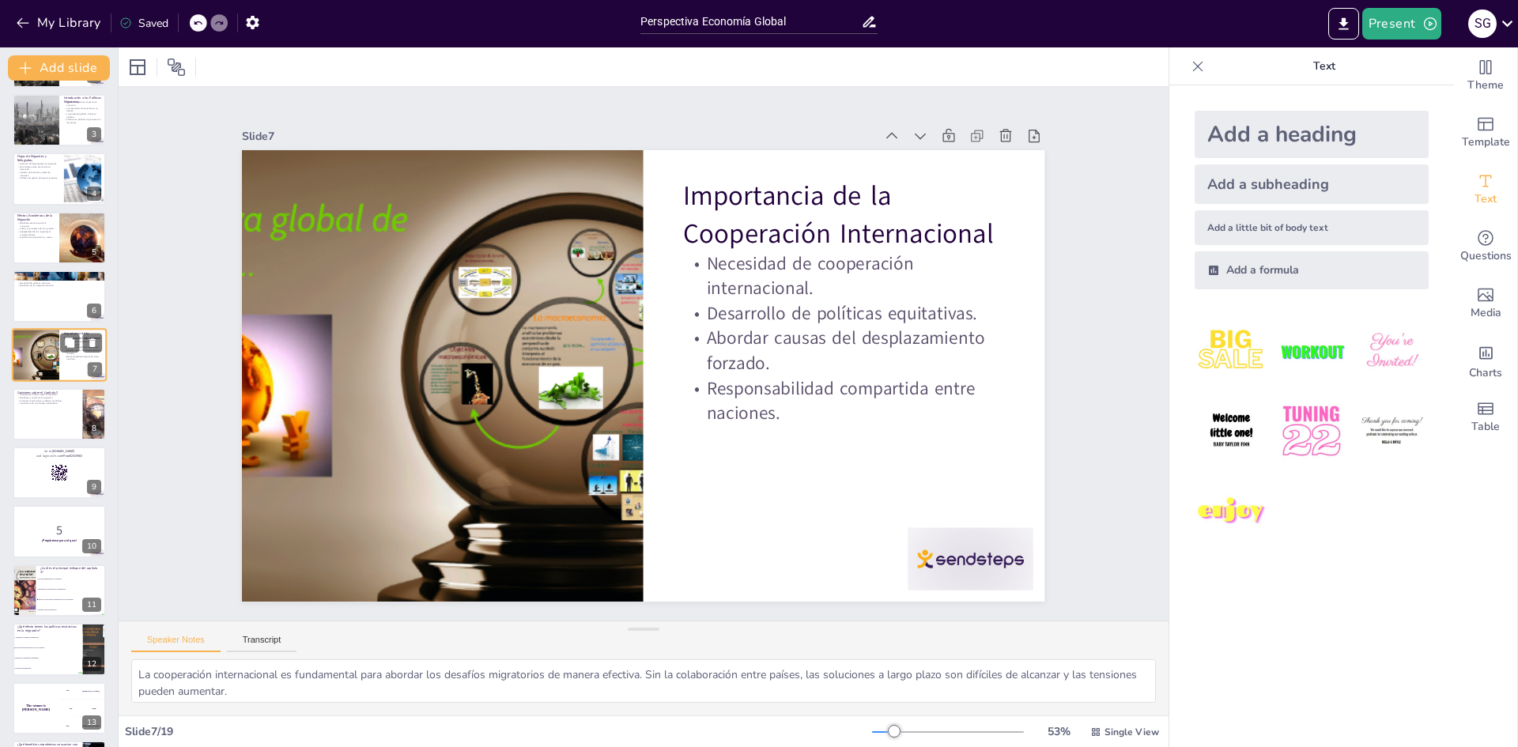
scroll to position [59, 0]
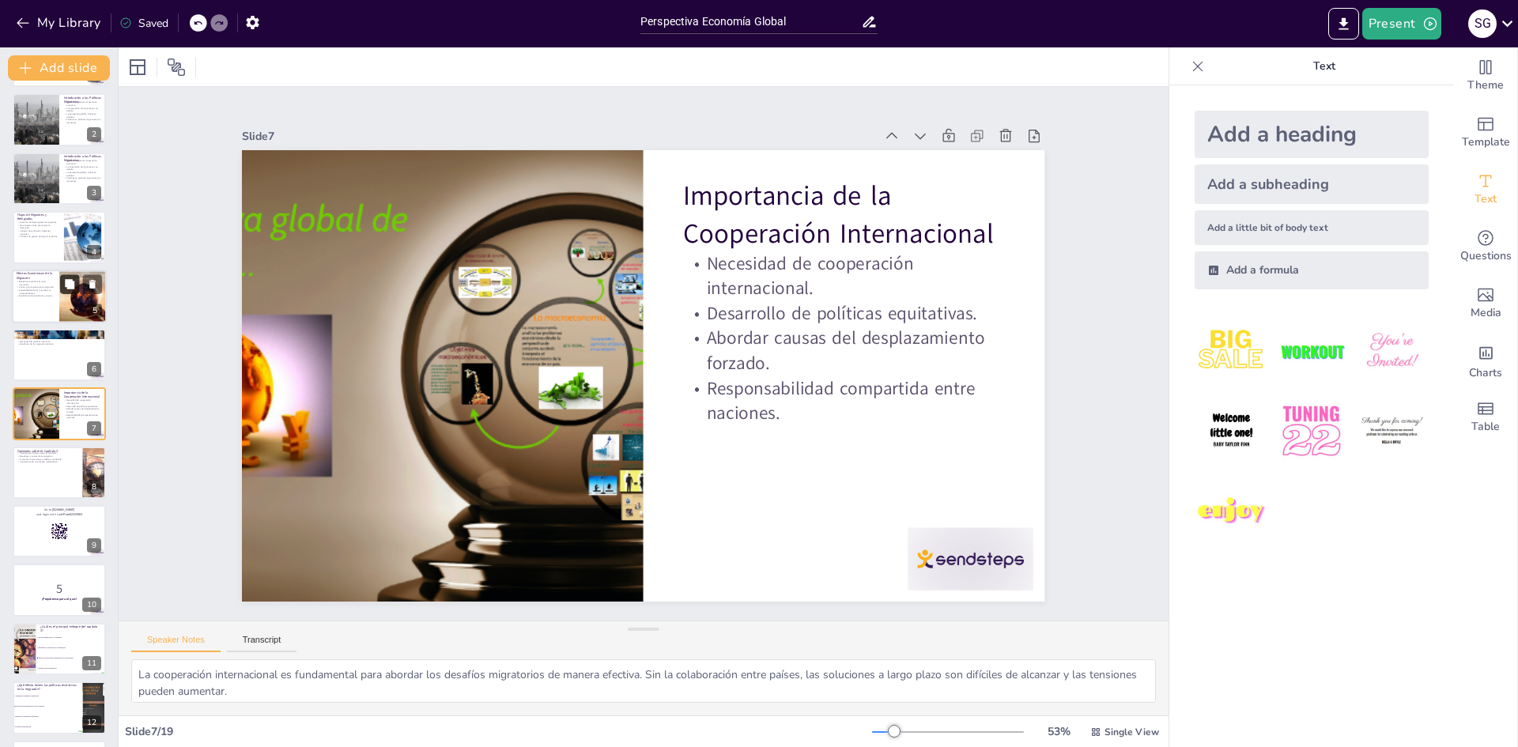
click at [62, 281] on button at bounding box center [69, 283] width 19 height 19
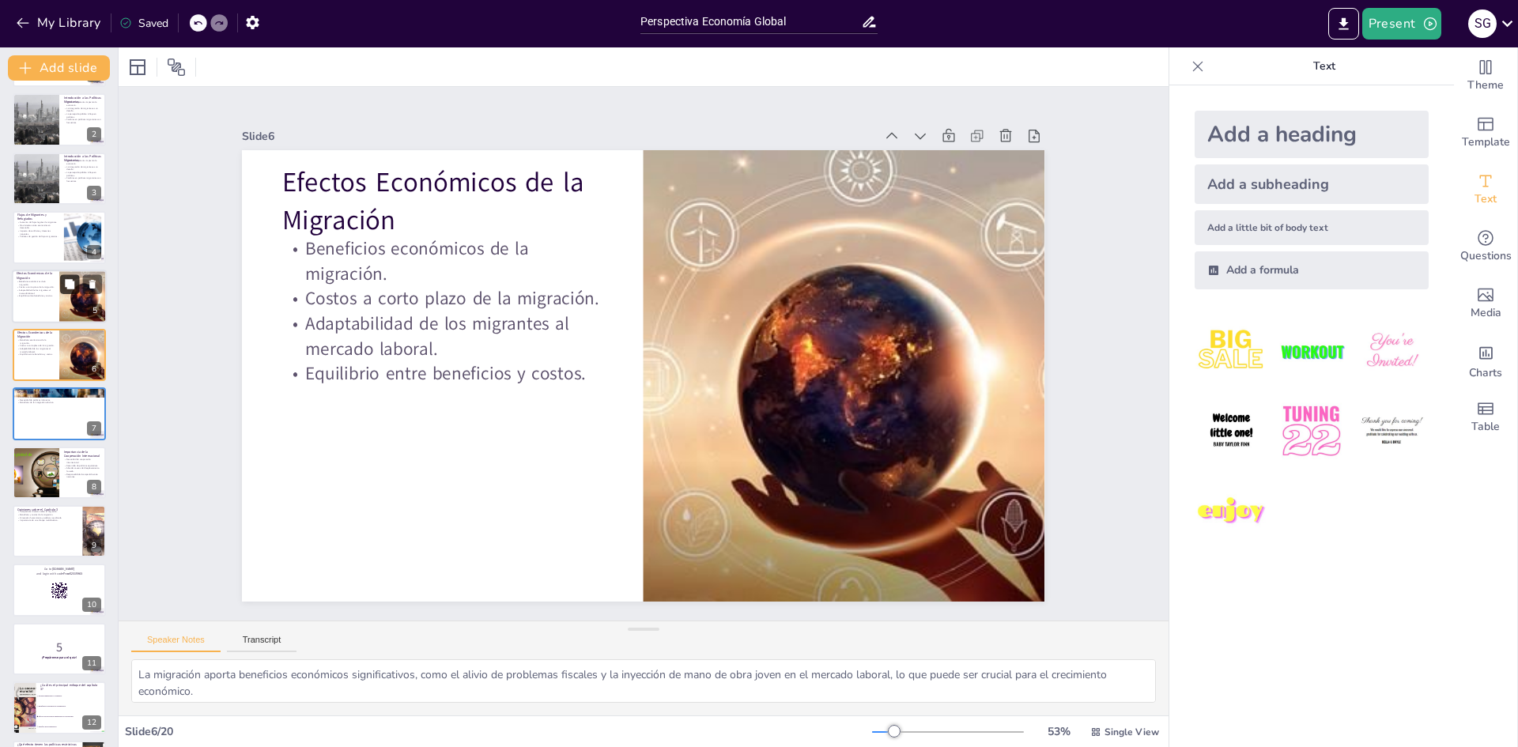
scroll to position [0, 0]
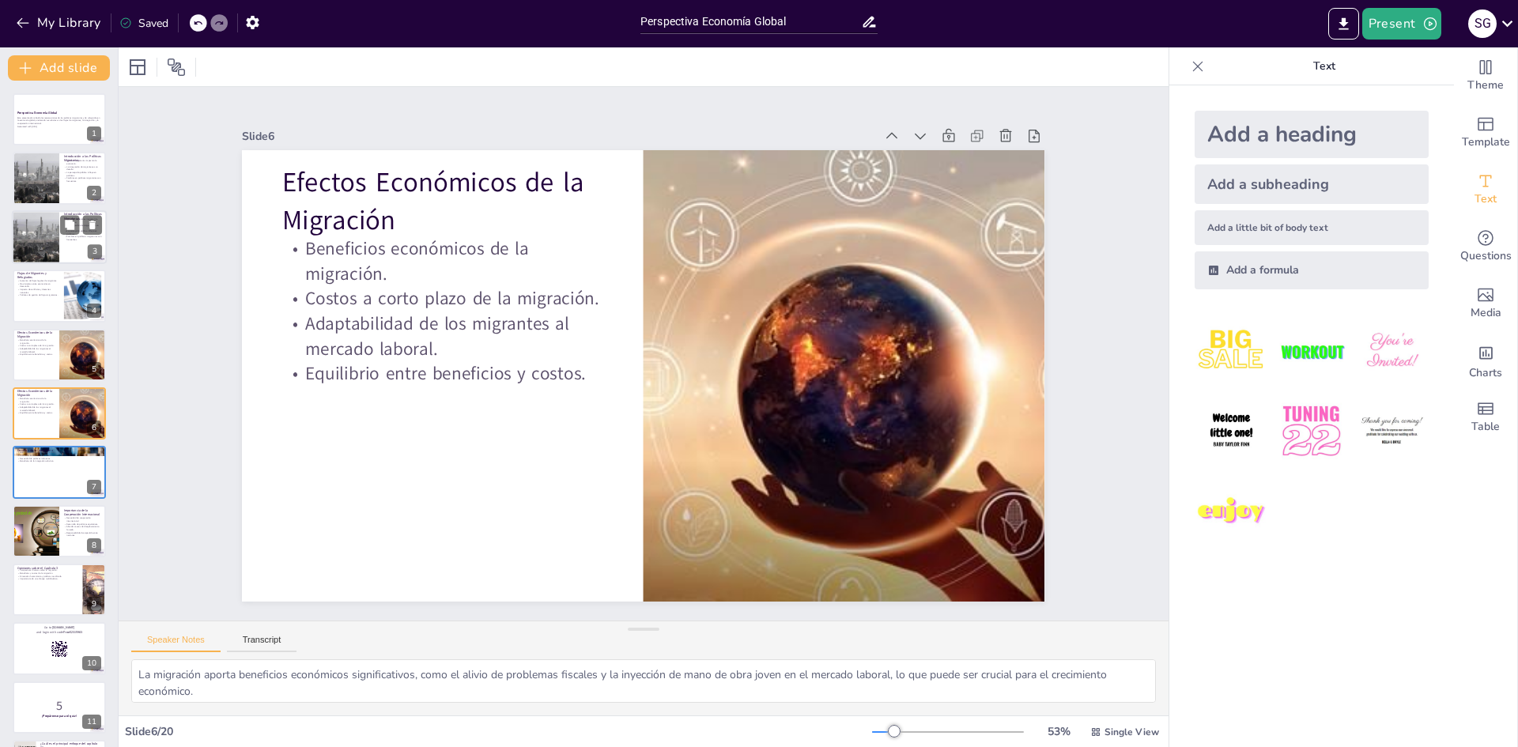
click at [60, 242] on div at bounding box center [59, 237] width 95 height 54
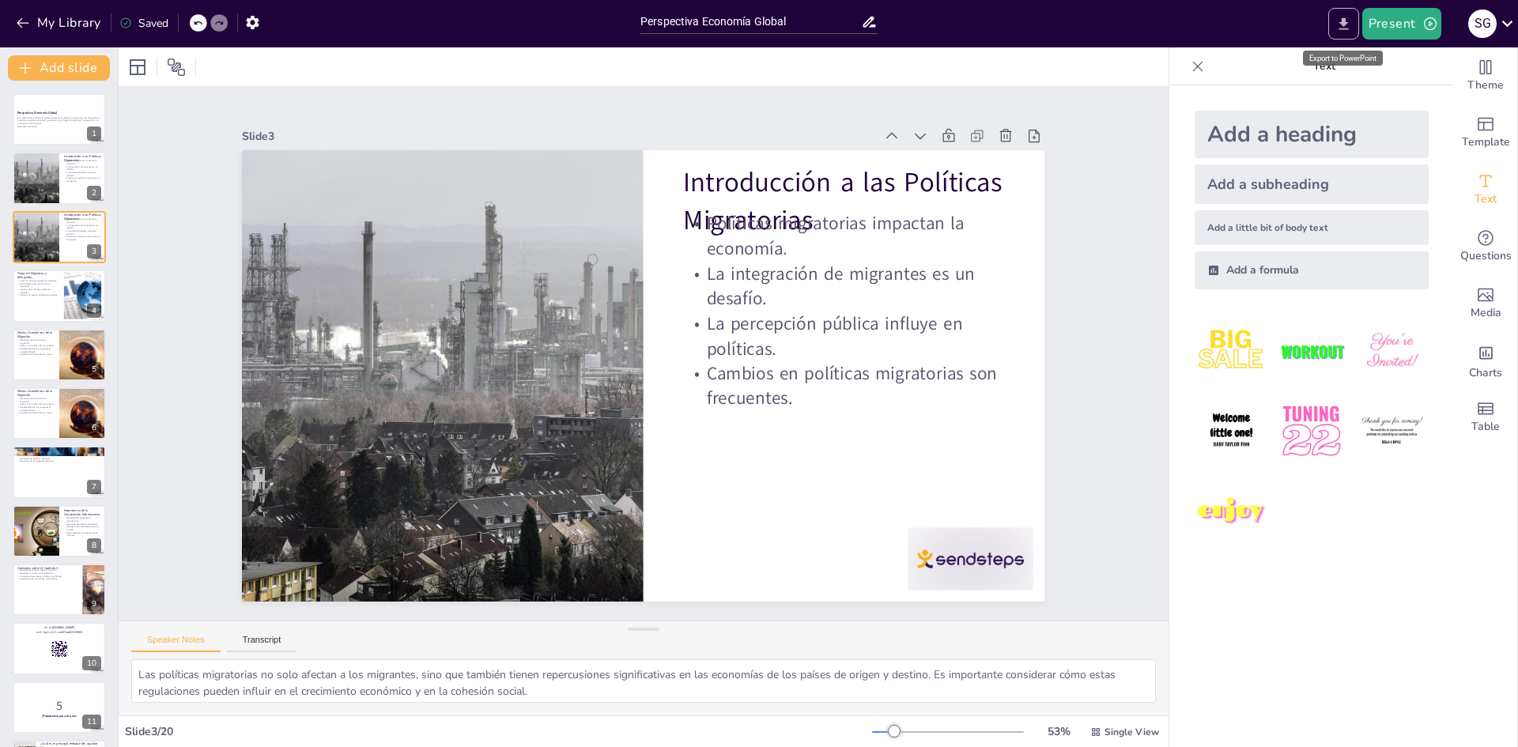
click at [1344, 16] on icon "Export to PowerPoint" at bounding box center [1344, 24] width 17 height 17
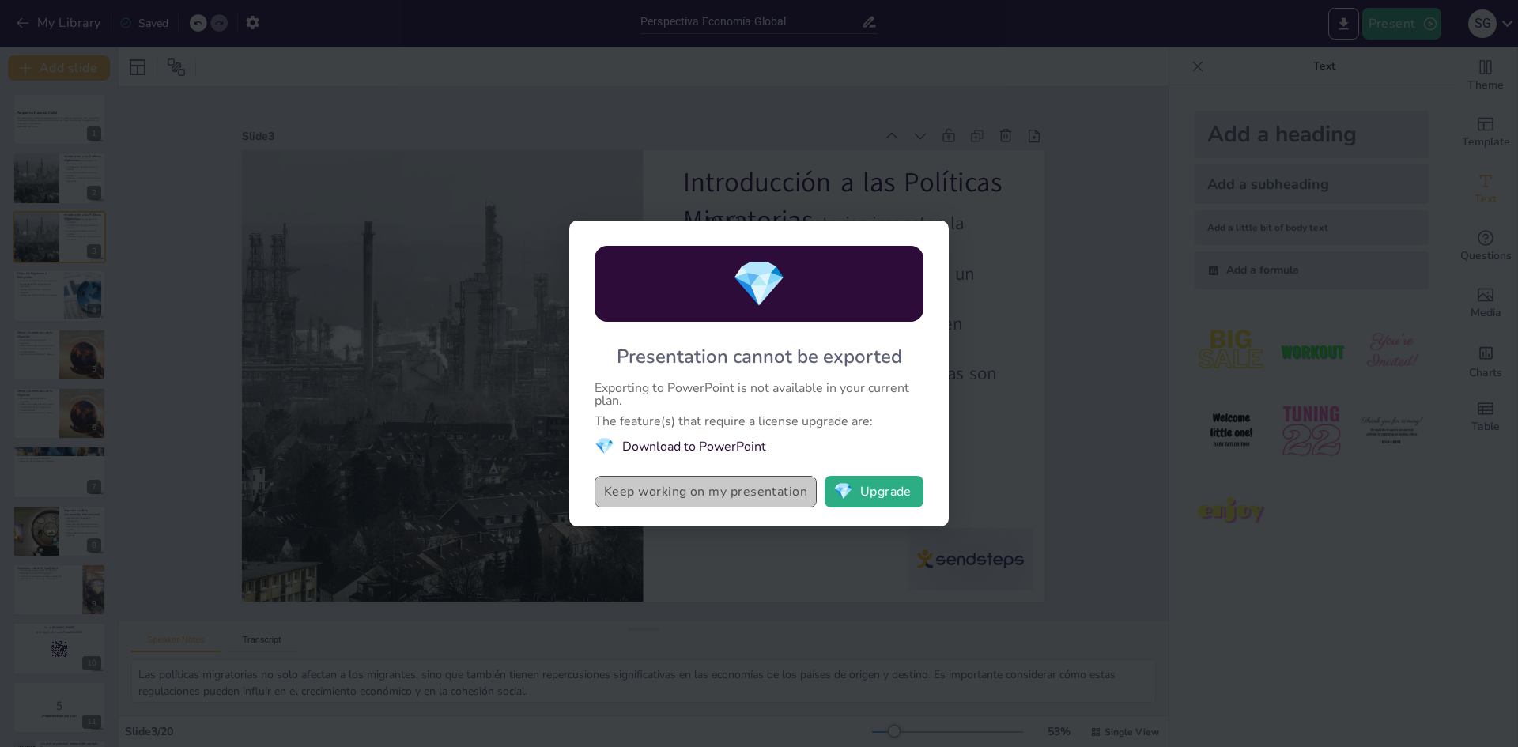
click at [765, 494] on button "Keep working on my presentation" at bounding box center [706, 492] width 222 height 32
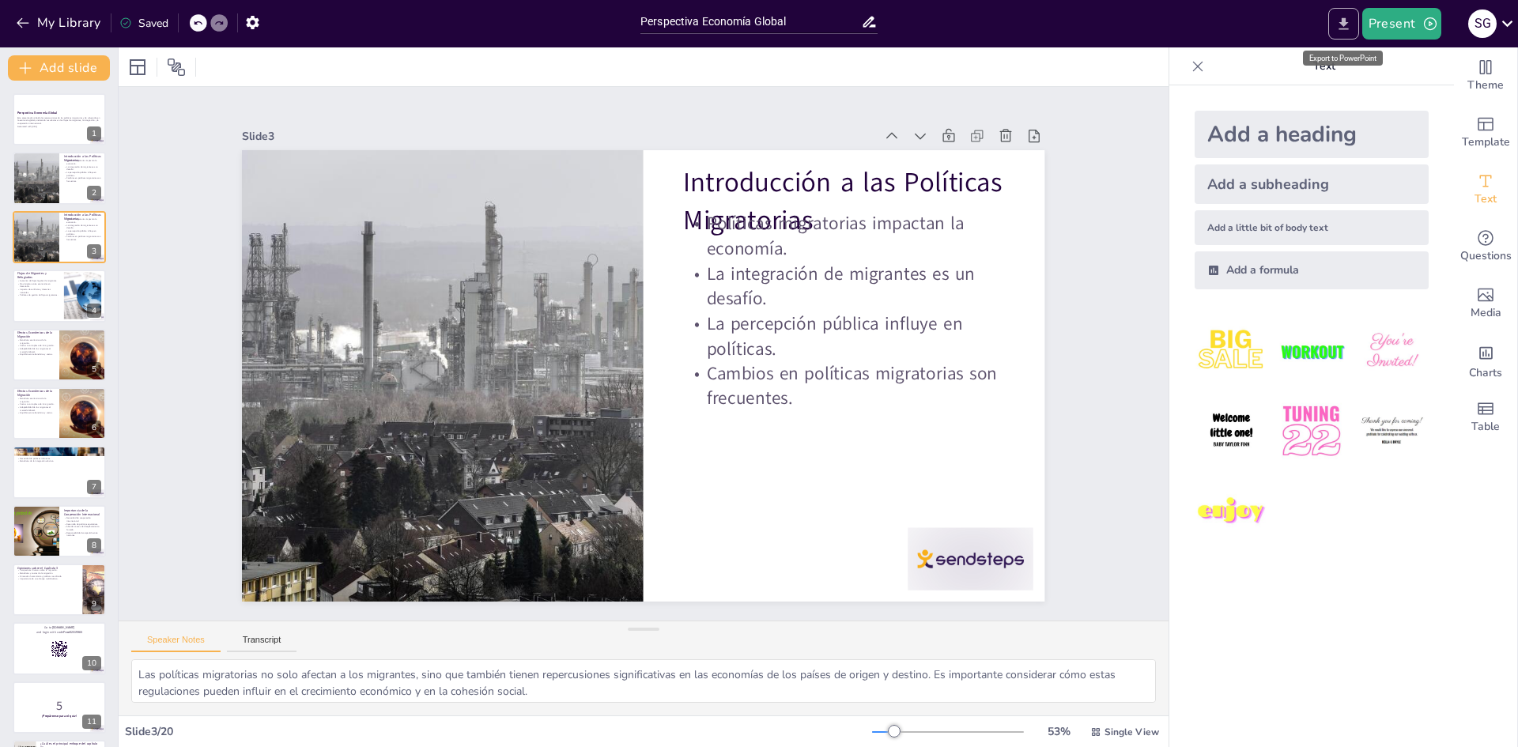
click at [1343, 17] on icon "Export to PowerPoint" at bounding box center [1344, 24] width 17 height 17
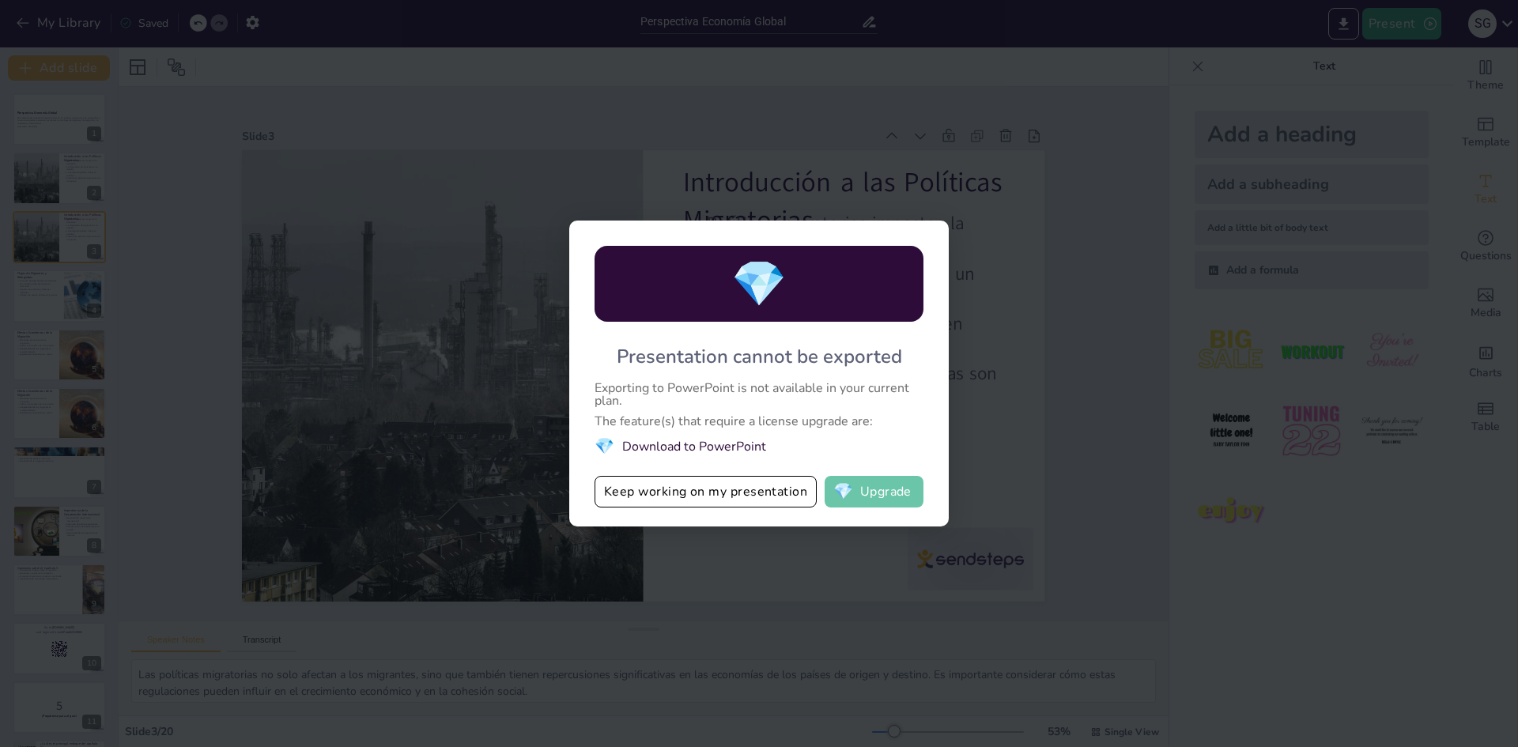
click at [875, 503] on button "💎 Upgrade" at bounding box center [874, 492] width 99 height 32
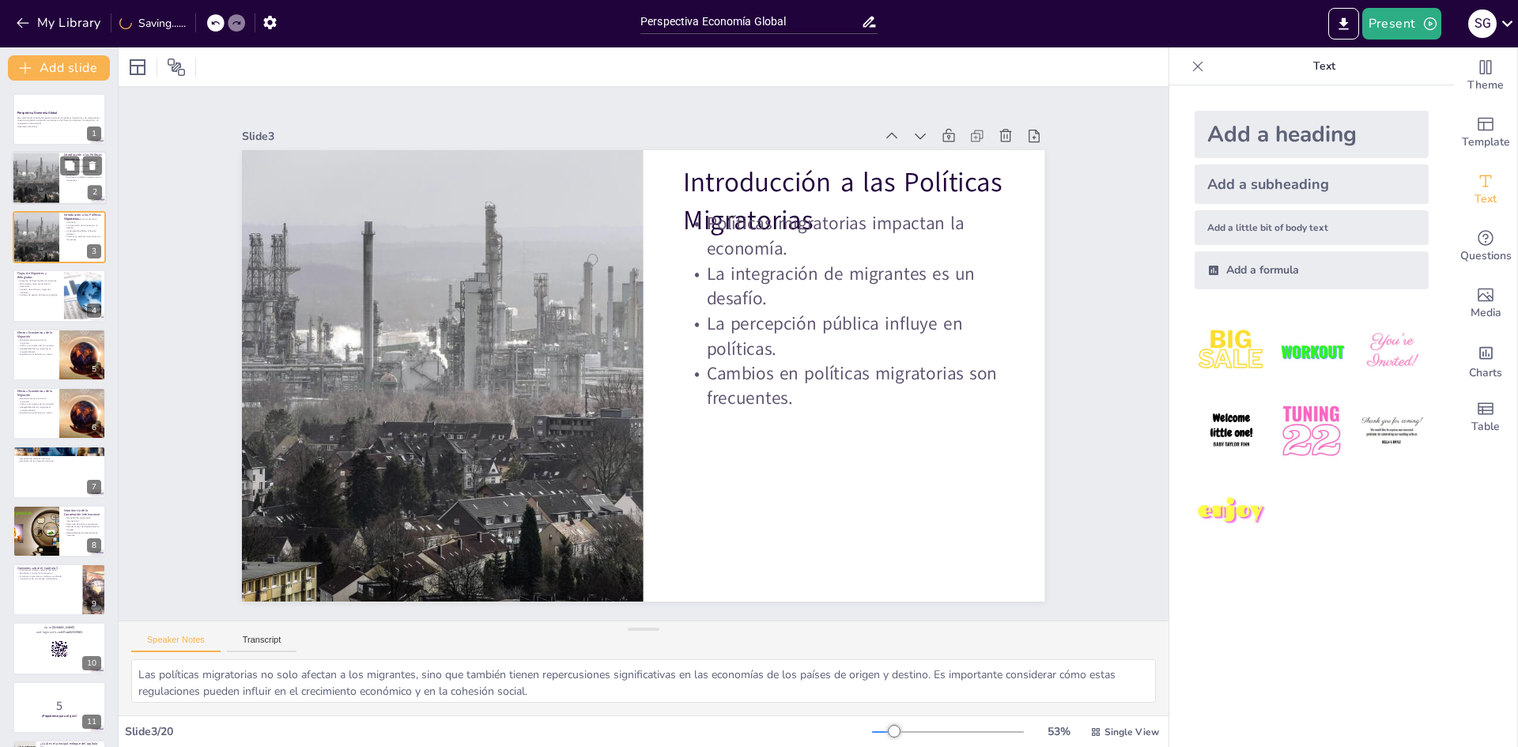
click at [78, 178] on p "Cambios en políticas migratorias son frecuentes." at bounding box center [83, 179] width 38 height 6
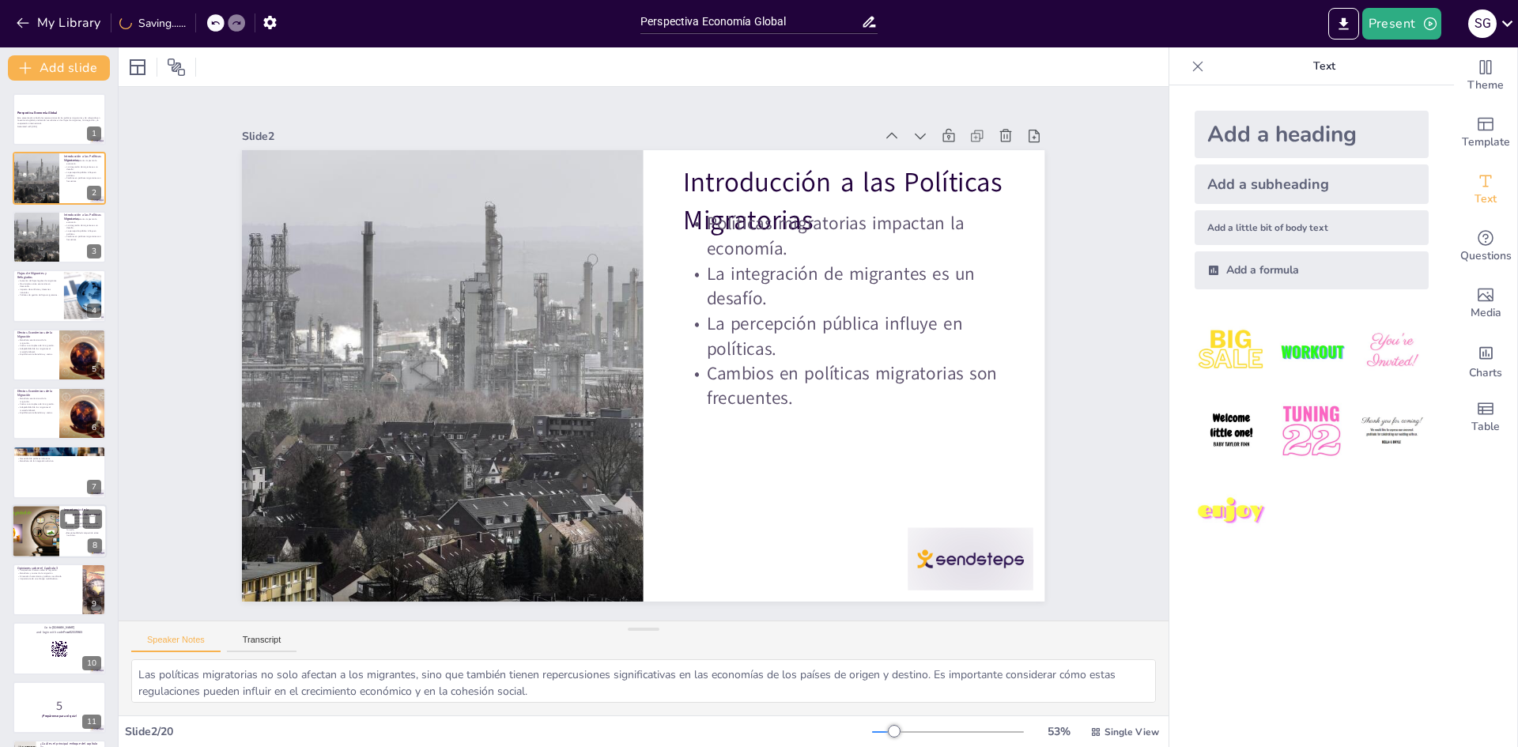
click at [52, 519] on div at bounding box center [35, 532] width 95 height 54
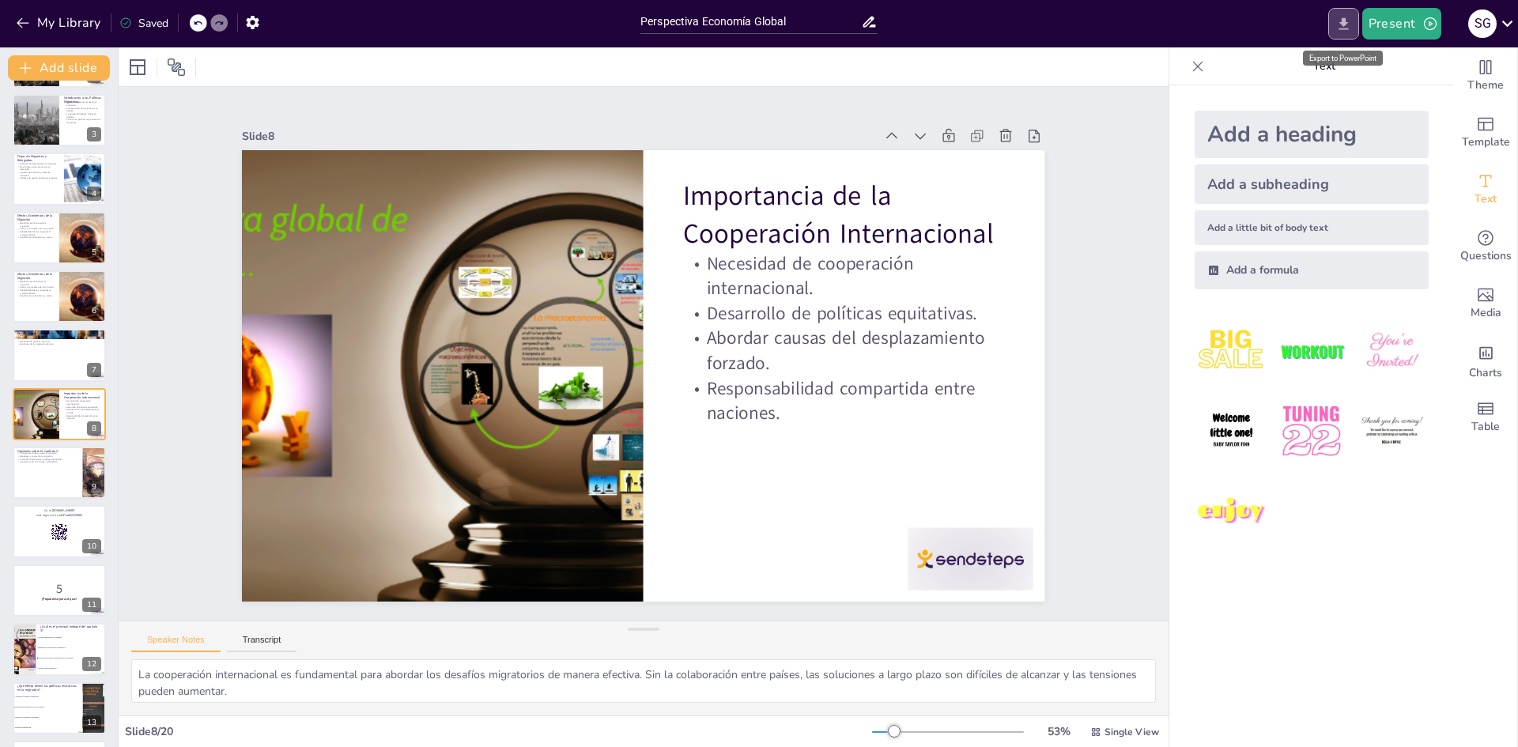
click at [1346, 21] on icon "Export to PowerPoint" at bounding box center [1343, 23] width 9 height 12
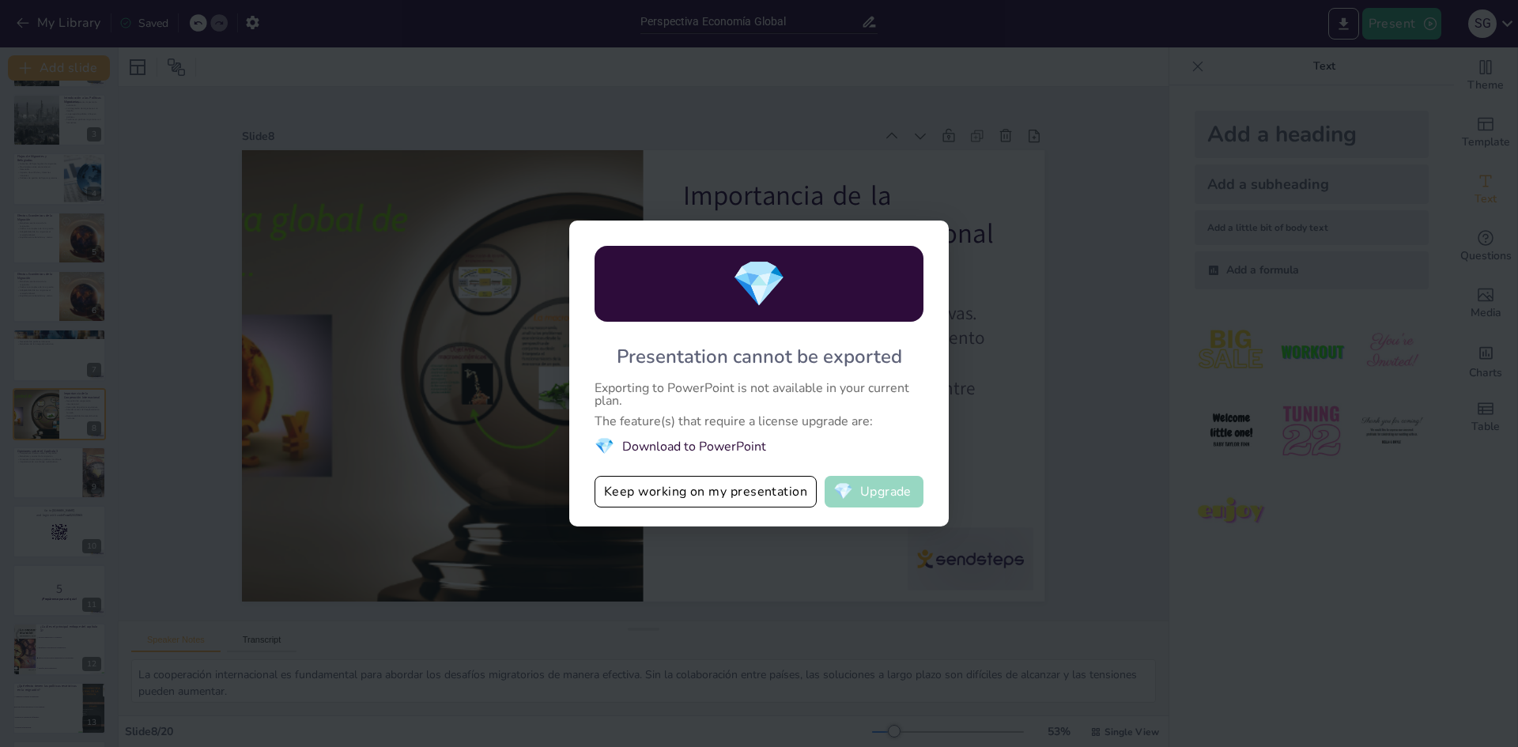
click at [869, 485] on button "💎 Upgrade" at bounding box center [874, 492] width 99 height 32
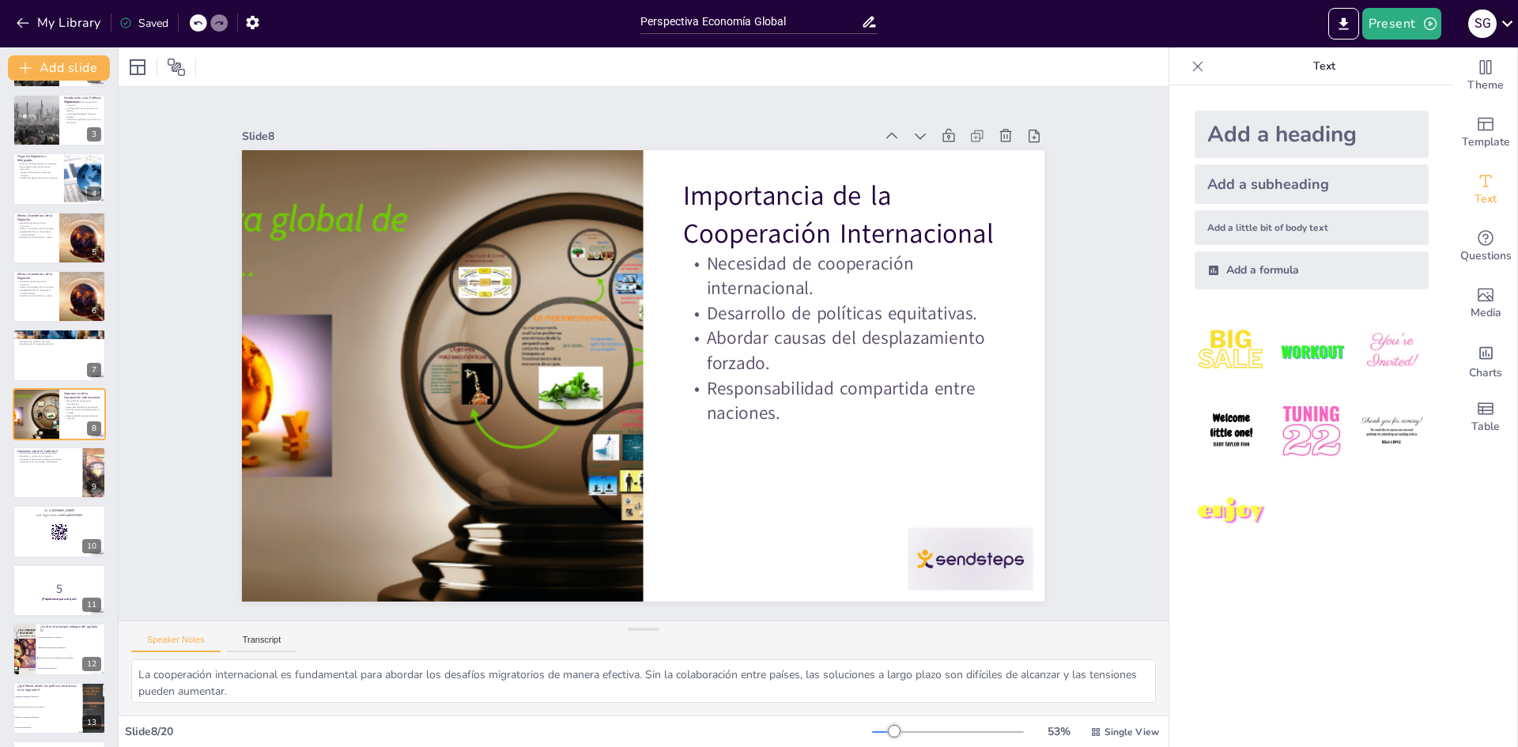
click at [1511, 17] on icon at bounding box center [1507, 23] width 21 height 21
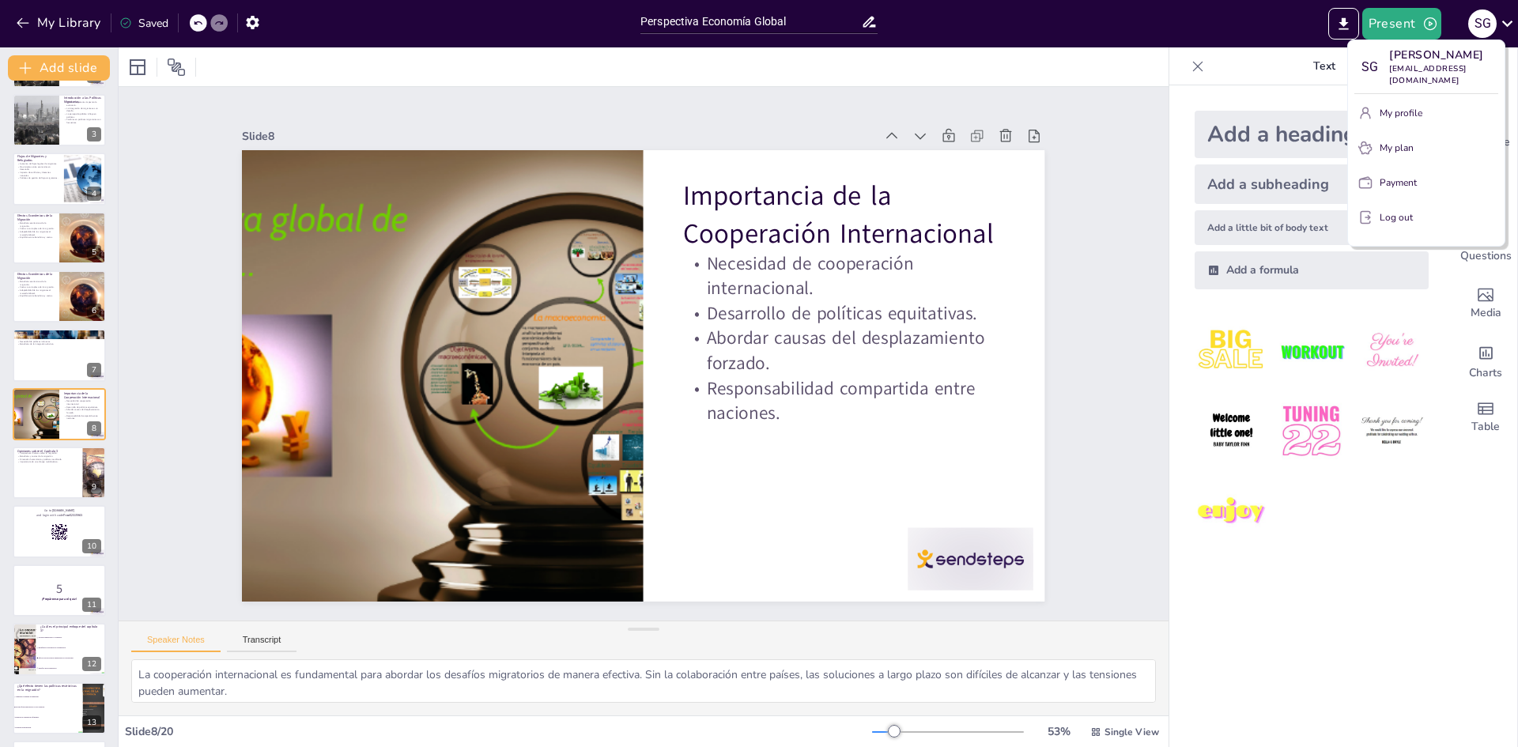
click at [1438, 508] on div at bounding box center [759, 373] width 1518 height 747
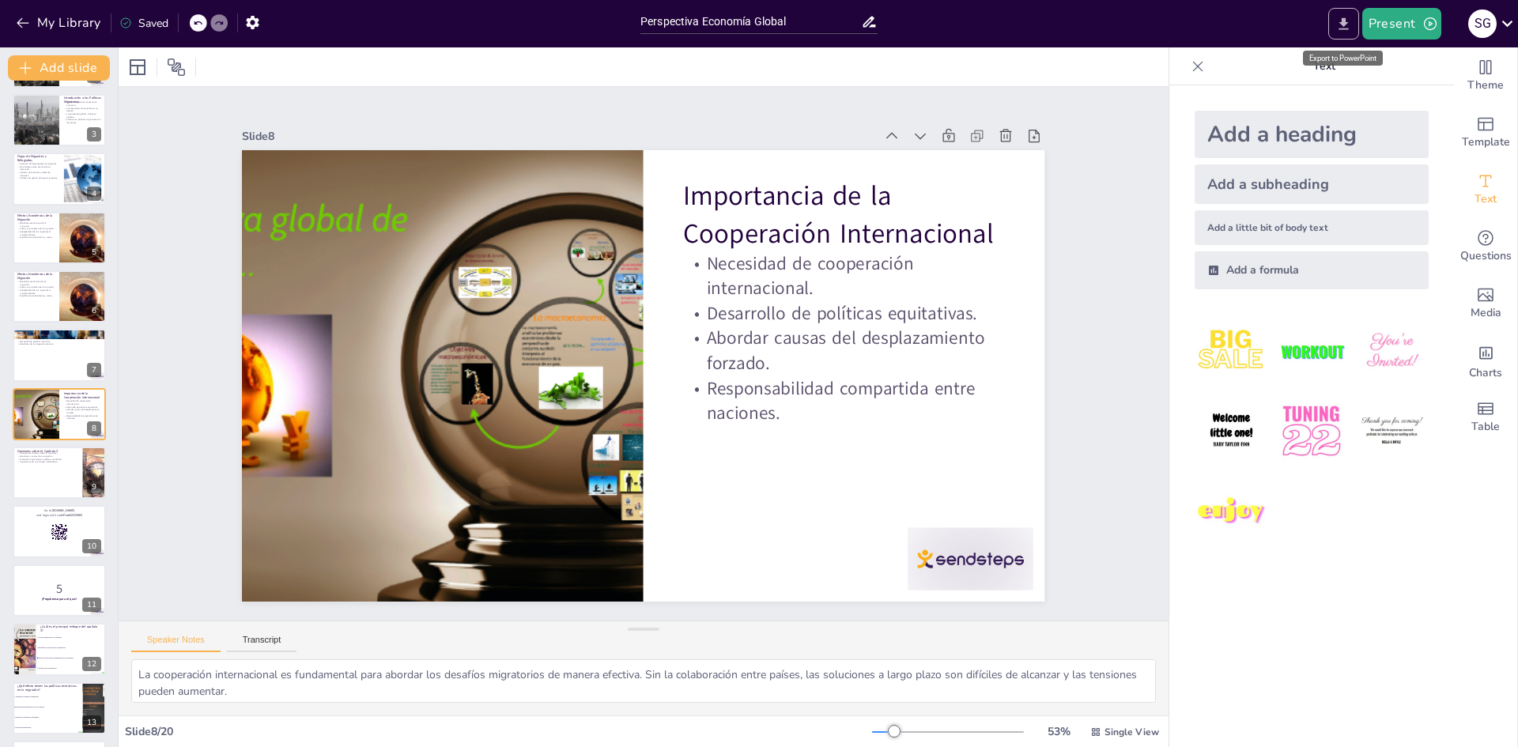
click at [1351, 24] on icon "Export to PowerPoint" at bounding box center [1344, 24] width 17 height 17
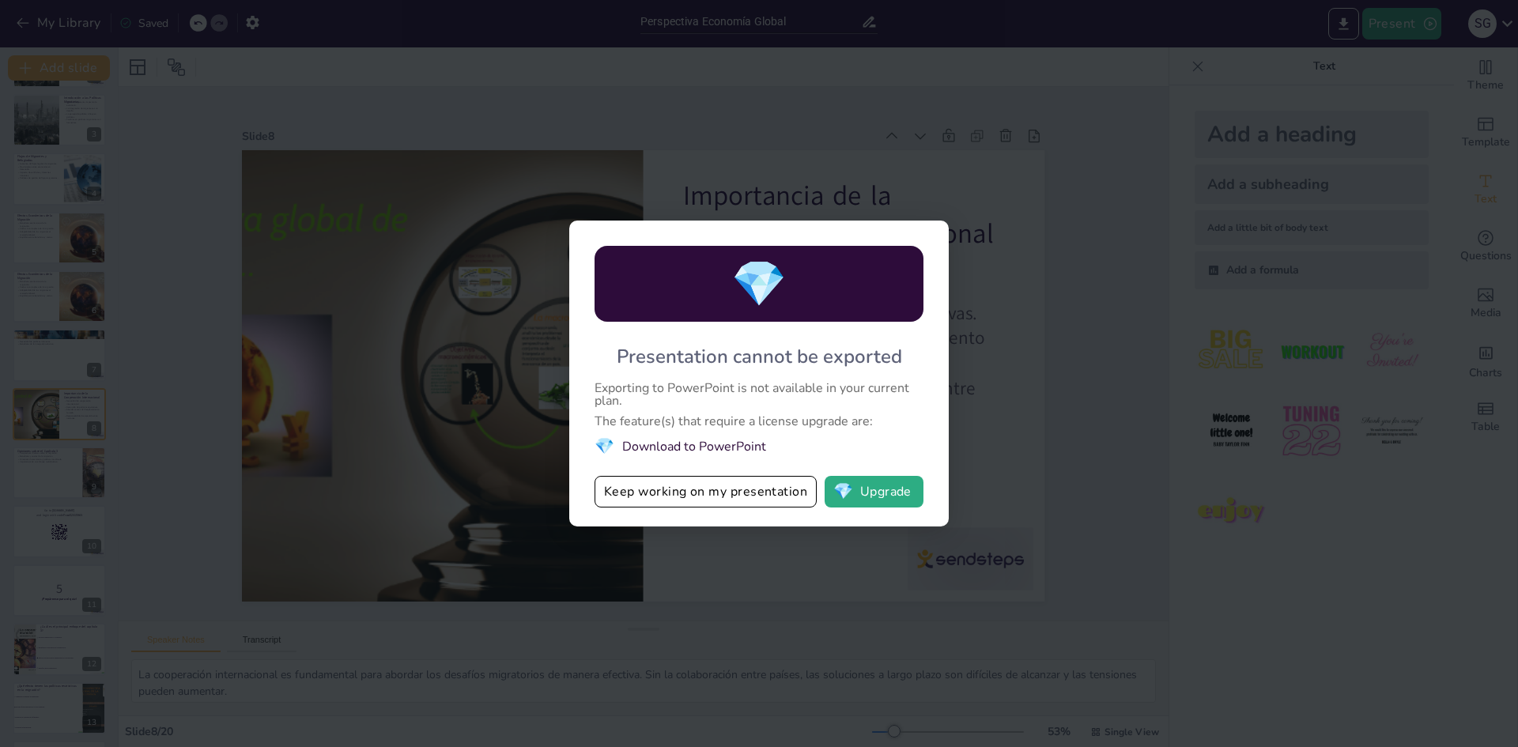
click at [1224, 330] on div "💎 Presentation cannot be exported Exporting to PowerPoint is not available in y…" at bounding box center [759, 373] width 1518 height 747
drag, startPoint x: 1199, startPoint y: 354, endPoint x: 1007, endPoint y: 402, distance: 197.2
click at [1195, 357] on div "💎 Presentation cannot be exported Exporting to PowerPoint is not available in y…" at bounding box center [759, 373] width 1518 height 747
click at [736, 487] on button "Keep working on my presentation" at bounding box center [706, 492] width 222 height 32
